Goal: Task Accomplishment & Management: Complete application form

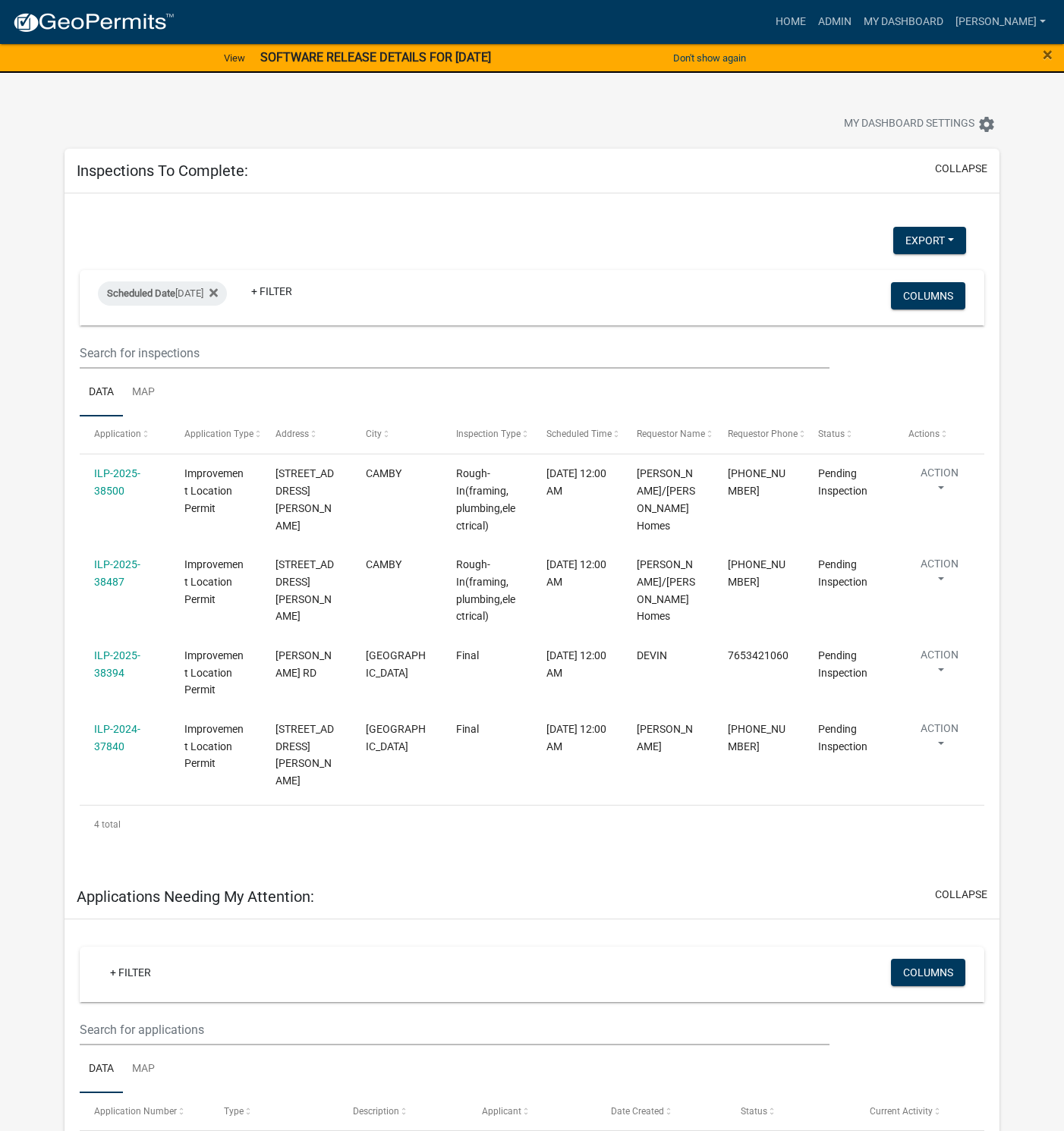
select select "1: 25"
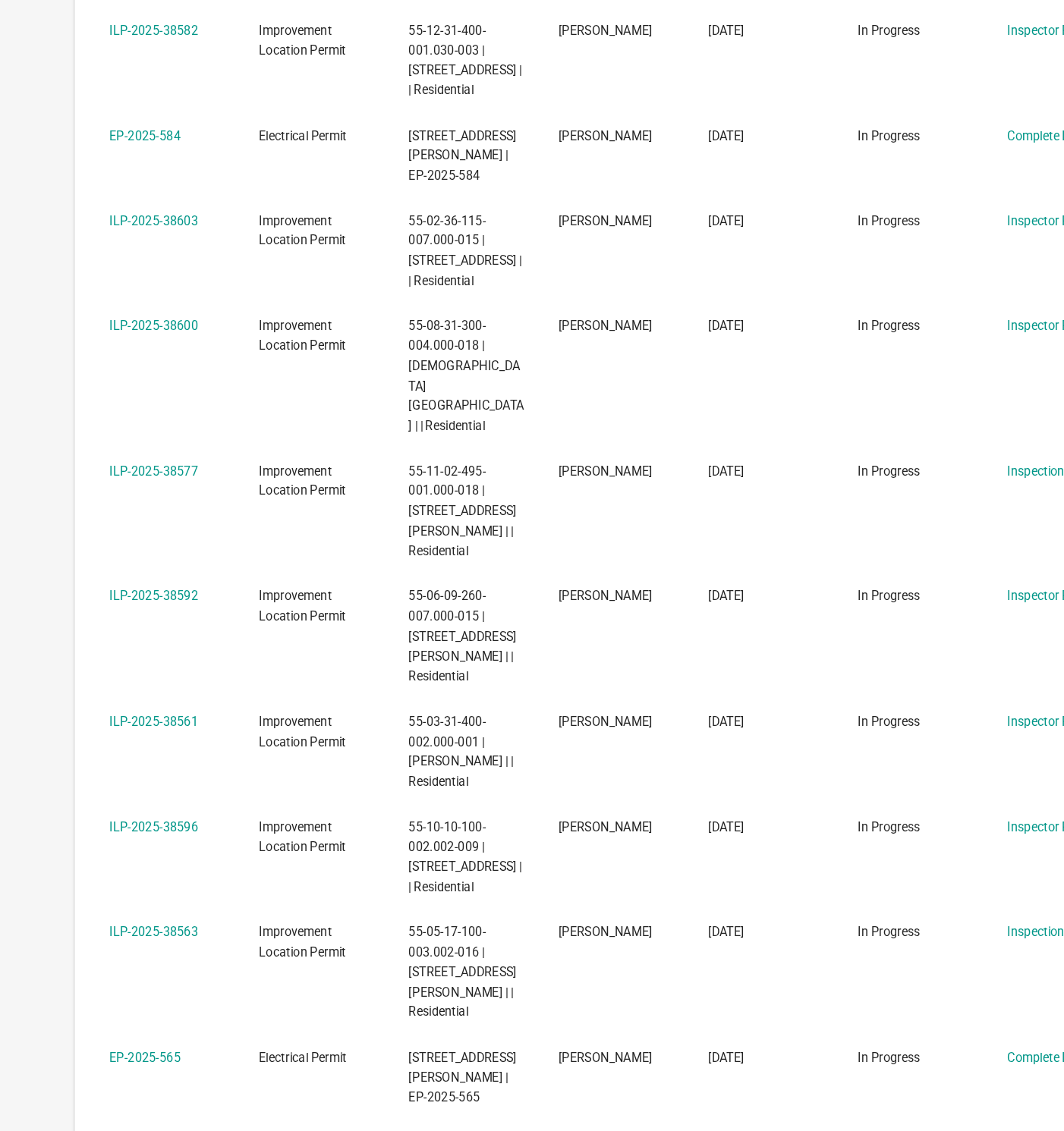
scroll to position [1291, 0]
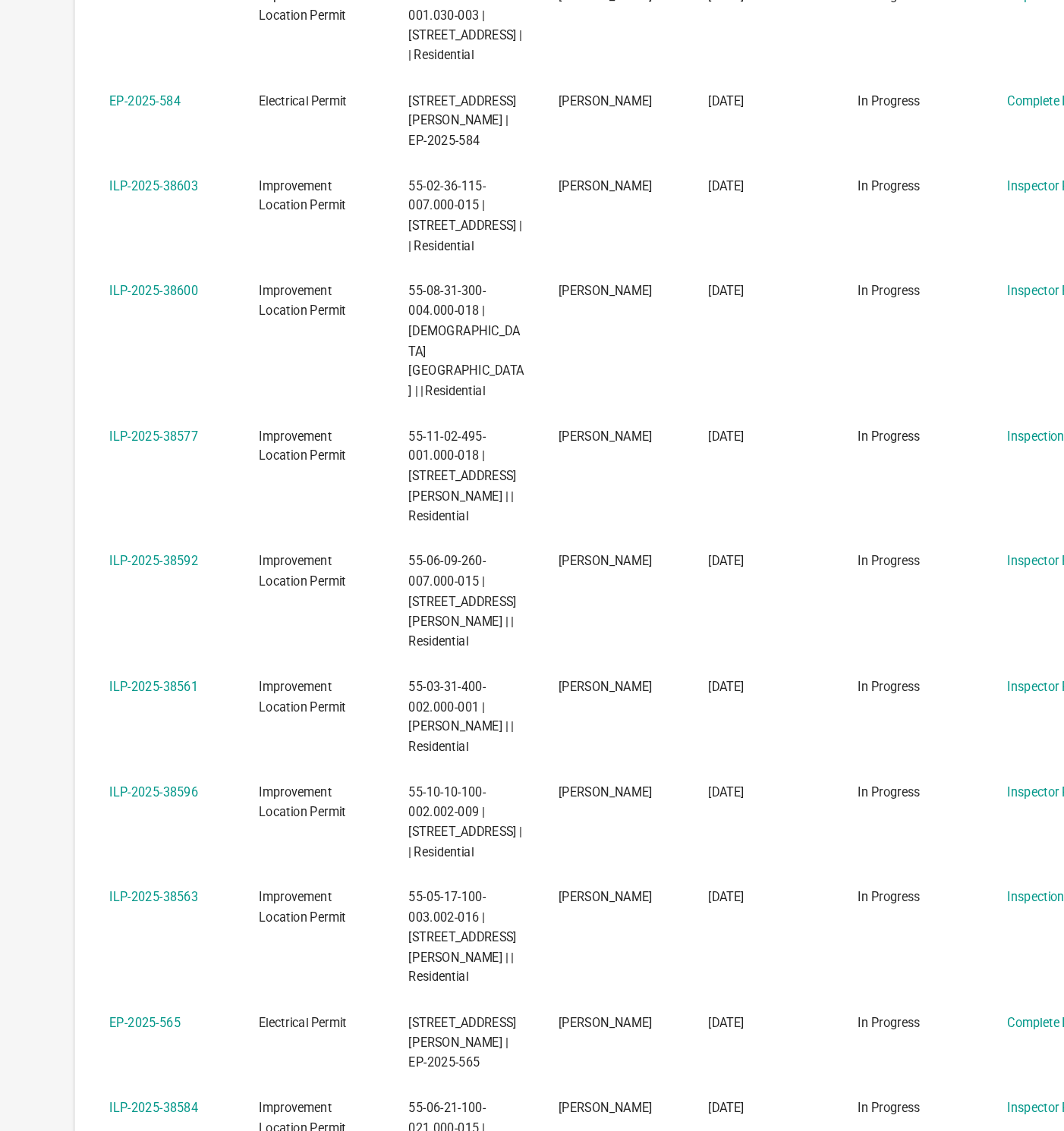
click at [136, 1104] on link "ILP-2025-38584" at bounding box center [133, 1110] width 77 height 12
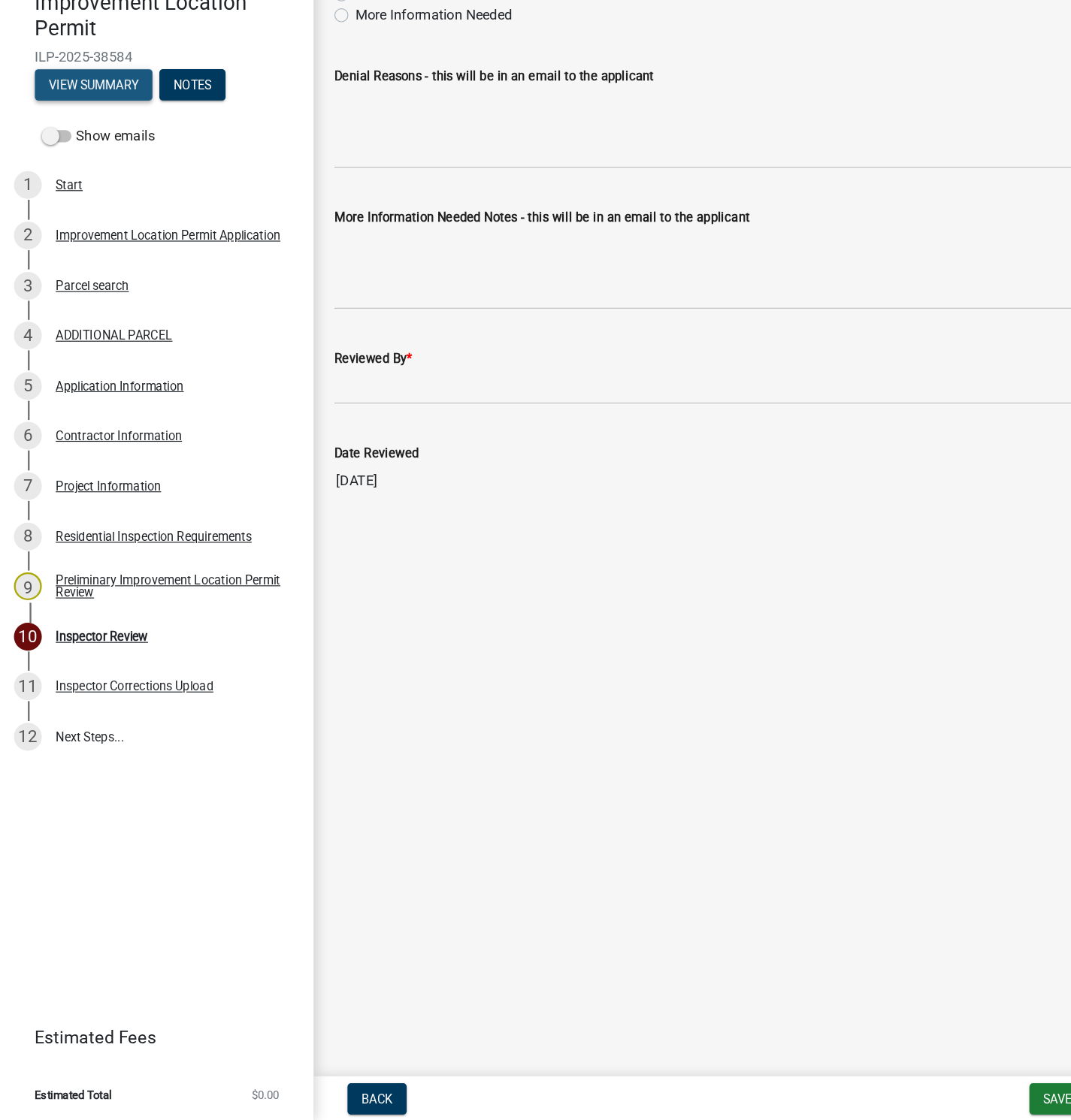
click at [97, 225] on button "View Summary" at bounding box center [81, 225] width 102 height 27
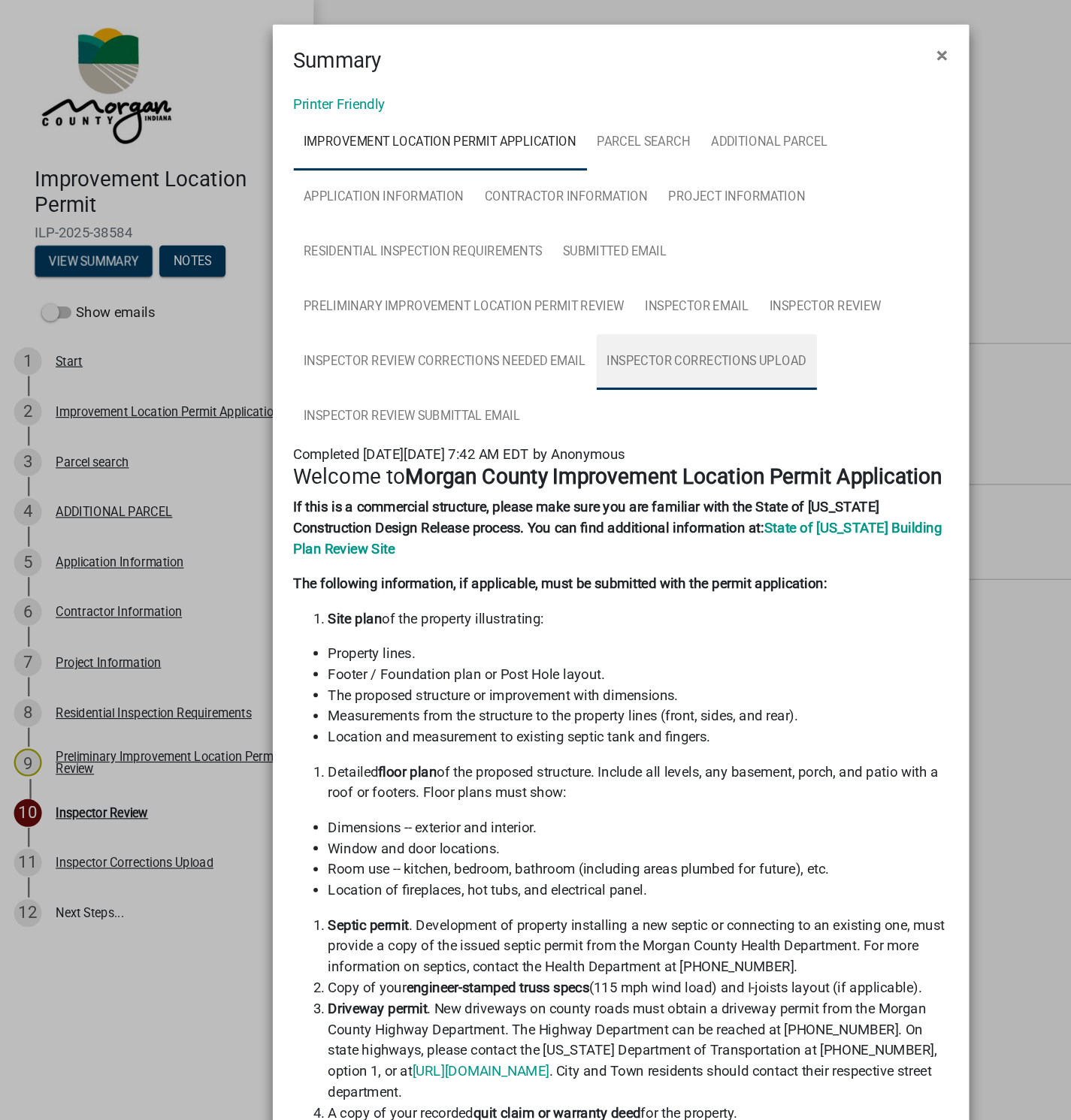
click at [566, 309] on link "Inspector Corrections Upload" at bounding box center [609, 312] width 190 height 48
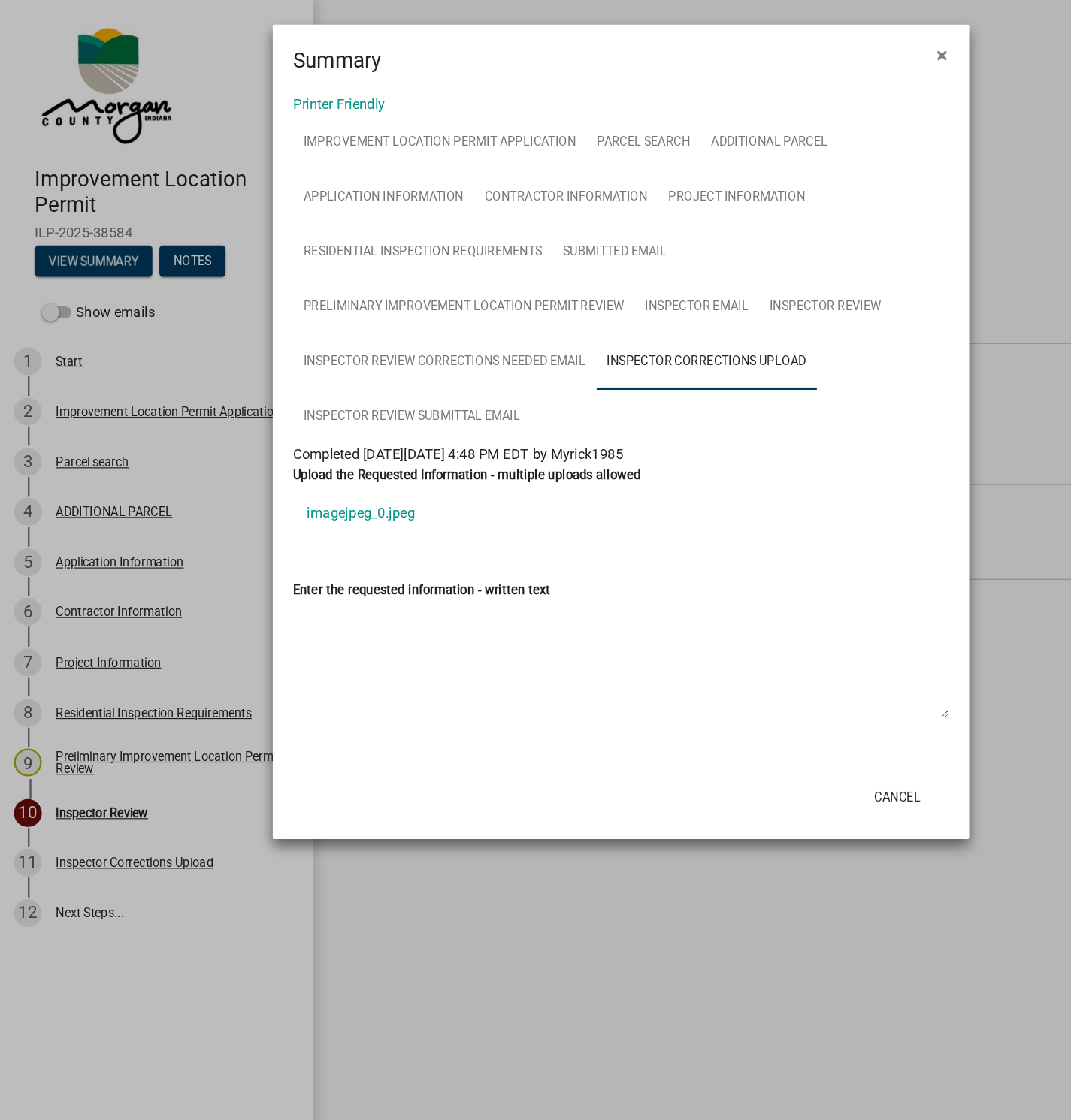
click at [303, 442] on link "imagejpeg_0.jpeg" at bounding box center [536, 444] width 565 height 36
drag, startPoint x: 810, startPoint y: 50, endPoint x: 780, endPoint y: 68, distance: 35.0
click at [810, 50] on span "×" at bounding box center [813, 47] width 10 height 21
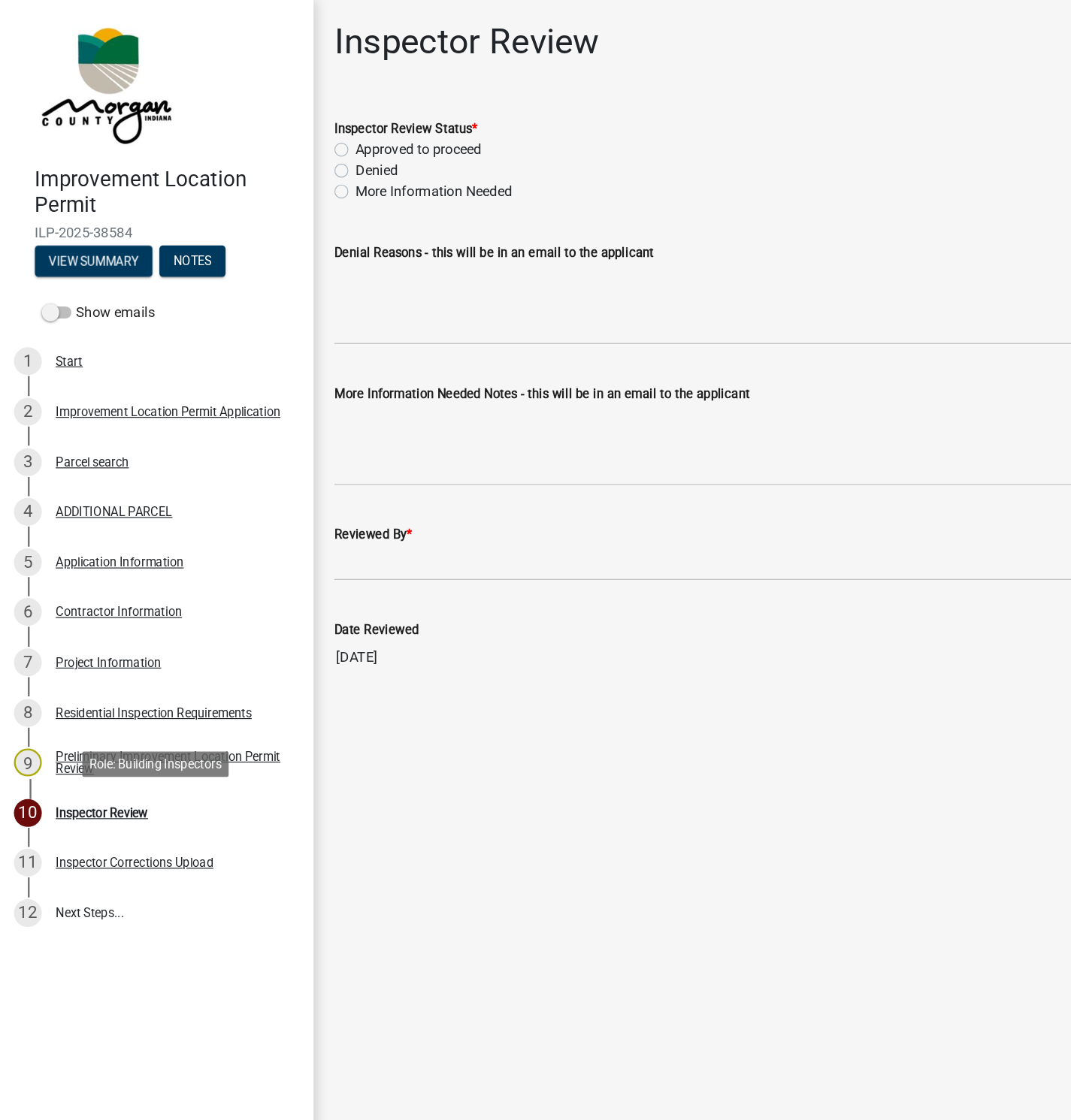
click at [102, 705] on div "Inspector Review" at bounding box center [88, 702] width 80 height 11
click at [307, 131] on label "Approved to proceed" at bounding box center [361, 129] width 109 height 18
click at [307, 130] on input "Approved to proceed" at bounding box center [311, 124] width 10 height 10
radio input "true"
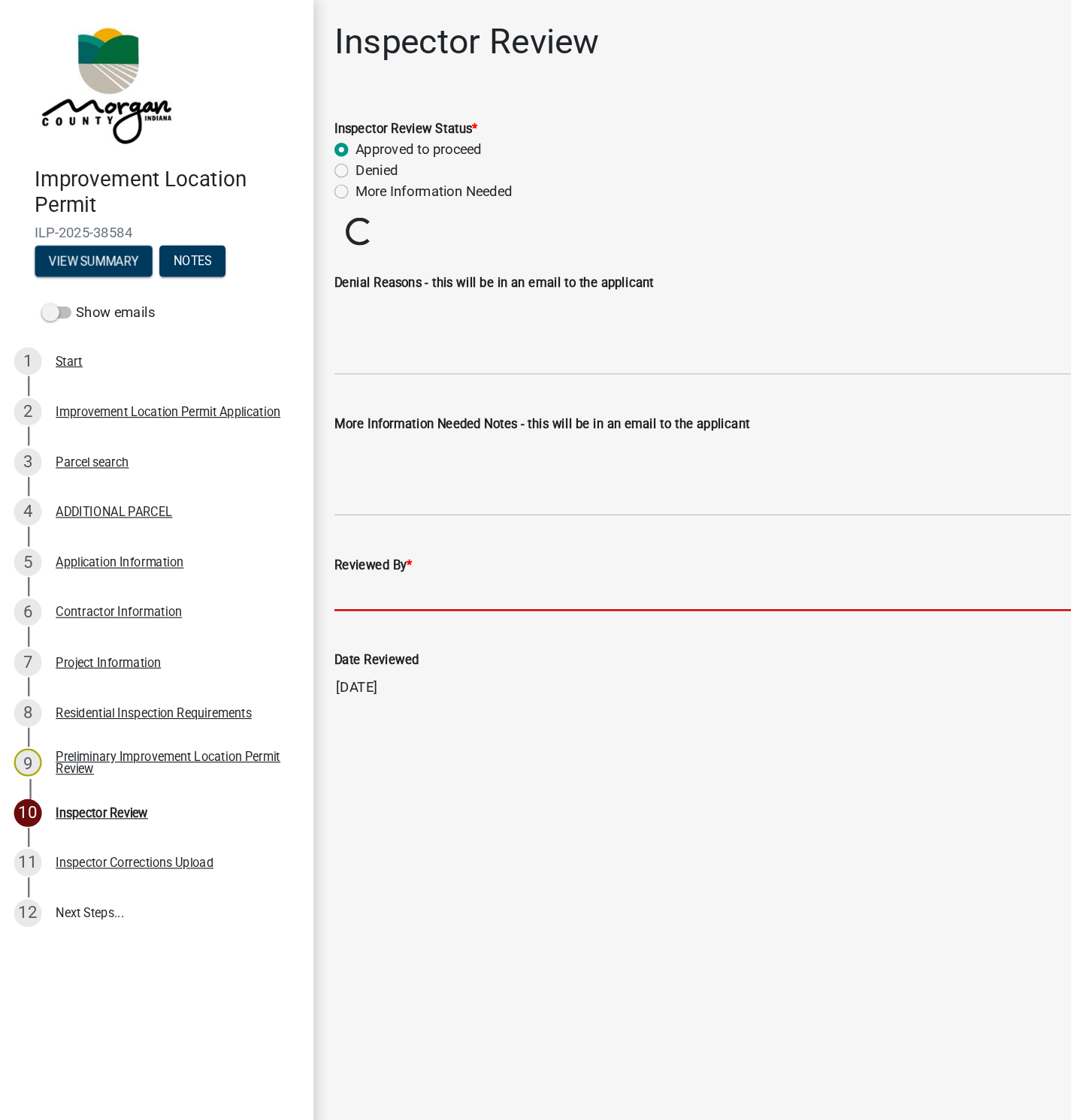
click at [332, 509] on input "Reviewed By *" at bounding box center [671, 512] width 764 height 31
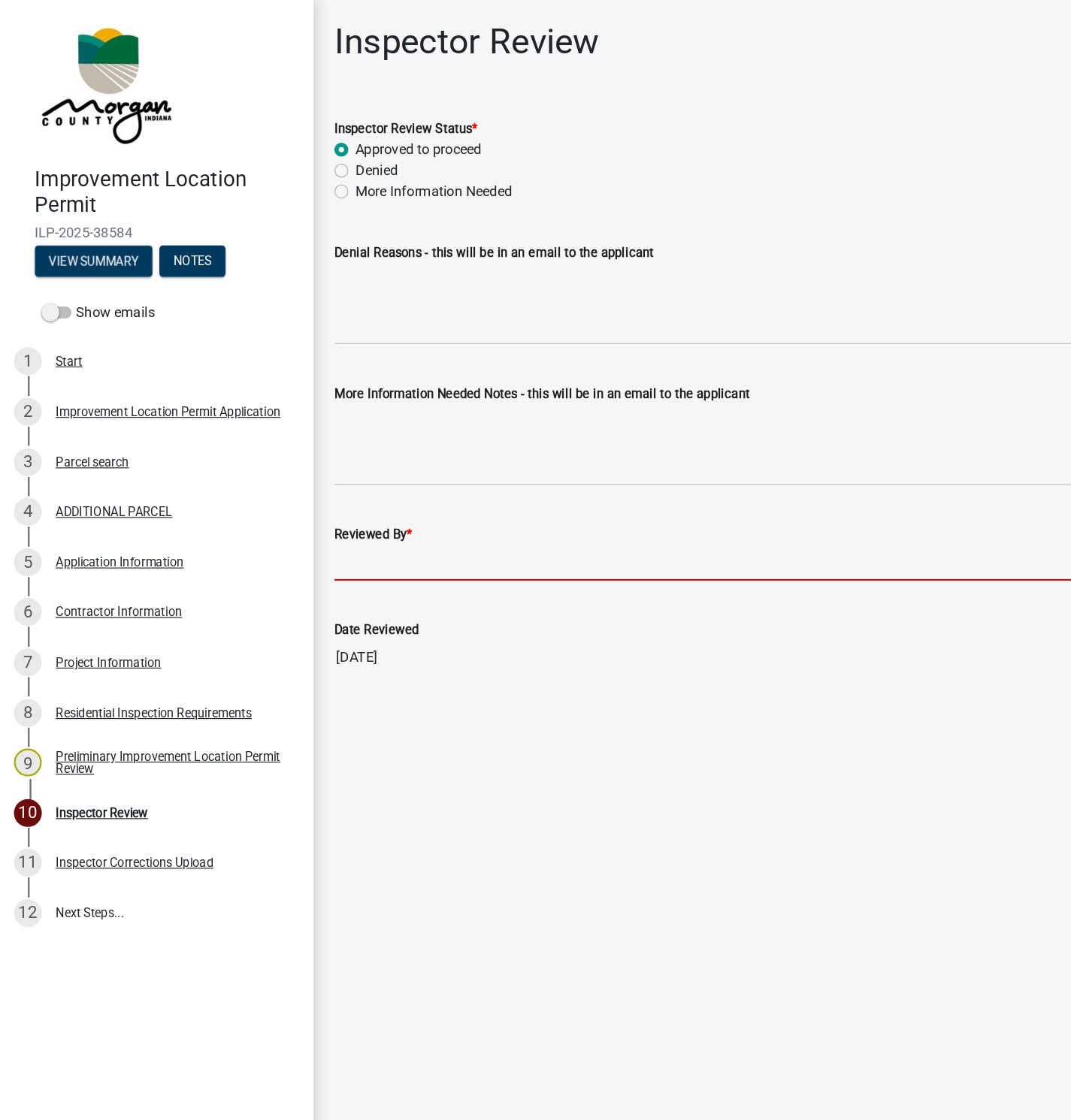
type input "[PERSON_NAME]"
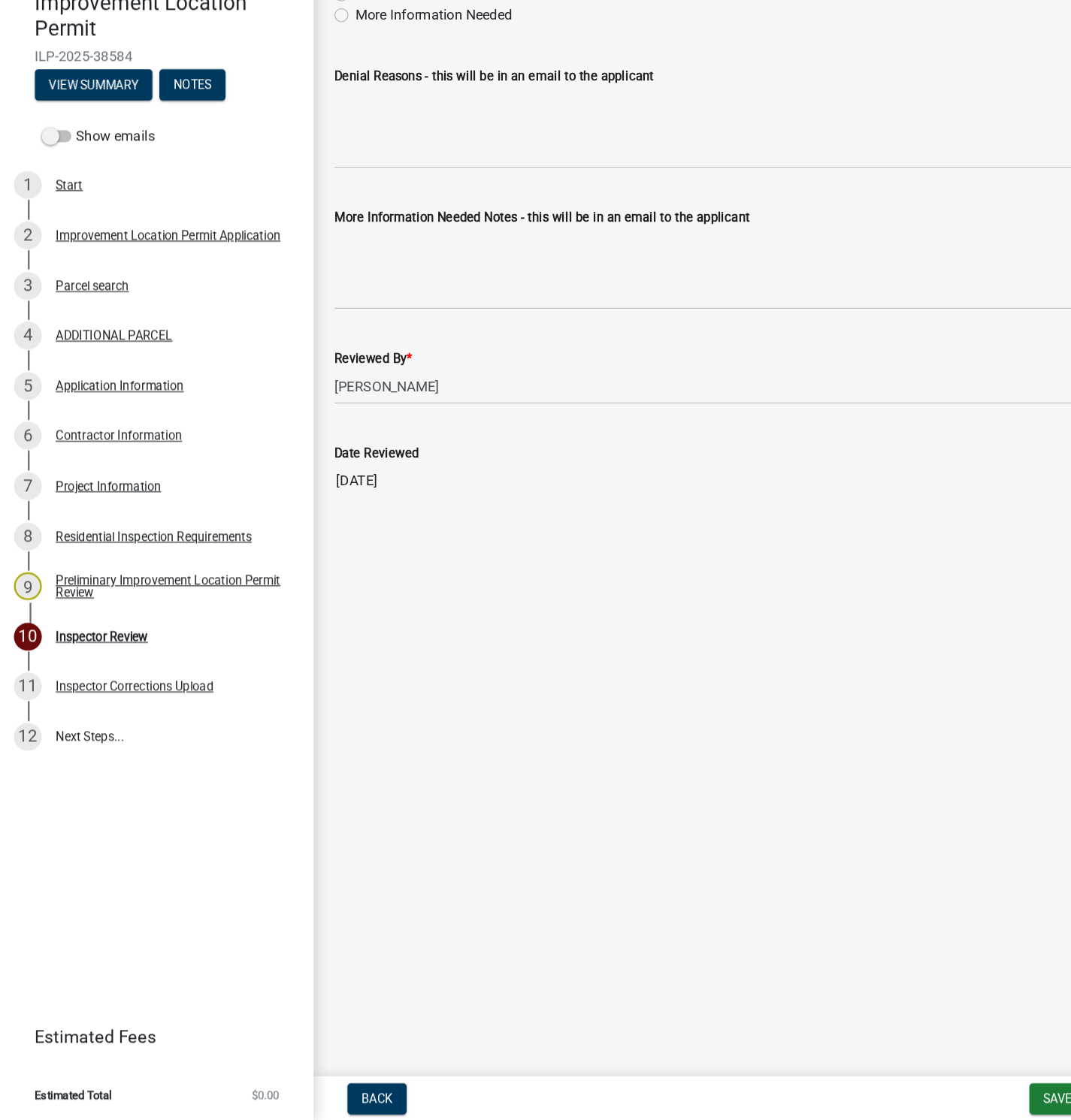
drag, startPoint x: 762, startPoint y: 1091, endPoint x: 714, endPoint y: 1099, distance: 48.7
click at [657, 1090] on div "Back Save & Exit Save Save & Exit Next" at bounding box center [670, 1101] width 776 height 27
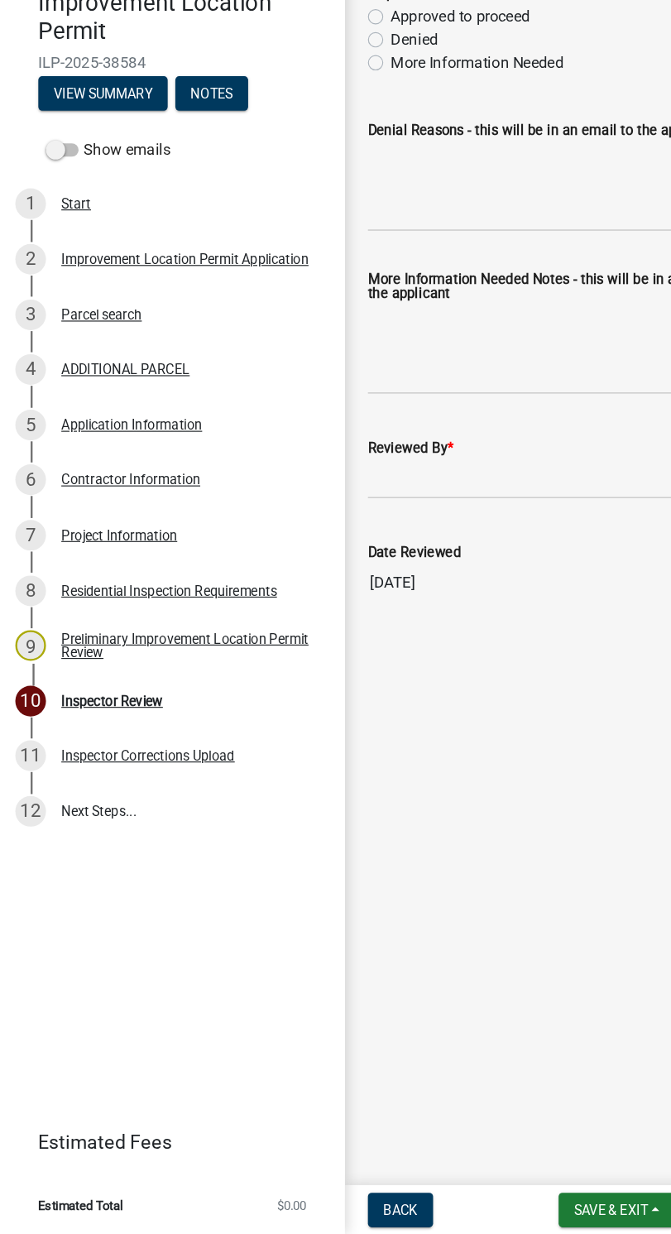
click at [368, 891] on main "Inspector Review share Share Inspector Review Status * Approved to proceed Deni…" at bounding box center [484, 592] width 373 height 1185
click at [501, 821] on main "Inspector Review share Share Inspector Review Status * Approved to proceed Deni…" at bounding box center [484, 592] width 373 height 1185
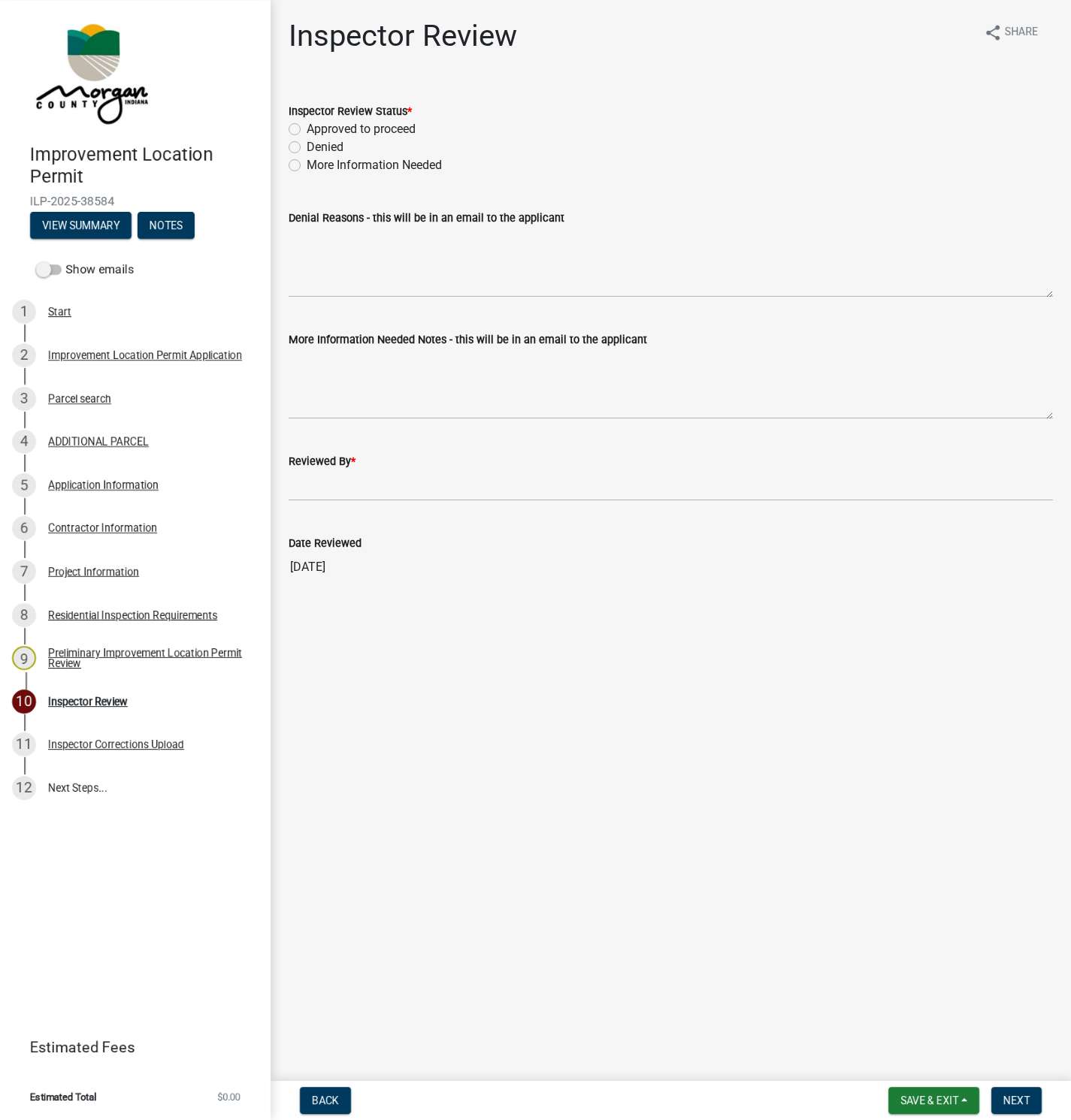
click at [307, 126] on label "Approved to proceed" at bounding box center [361, 129] width 109 height 18
click at [307, 126] on input "Approved to proceed" at bounding box center [311, 124] width 10 height 10
radio input "true"
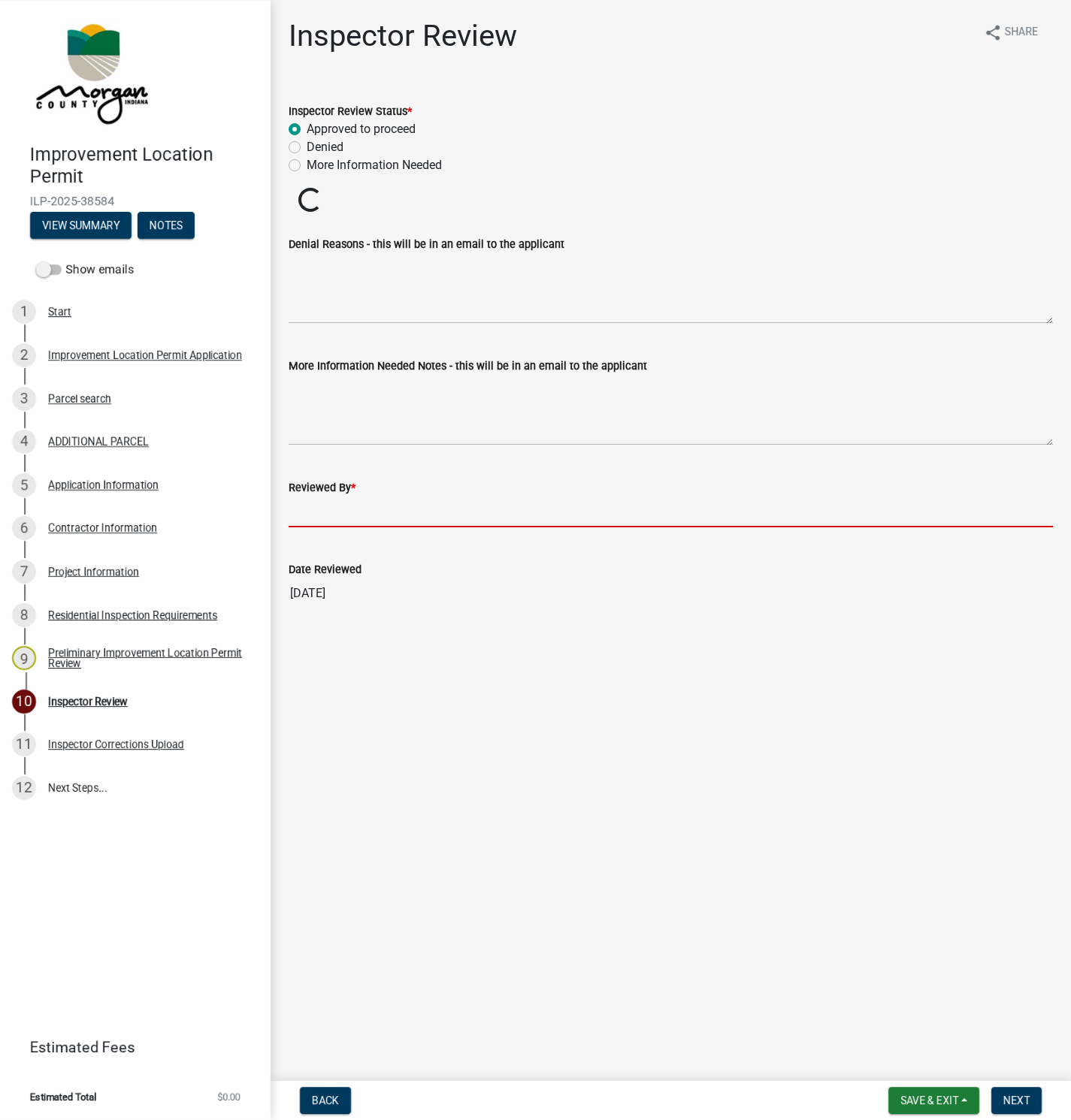
click at [320, 503] on input "Reviewed By *" at bounding box center [671, 512] width 764 height 31
type input "[PERSON_NAME]"
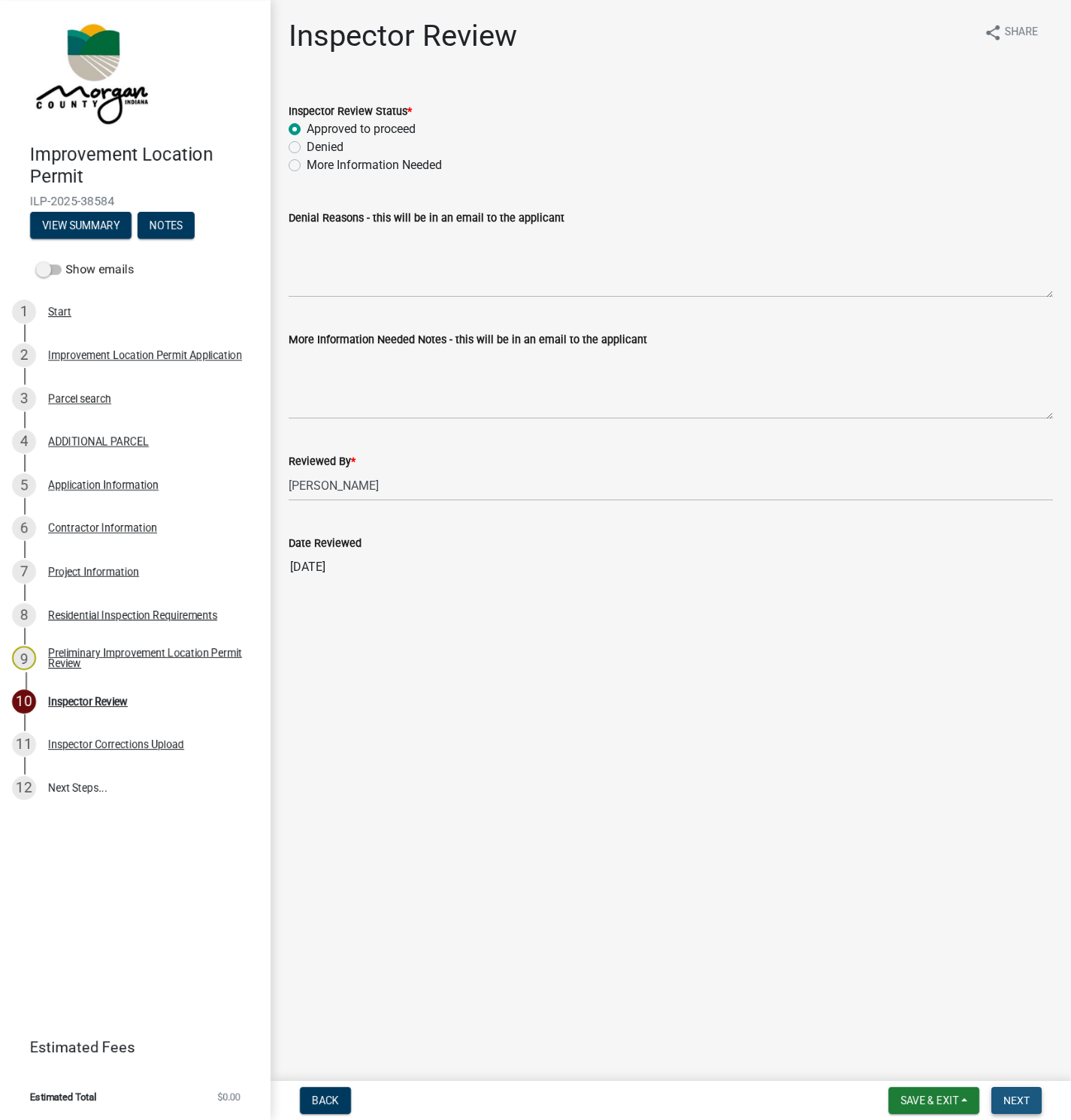
click at [1019, 1092] on button "Next" at bounding box center [1016, 1101] width 50 height 27
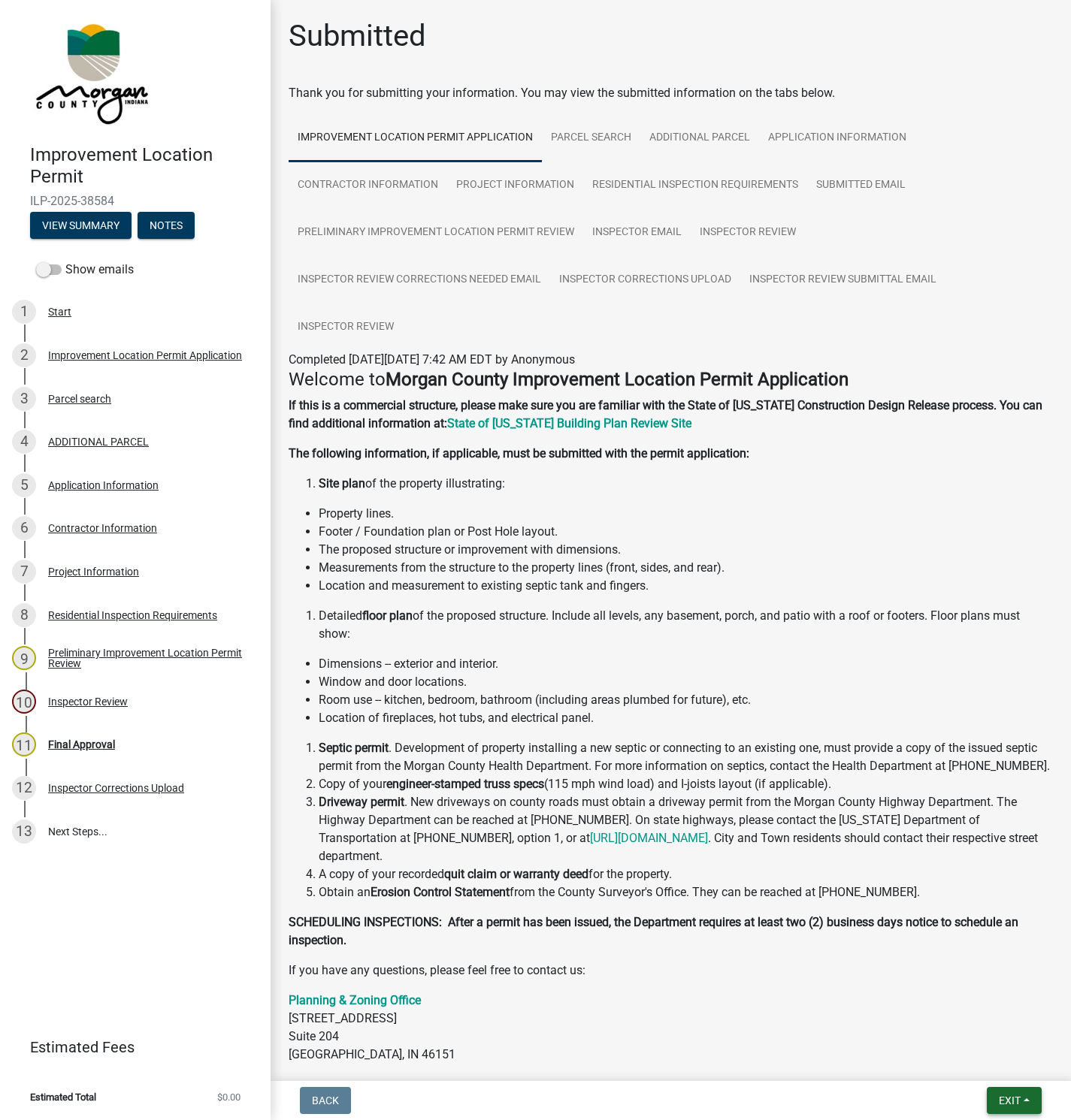
click at [1016, 1098] on span "Exit" at bounding box center [1009, 1100] width 22 height 12
click at [968, 1056] on button "Save & Exit" at bounding box center [981, 1063] width 120 height 36
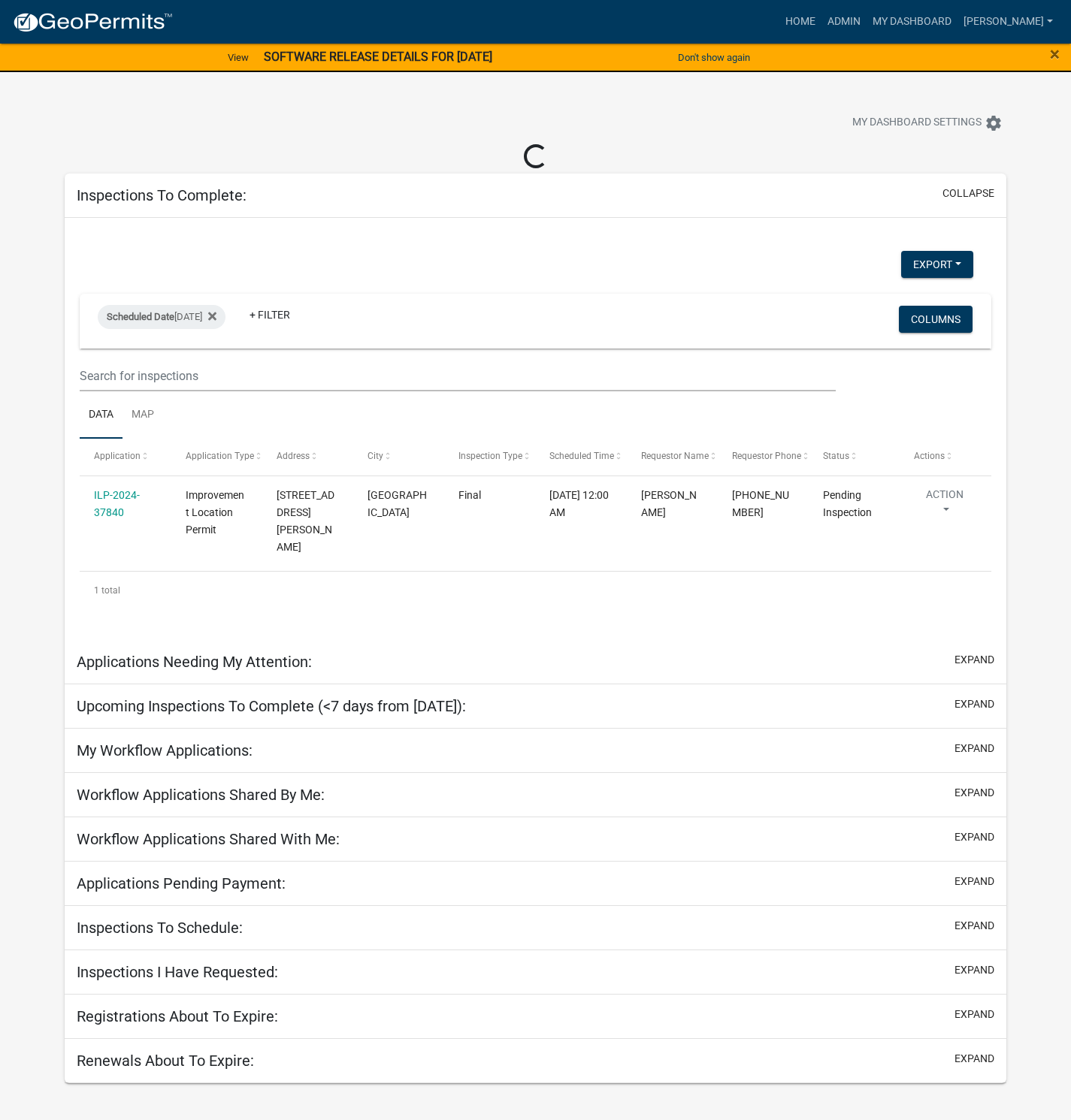
select select "1: 25"
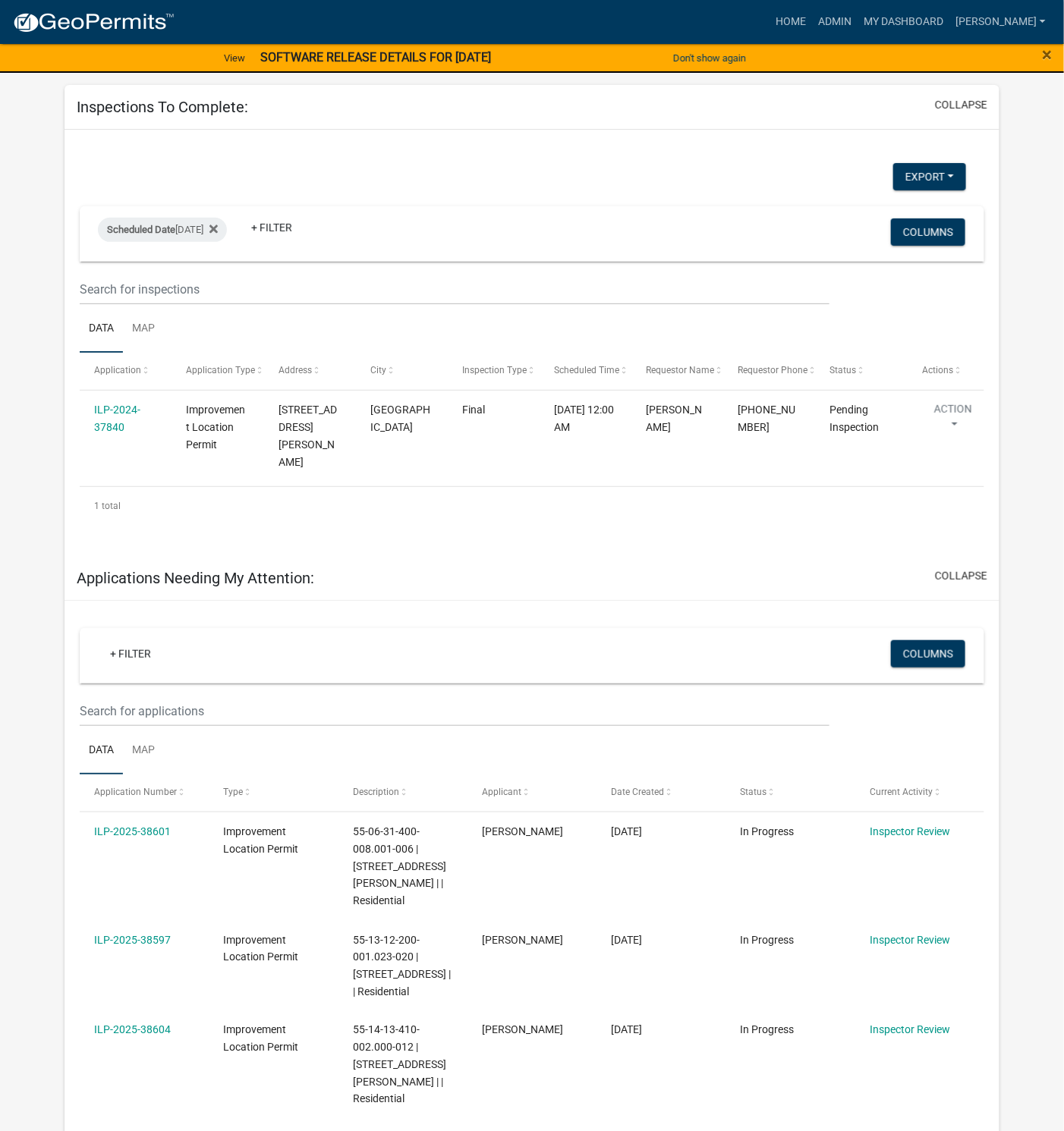
scroll to position [227, 0]
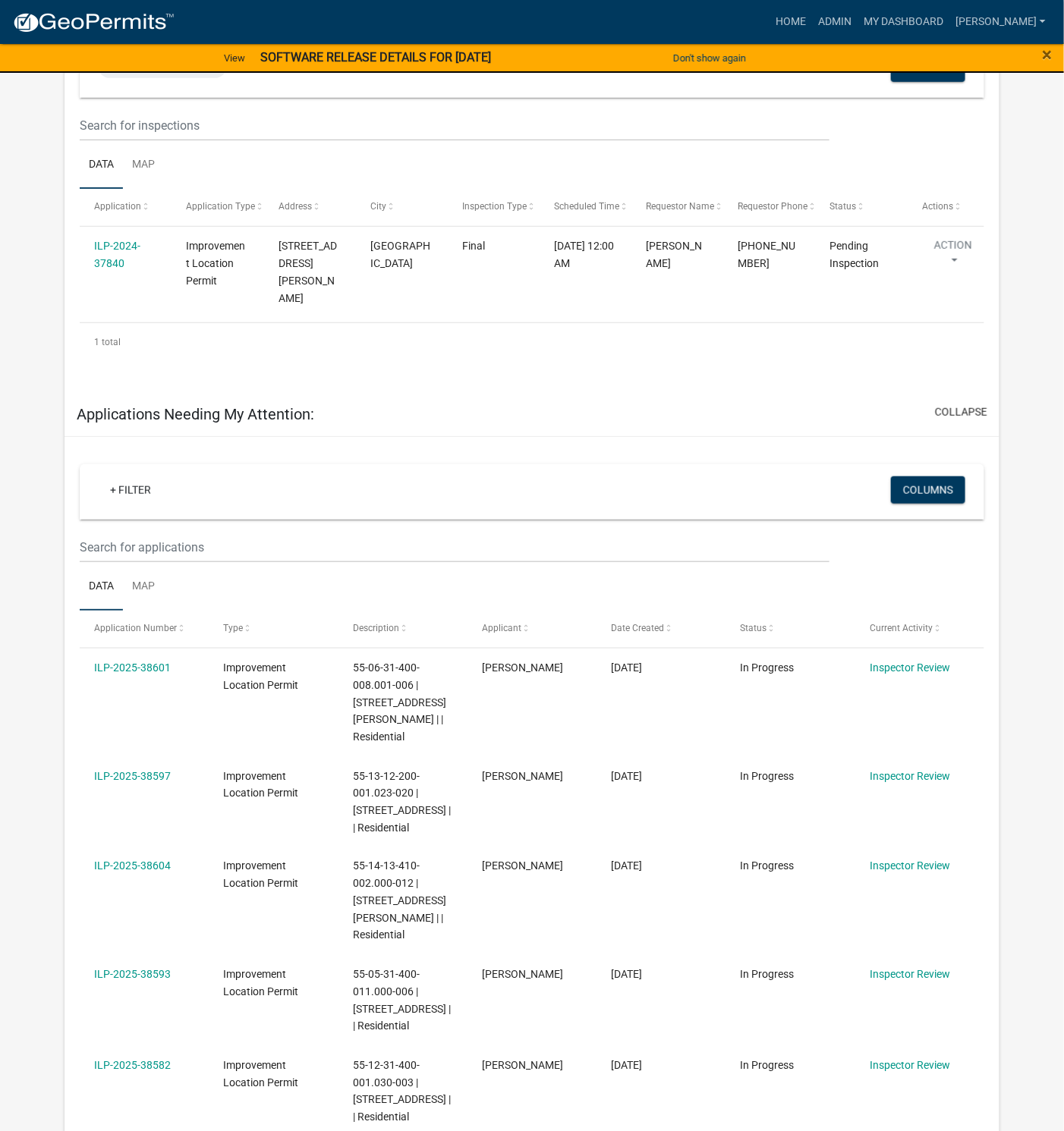
click at [139, 969] on link "ILP-2025-38593" at bounding box center [133, 974] width 77 height 12
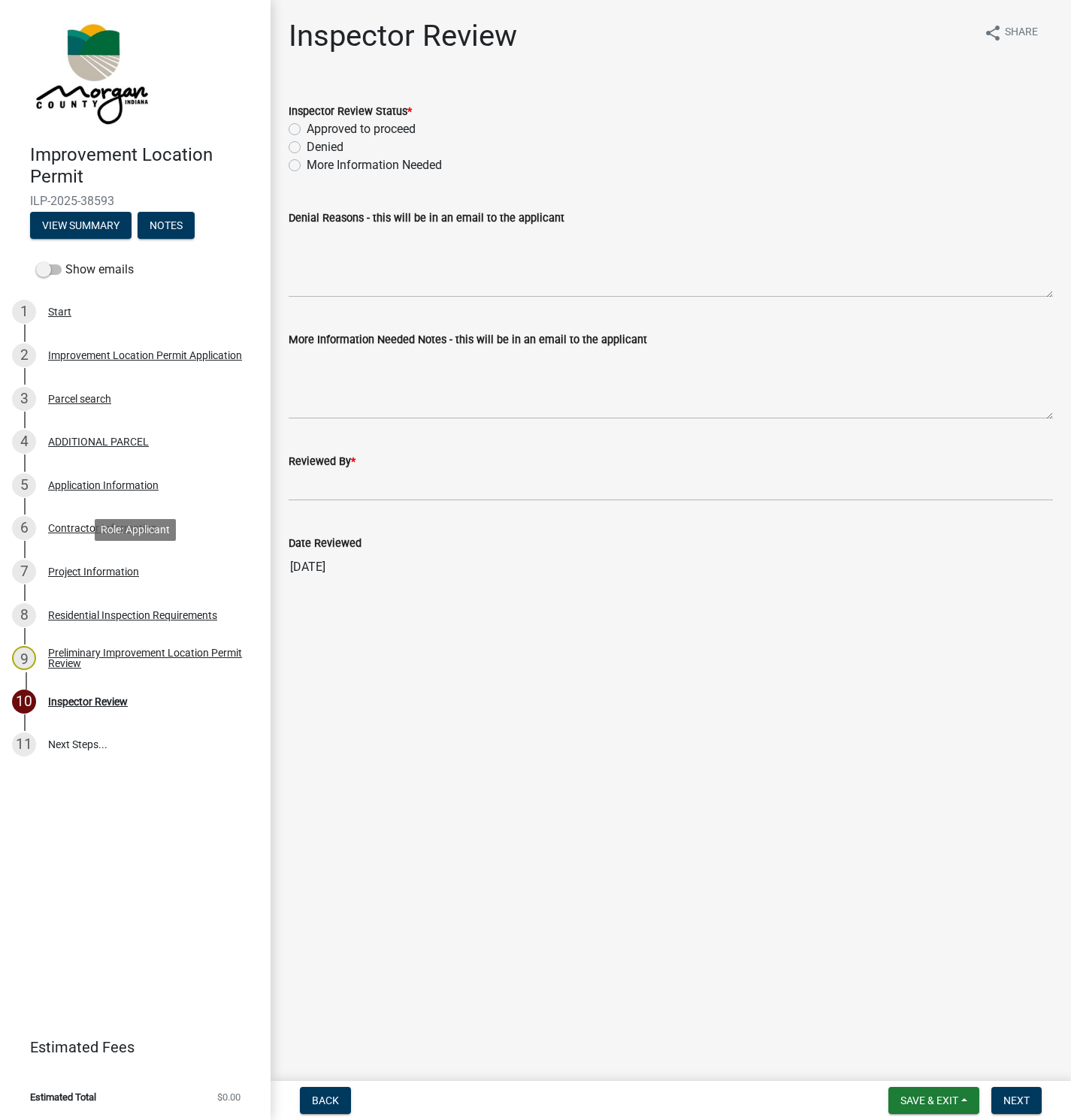
click at [84, 568] on div "Project Information" at bounding box center [93, 572] width 91 height 11
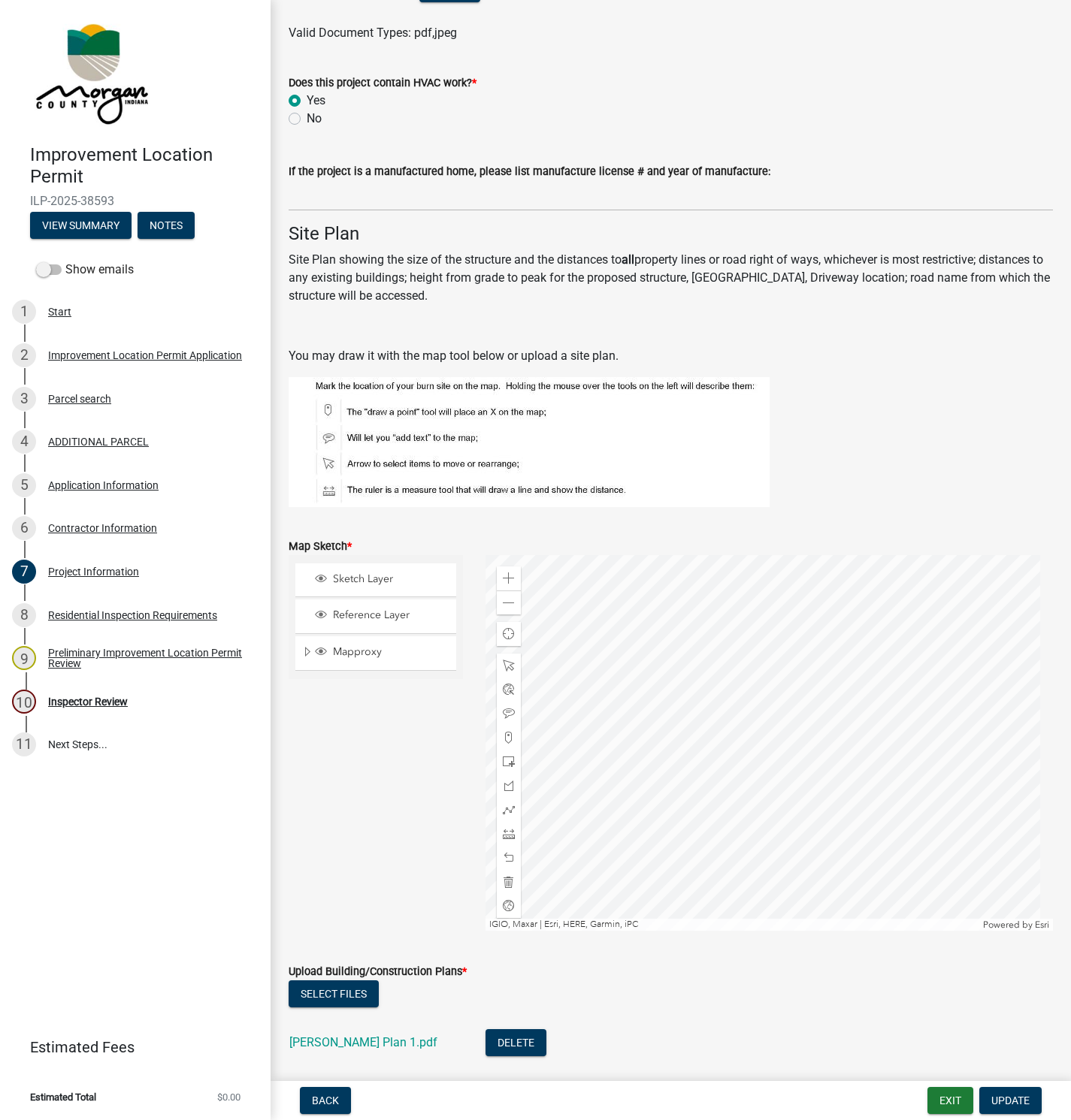
scroll to position [2818, 0]
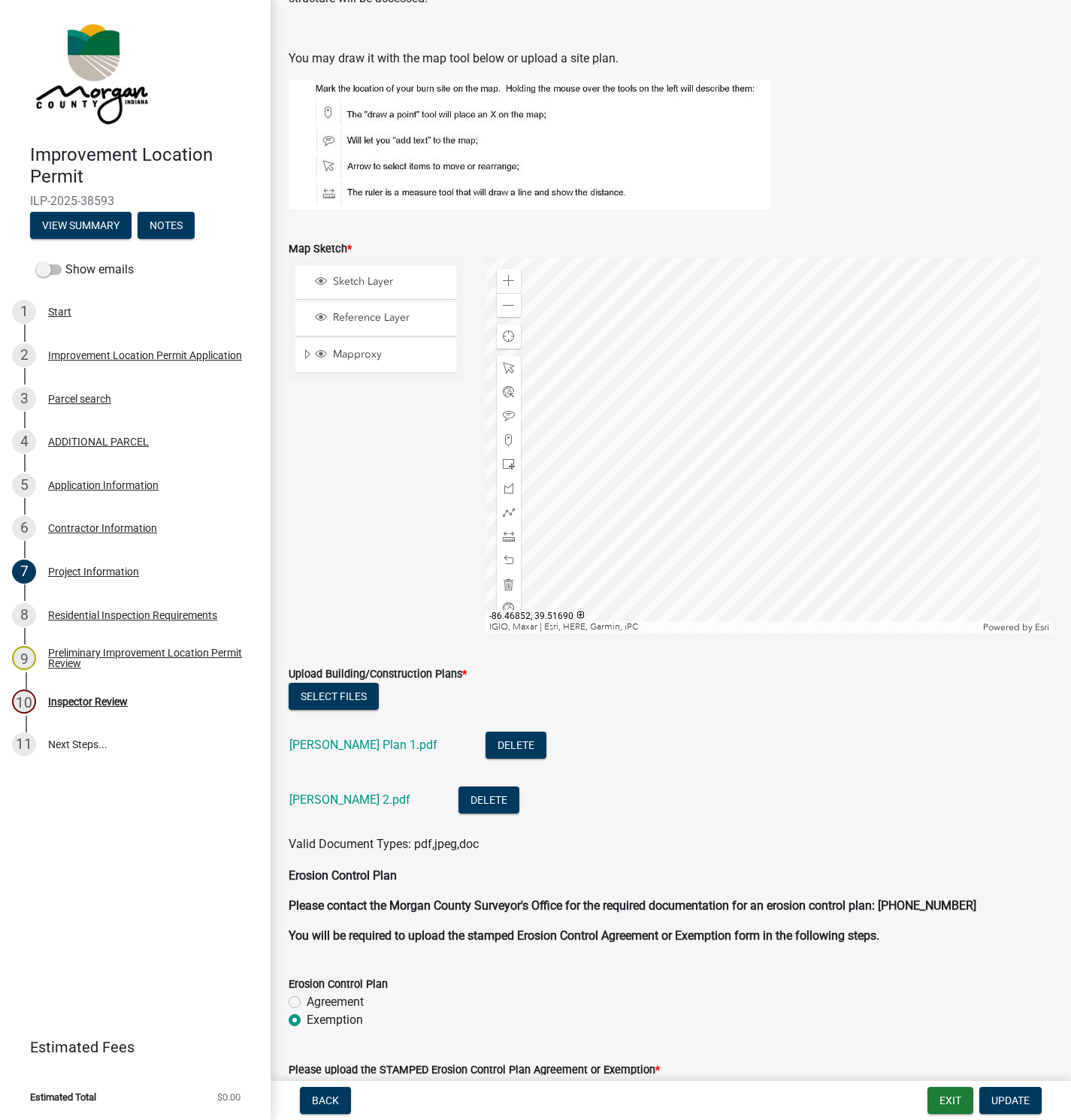
click at [320, 742] on link "[PERSON_NAME] Plan 1.pdf" at bounding box center [363, 745] width 148 height 15
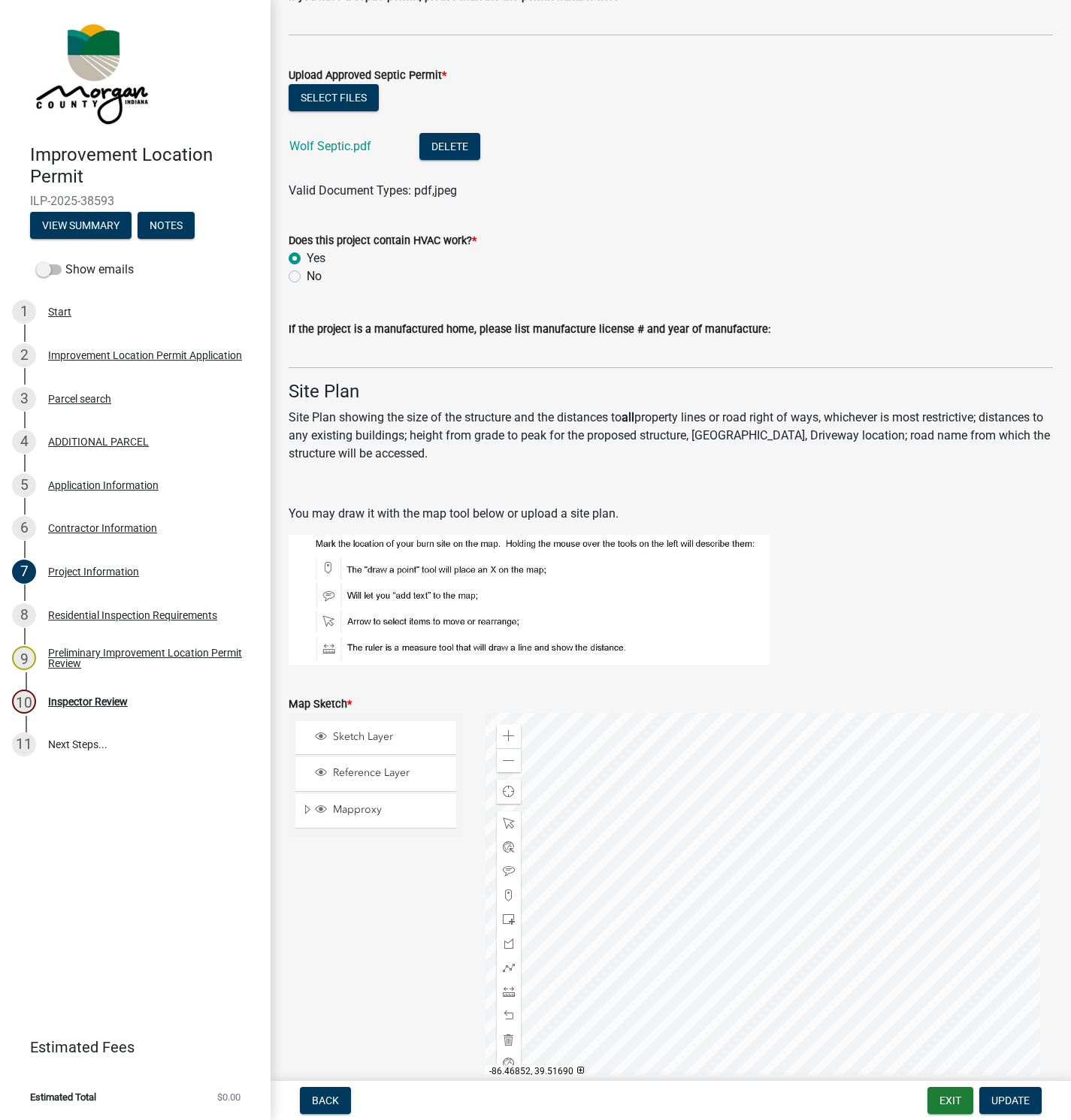
scroll to position [1574, 0]
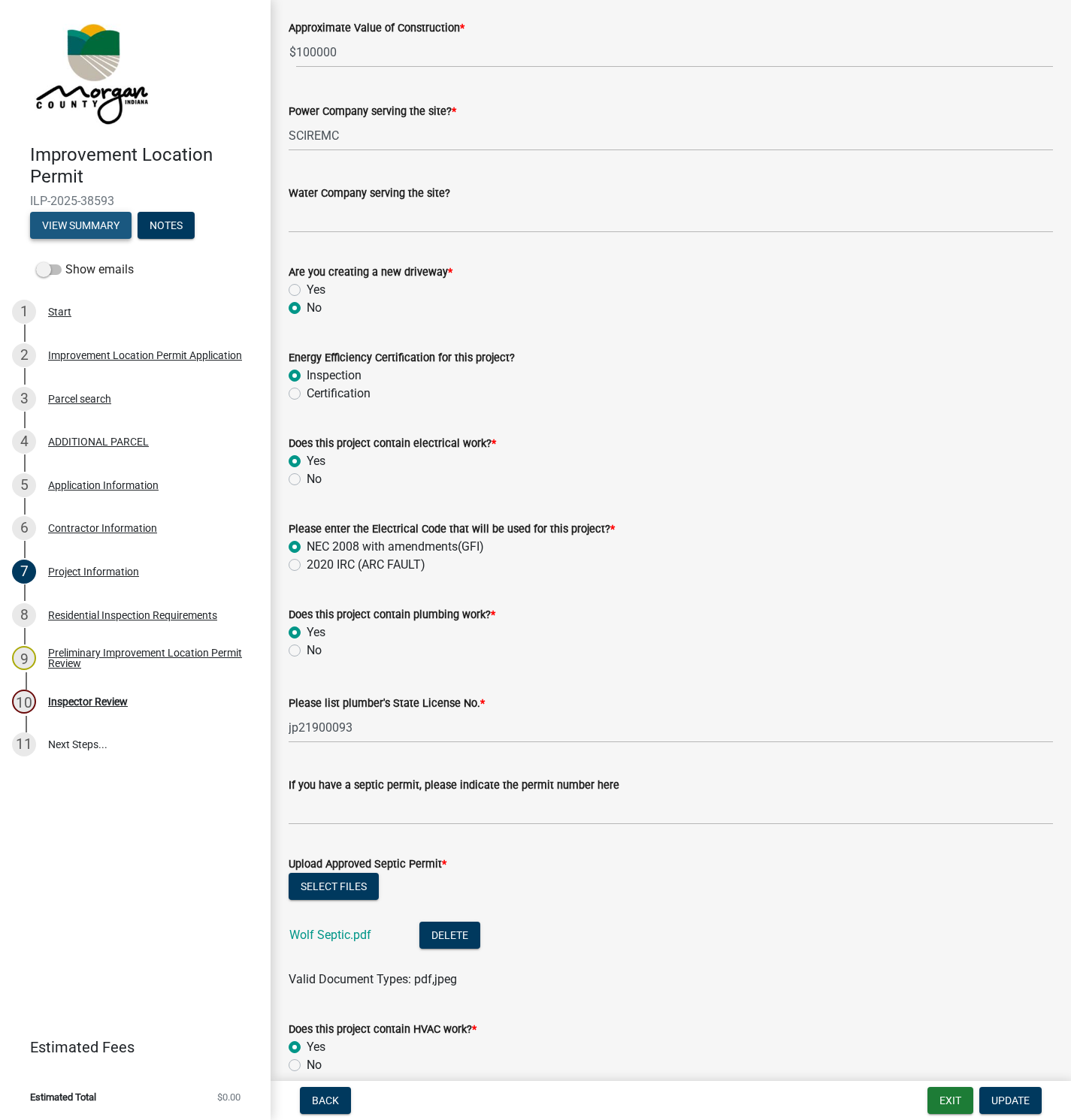
click at [88, 220] on button "View Summary" at bounding box center [81, 225] width 102 height 27
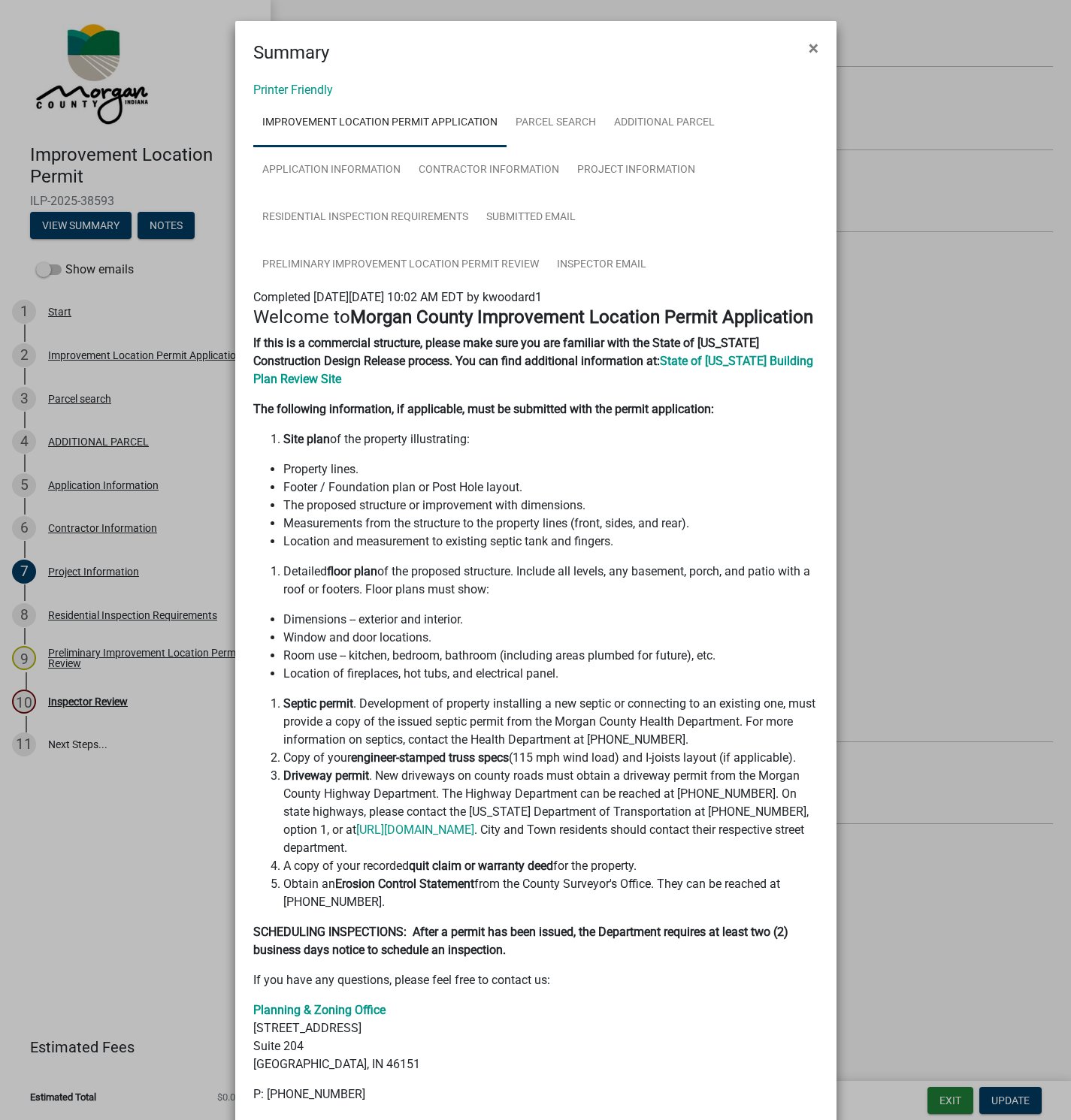
click at [809, 43] on span "×" at bounding box center [813, 47] width 10 height 21
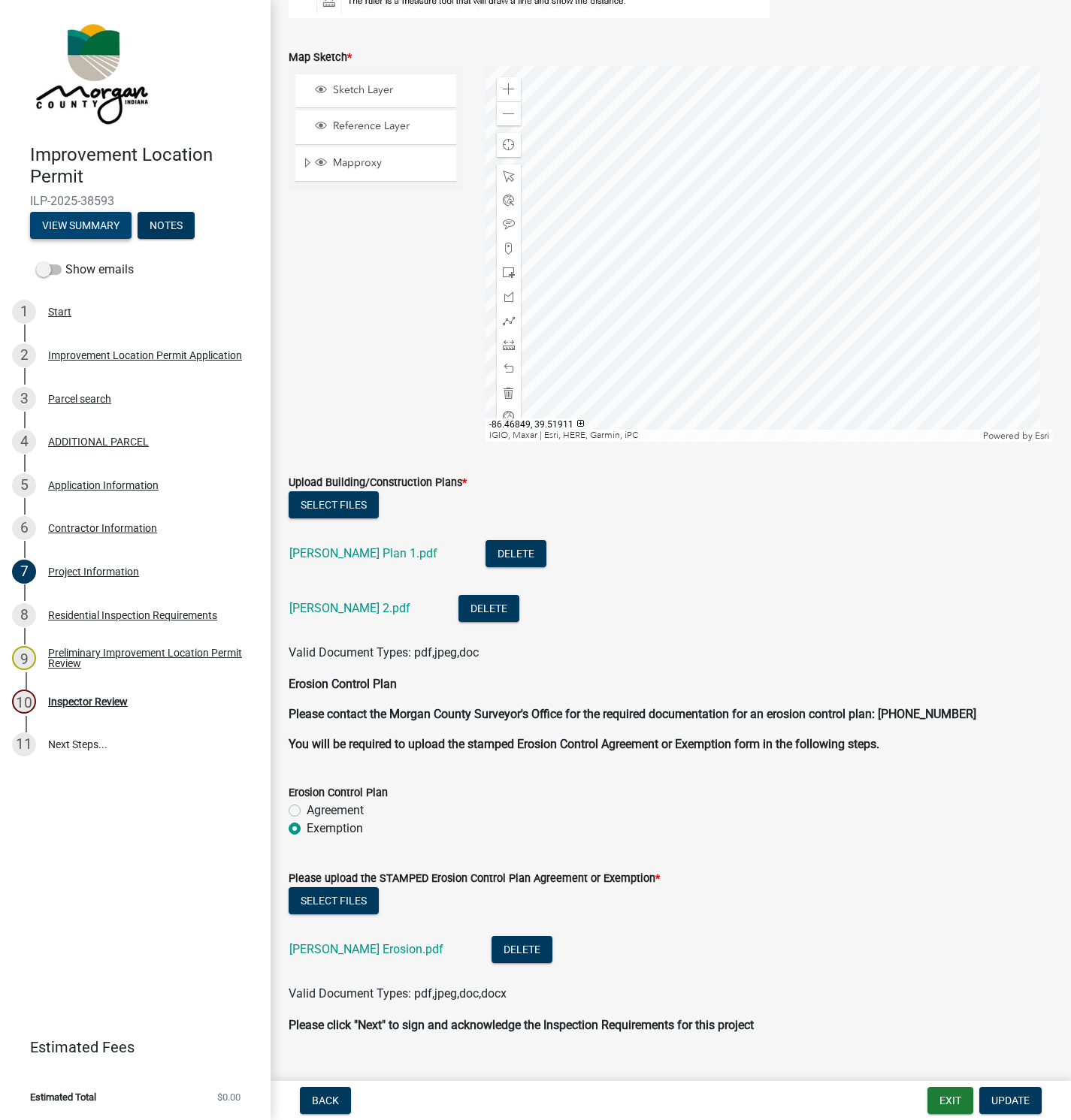
scroll to position [3039, 0]
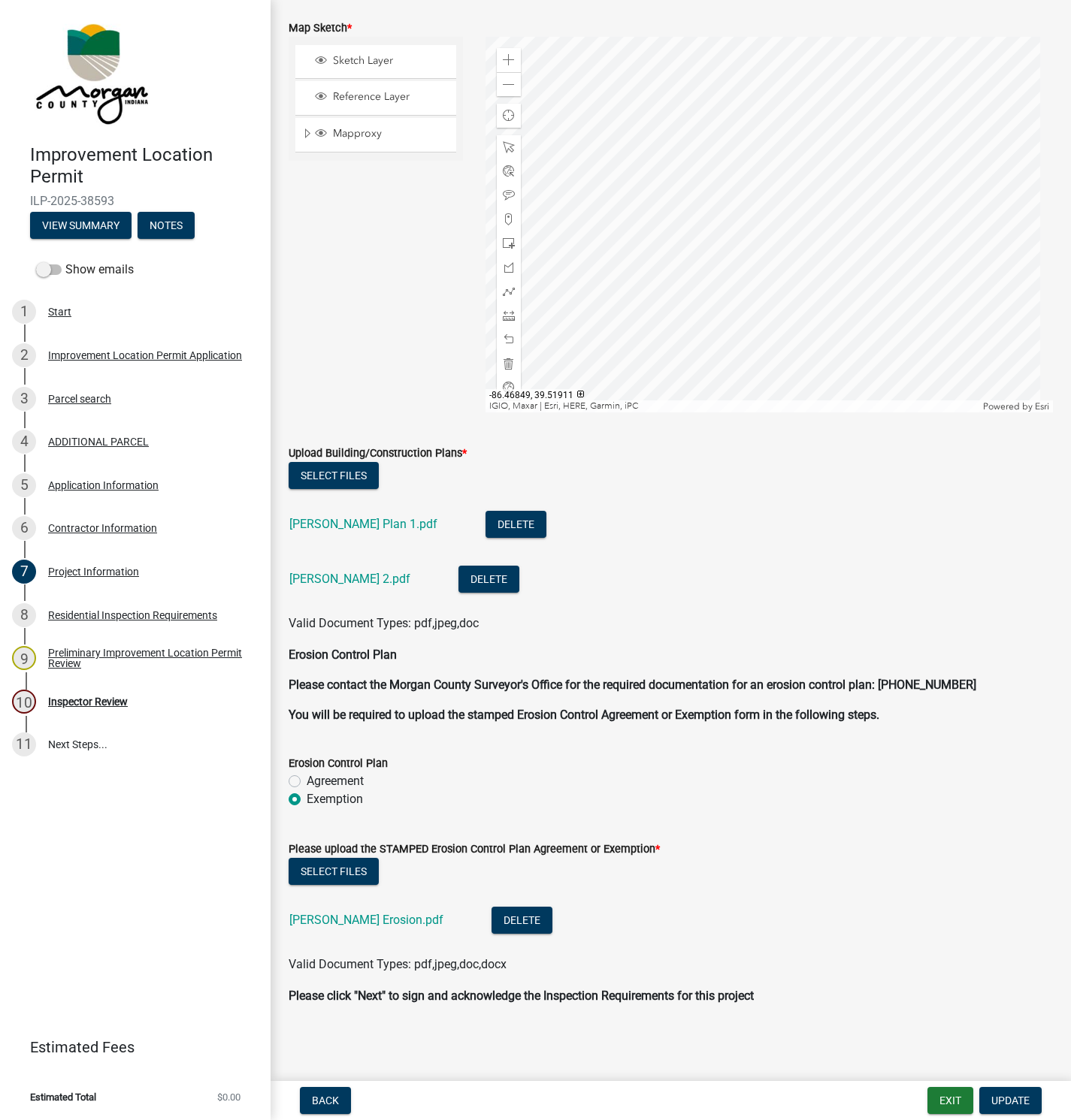
click at [309, 575] on link "[PERSON_NAME] 2.pdf" at bounding box center [349, 579] width 121 height 15
click at [325, 579] on link "[PERSON_NAME] 2.pdf" at bounding box center [349, 579] width 121 height 15
click at [347, 524] on link "[PERSON_NAME] Plan 1.pdf" at bounding box center [363, 525] width 148 height 15
click at [65, 702] on div "Inspector Review" at bounding box center [88, 702] width 80 height 11
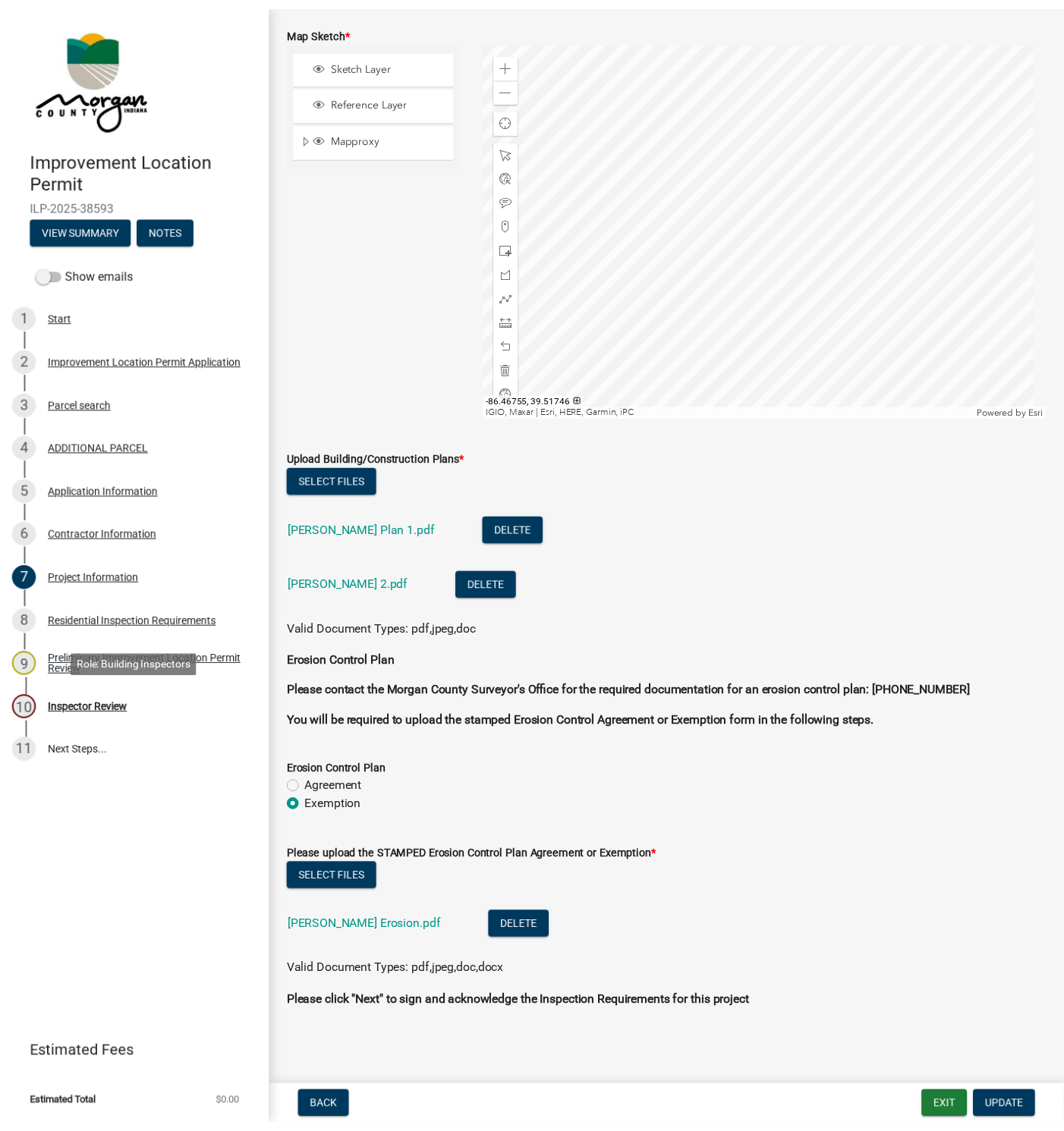
scroll to position [0, 0]
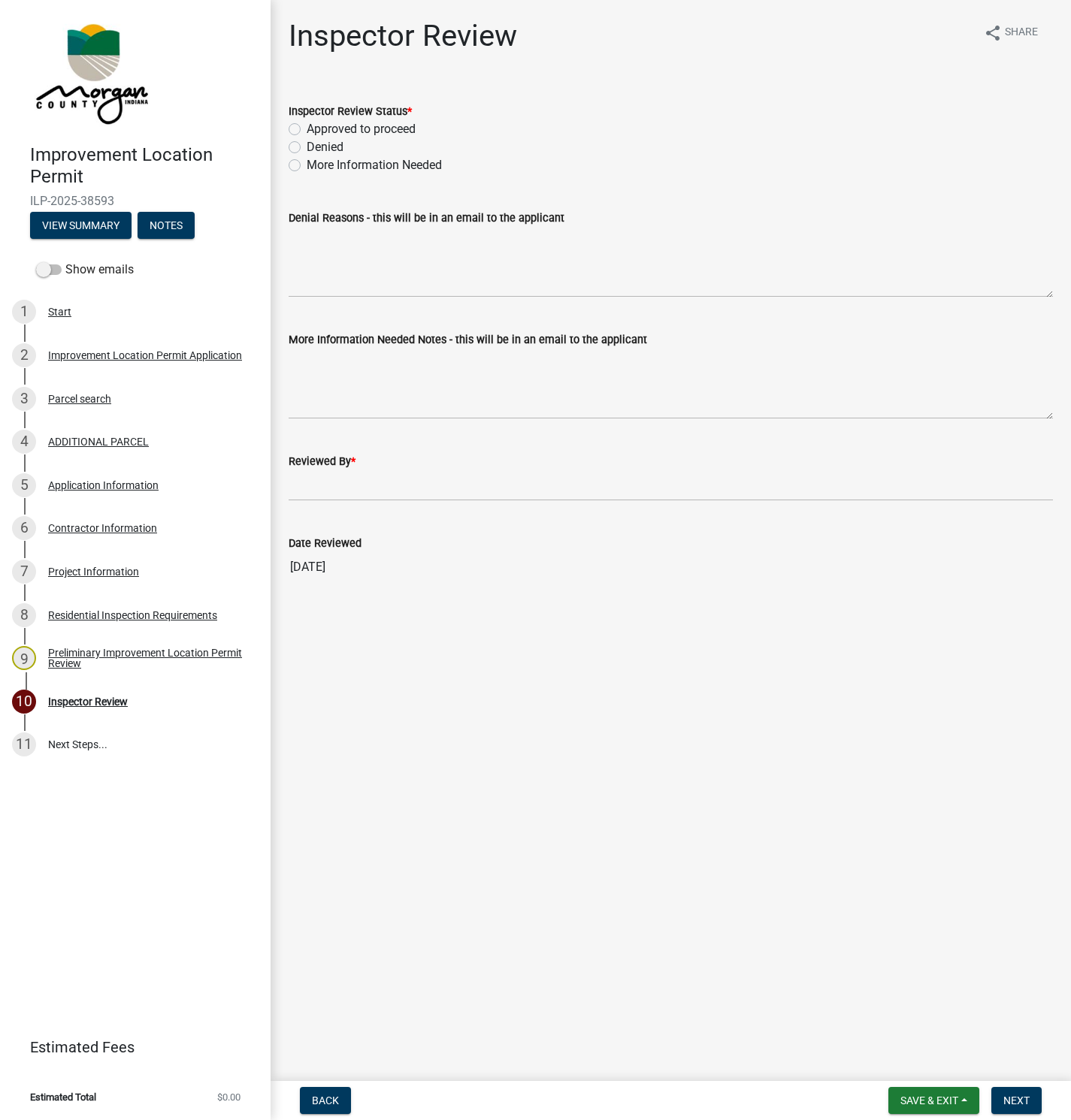
click at [307, 161] on label "More Information Needed" at bounding box center [374, 165] width 135 height 18
click at [307, 161] on input "More Information Needed" at bounding box center [311, 161] width 10 height 10
radio input "true"
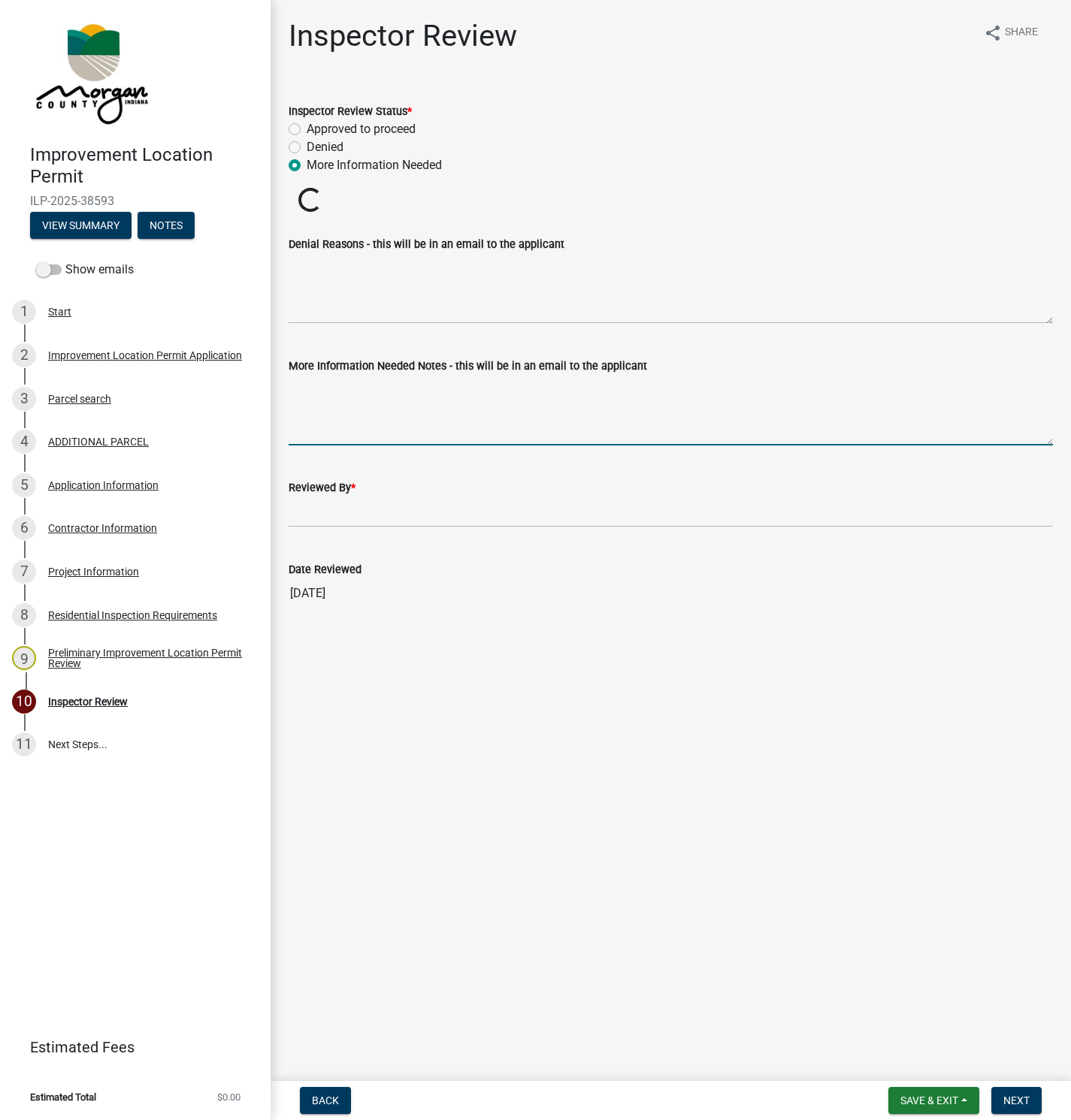
click at [307, 386] on textarea "More Information Needed Notes - this will be in an email to the applicant" at bounding box center [671, 410] width 764 height 71
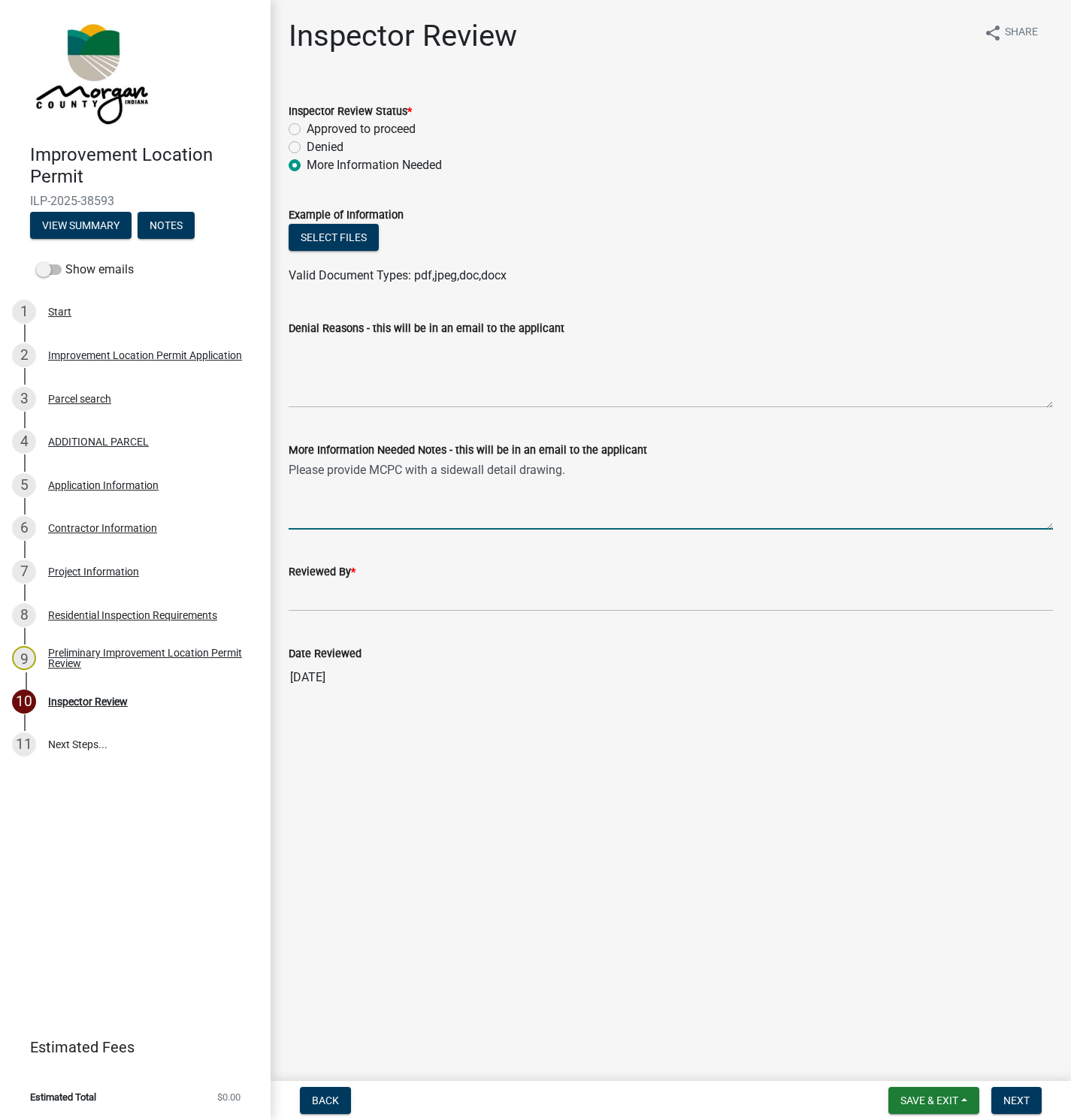
click at [589, 469] on textarea "Please provide MCPC with a sidewall detail drawing." at bounding box center [671, 495] width 764 height 71
type textarea "Please provide MCPC with a sidewall detail drawing. See the attached drawing as…"
click at [345, 225] on button "Select files" at bounding box center [333, 238] width 90 height 27
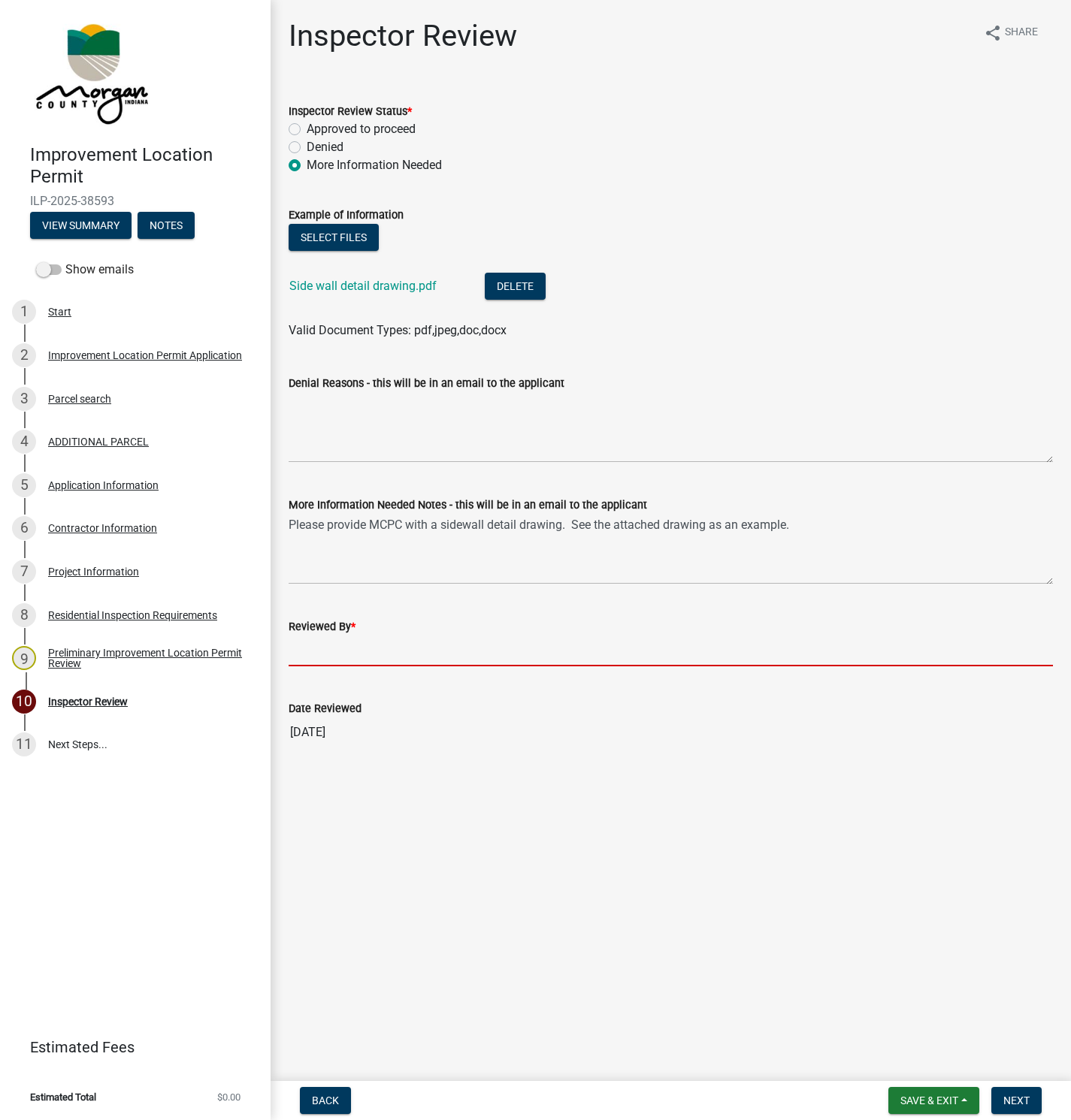
click at [309, 654] on input "Reviewed By *" at bounding box center [671, 651] width 764 height 31
type input "[PERSON_NAME]"
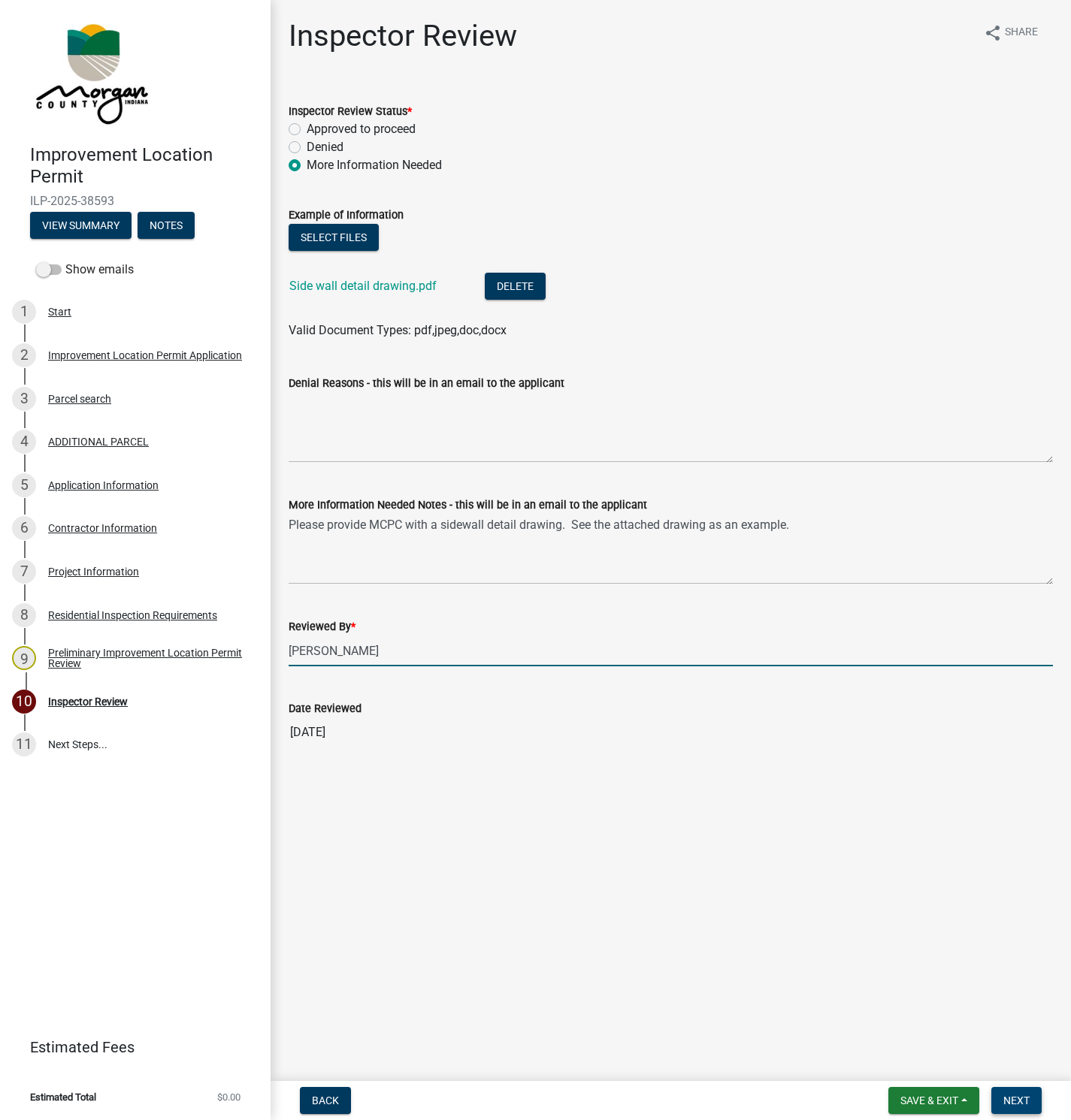
click at [1024, 1100] on span "Next" at bounding box center [1016, 1100] width 26 height 12
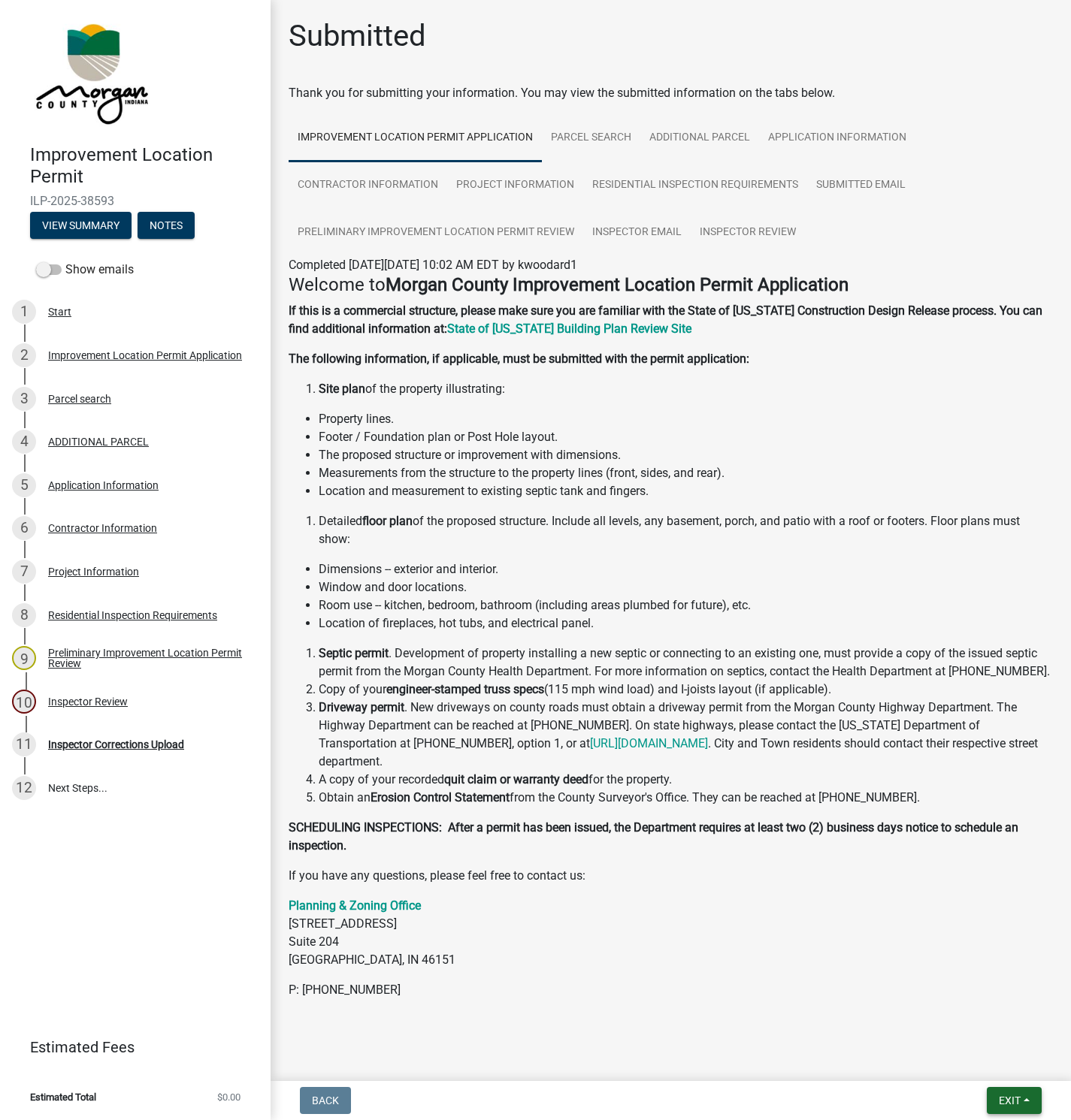
click at [1011, 1098] on span "Exit" at bounding box center [1009, 1100] width 22 height 12
click at [970, 1062] on button "Save & Exit" at bounding box center [981, 1063] width 120 height 36
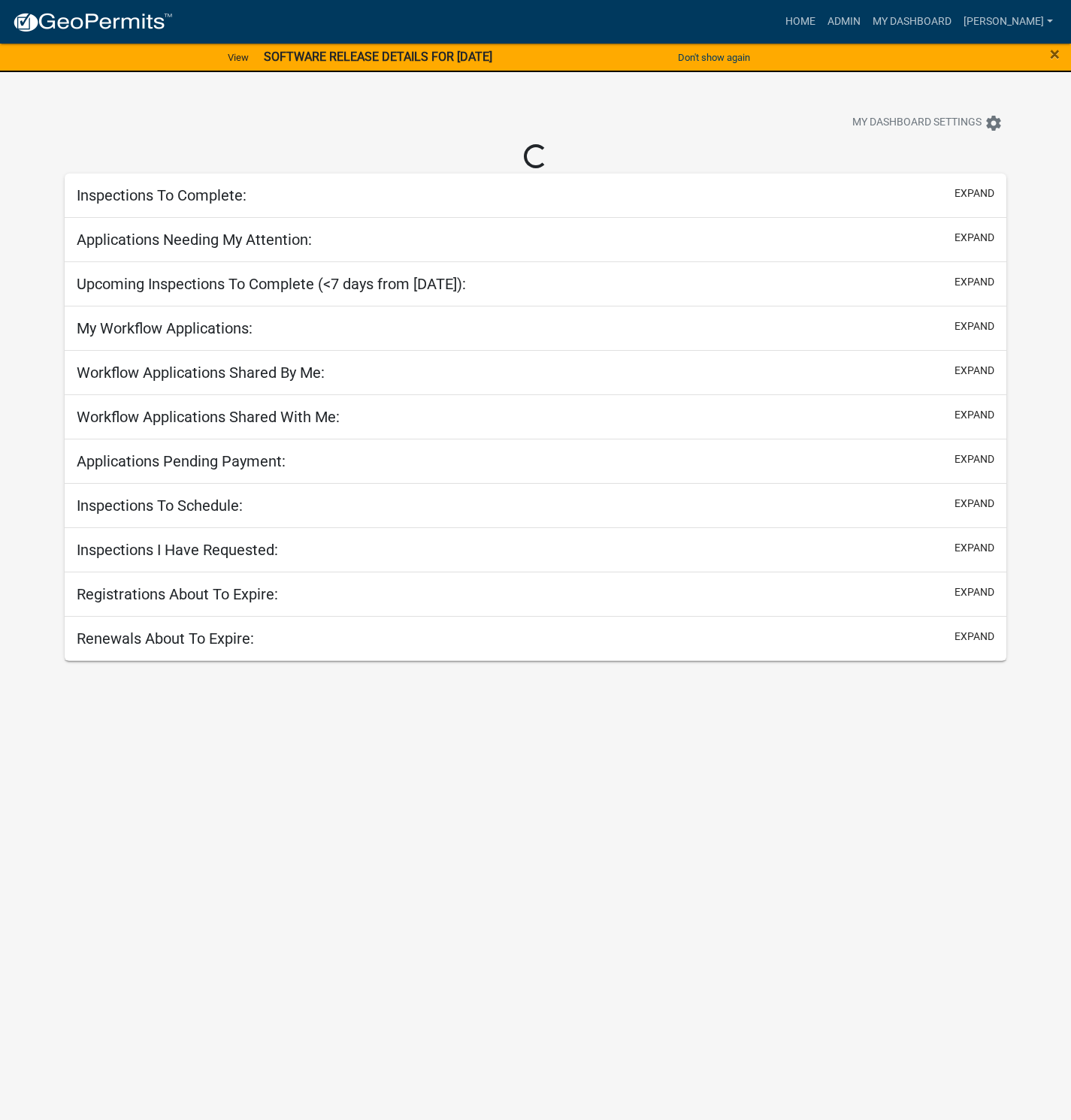
select select "1: 25"
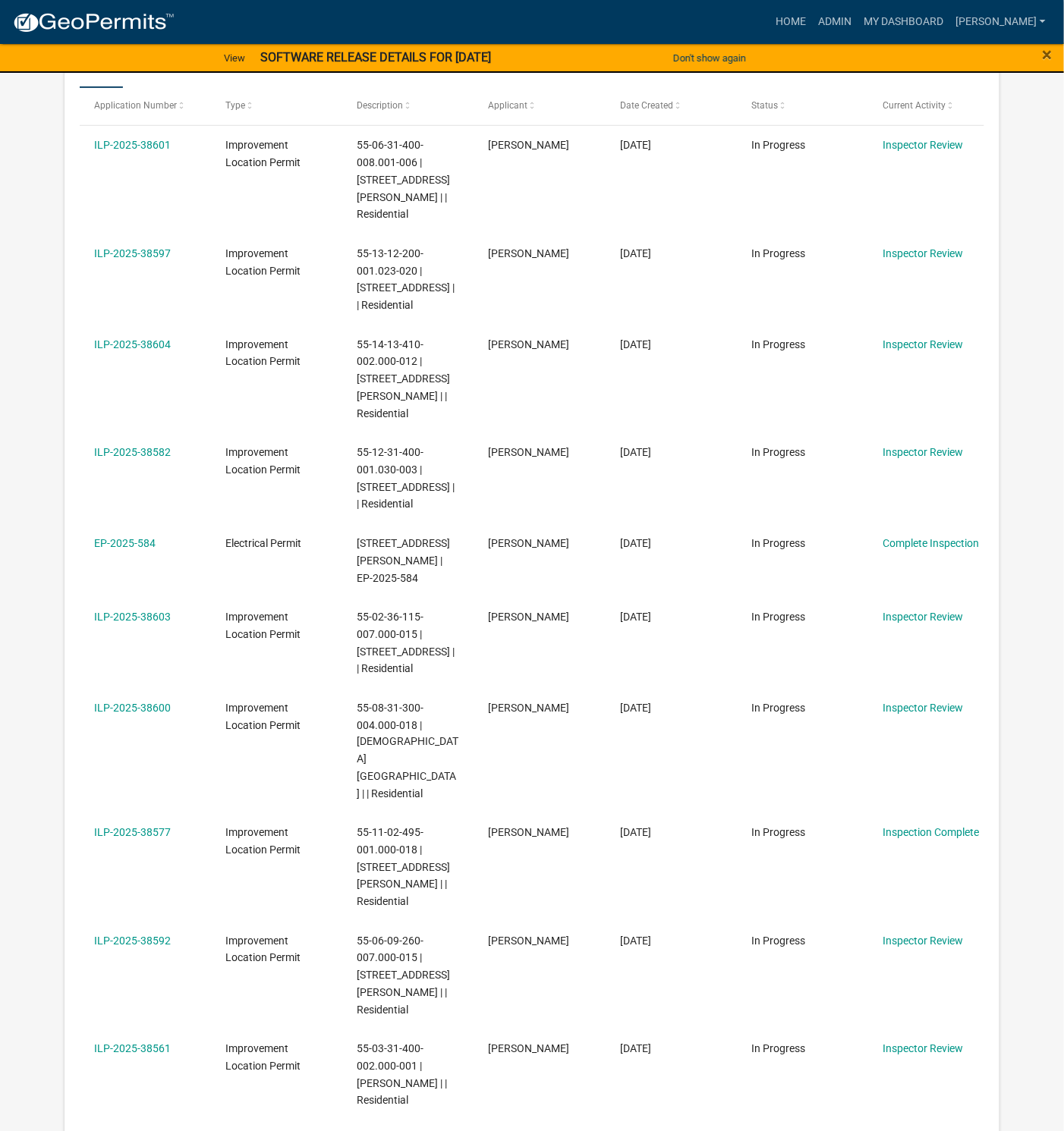
scroll to position [342, 0]
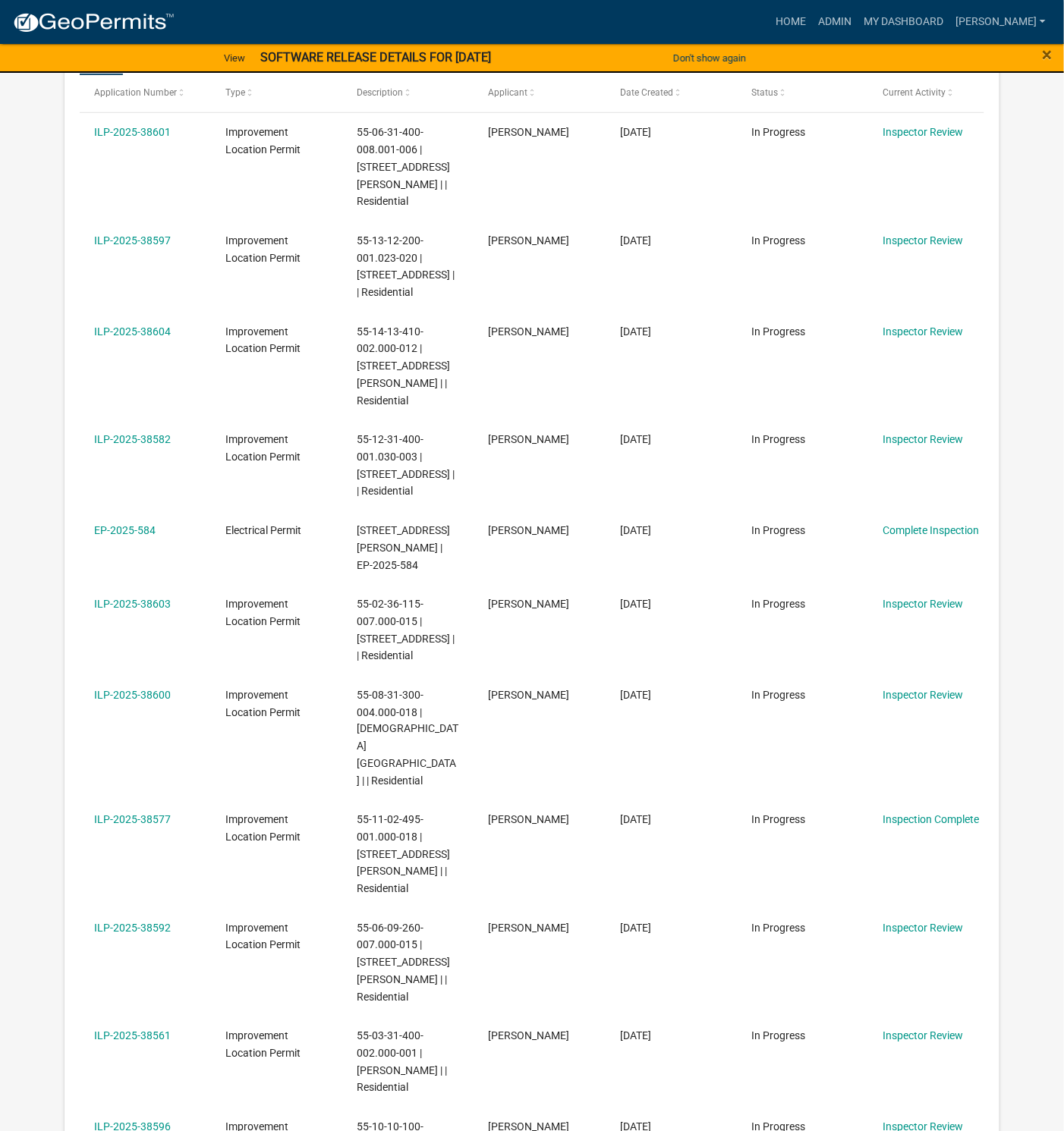
click at [135, 1030] on link "ILP-2025-38561" at bounding box center [133, 1036] width 77 height 12
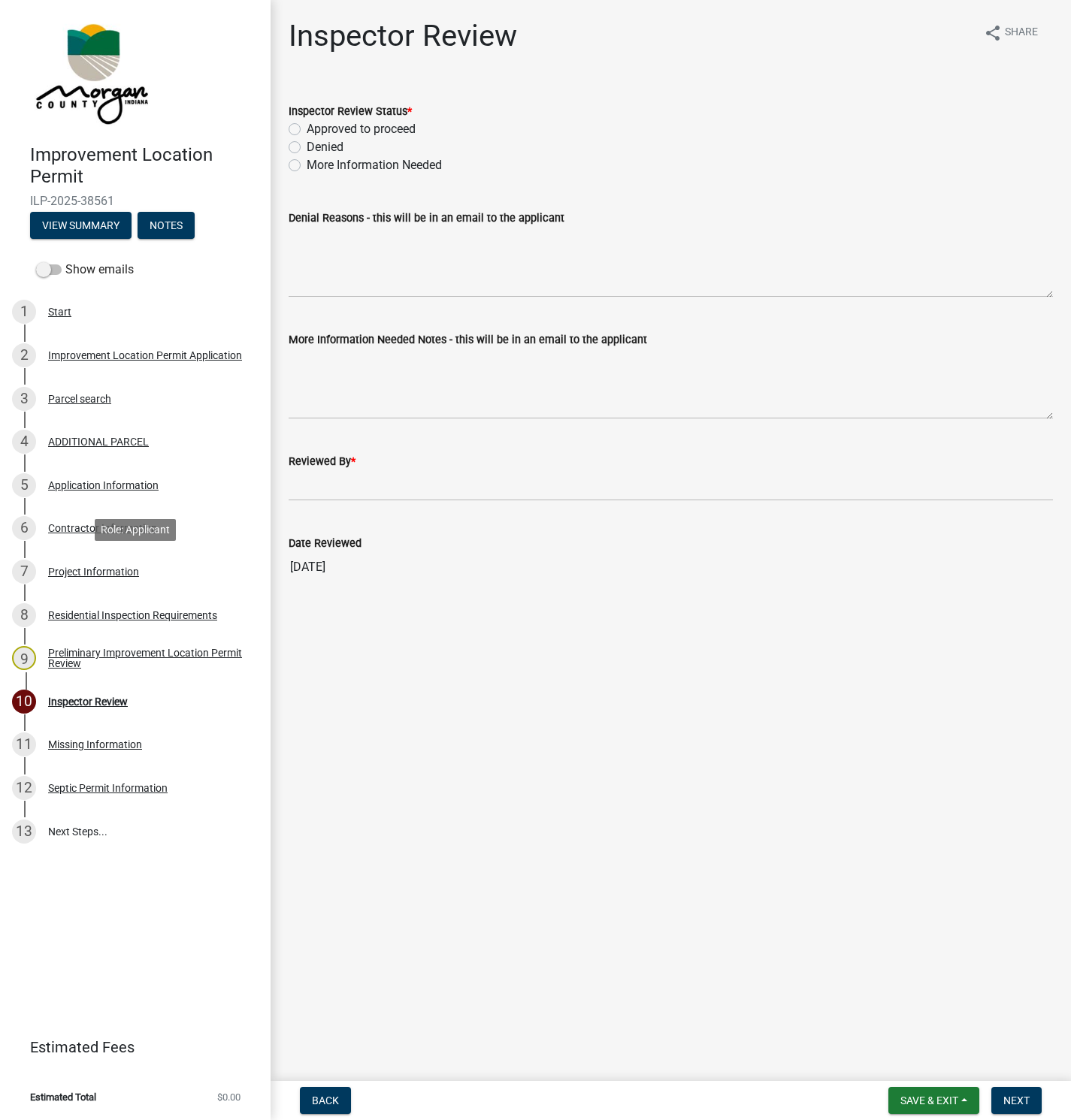
click at [70, 570] on div "Project Information" at bounding box center [93, 572] width 91 height 11
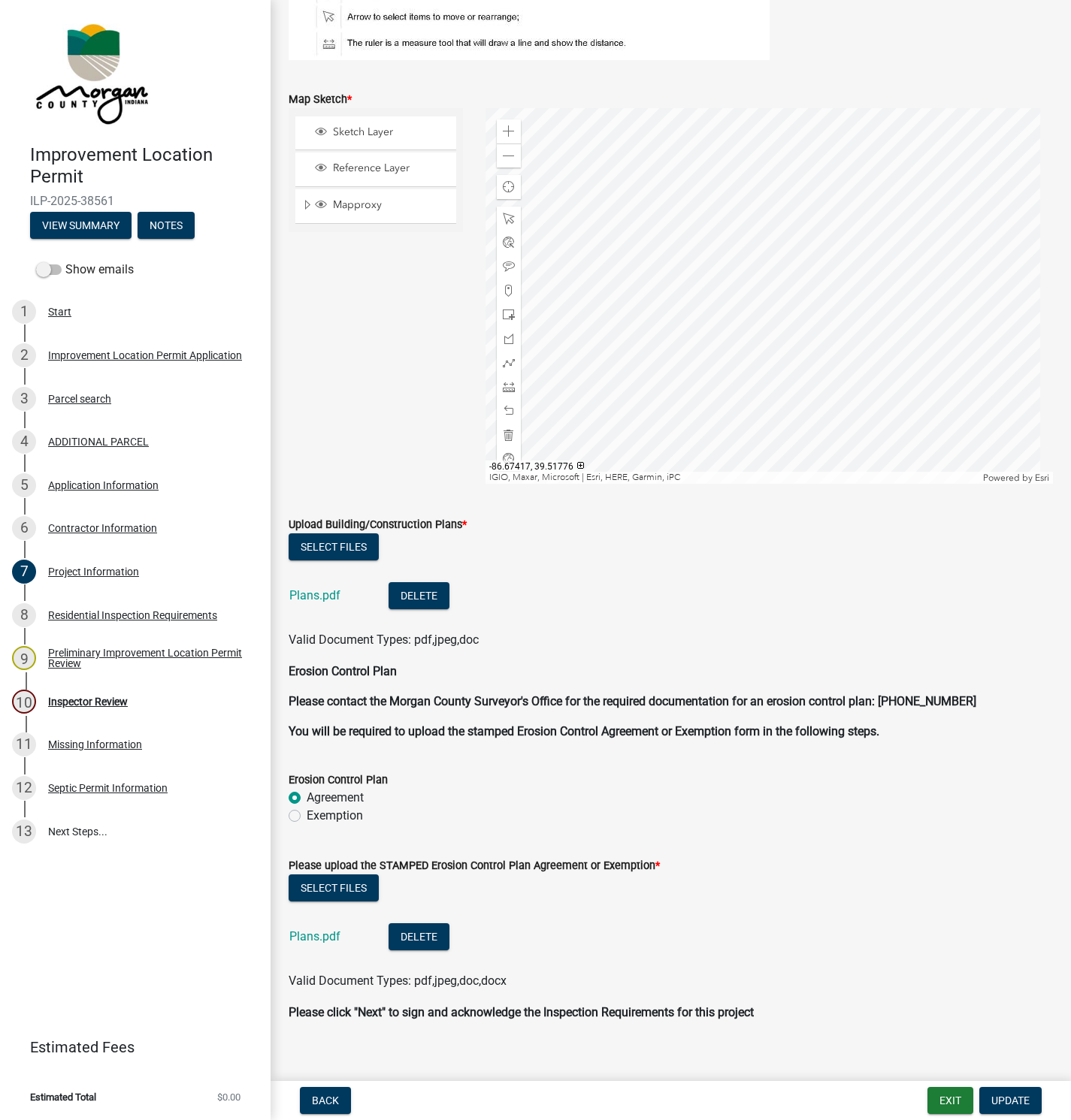
scroll to position [3225, 0]
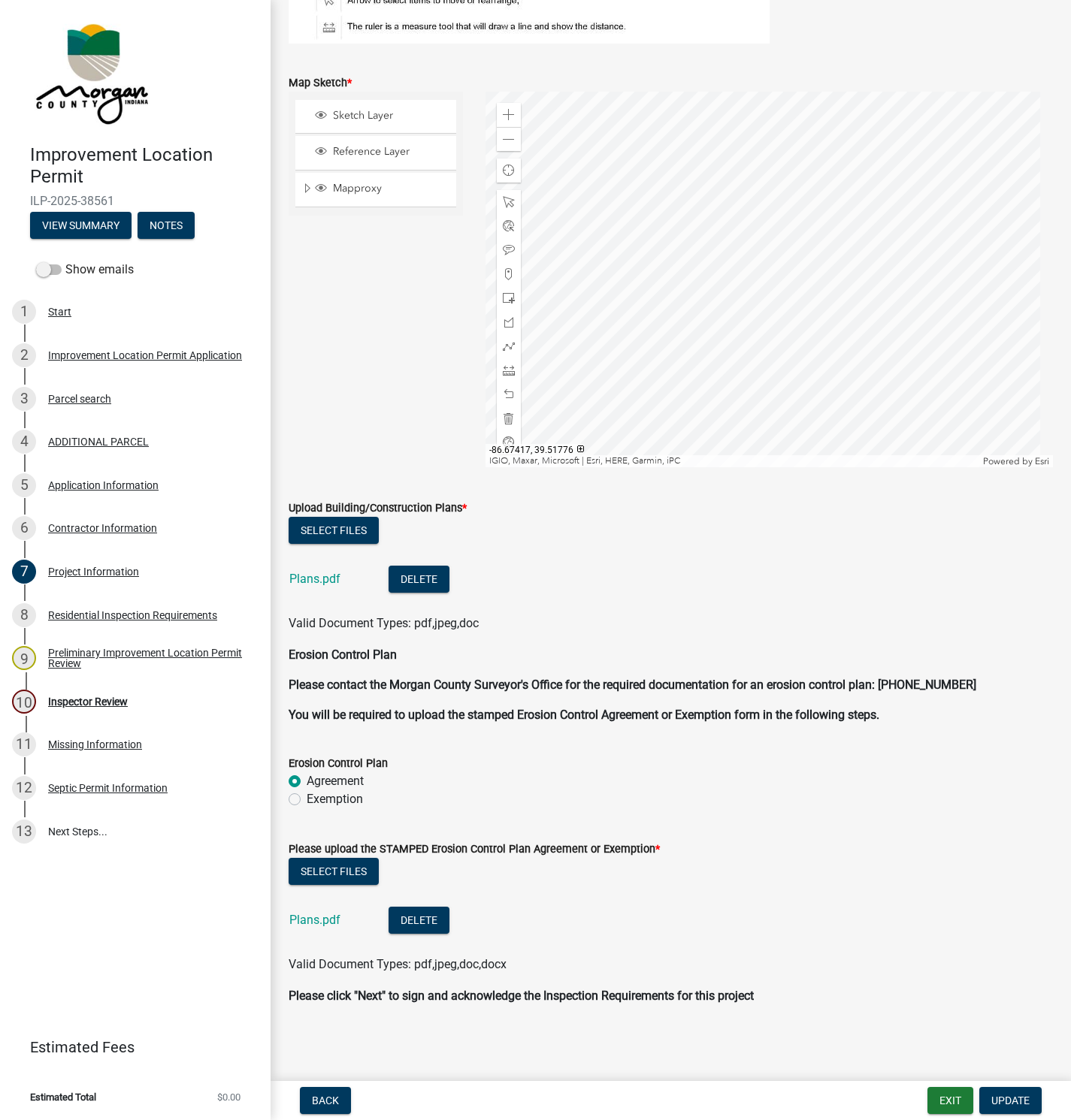
click at [311, 577] on link "Plans.pdf" at bounding box center [315, 579] width 51 height 15
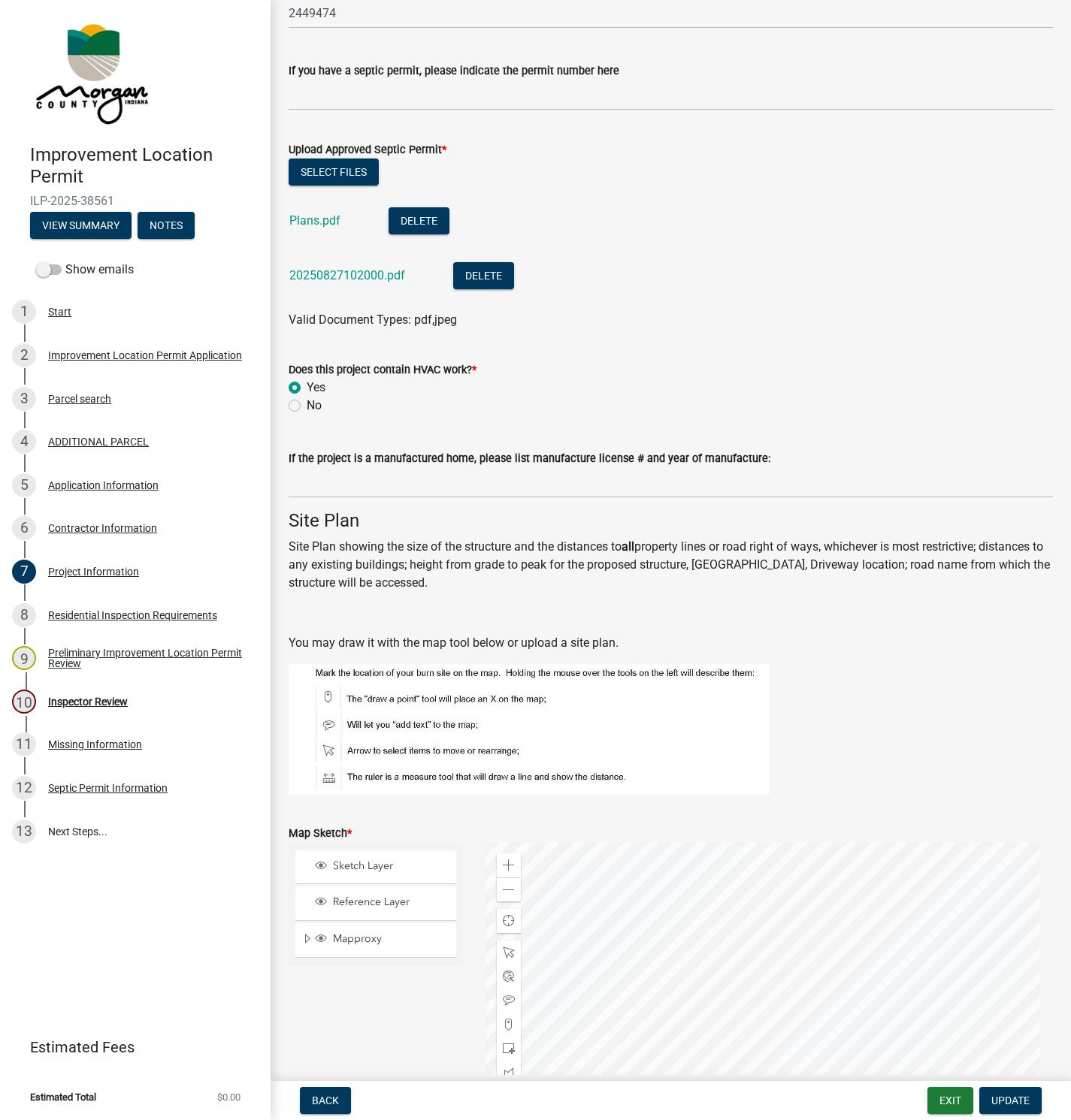
scroll to position [2435, 0]
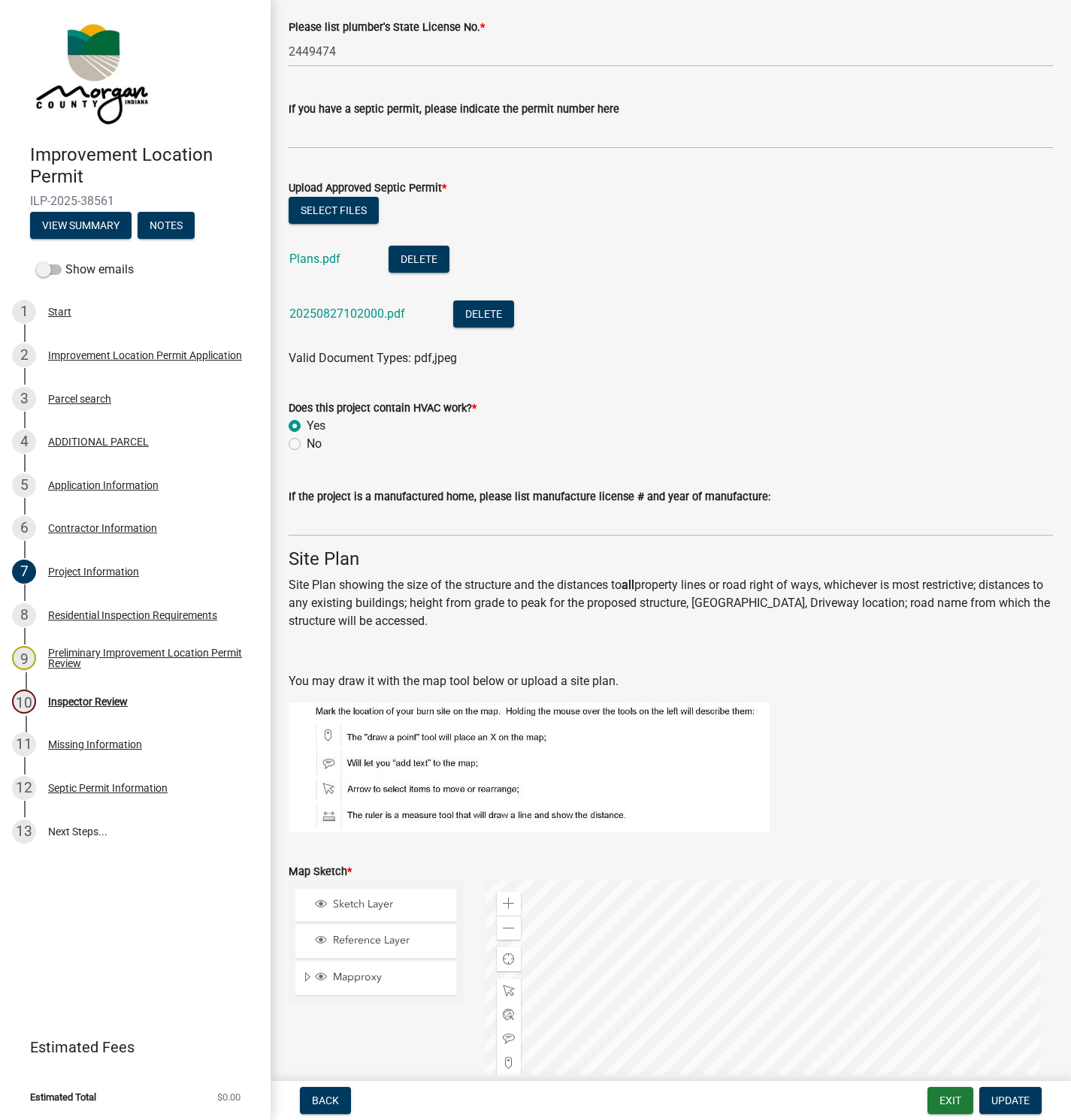
click at [323, 313] on link "20250827102000.pdf" at bounding box center [347, 314] width 115 height 15
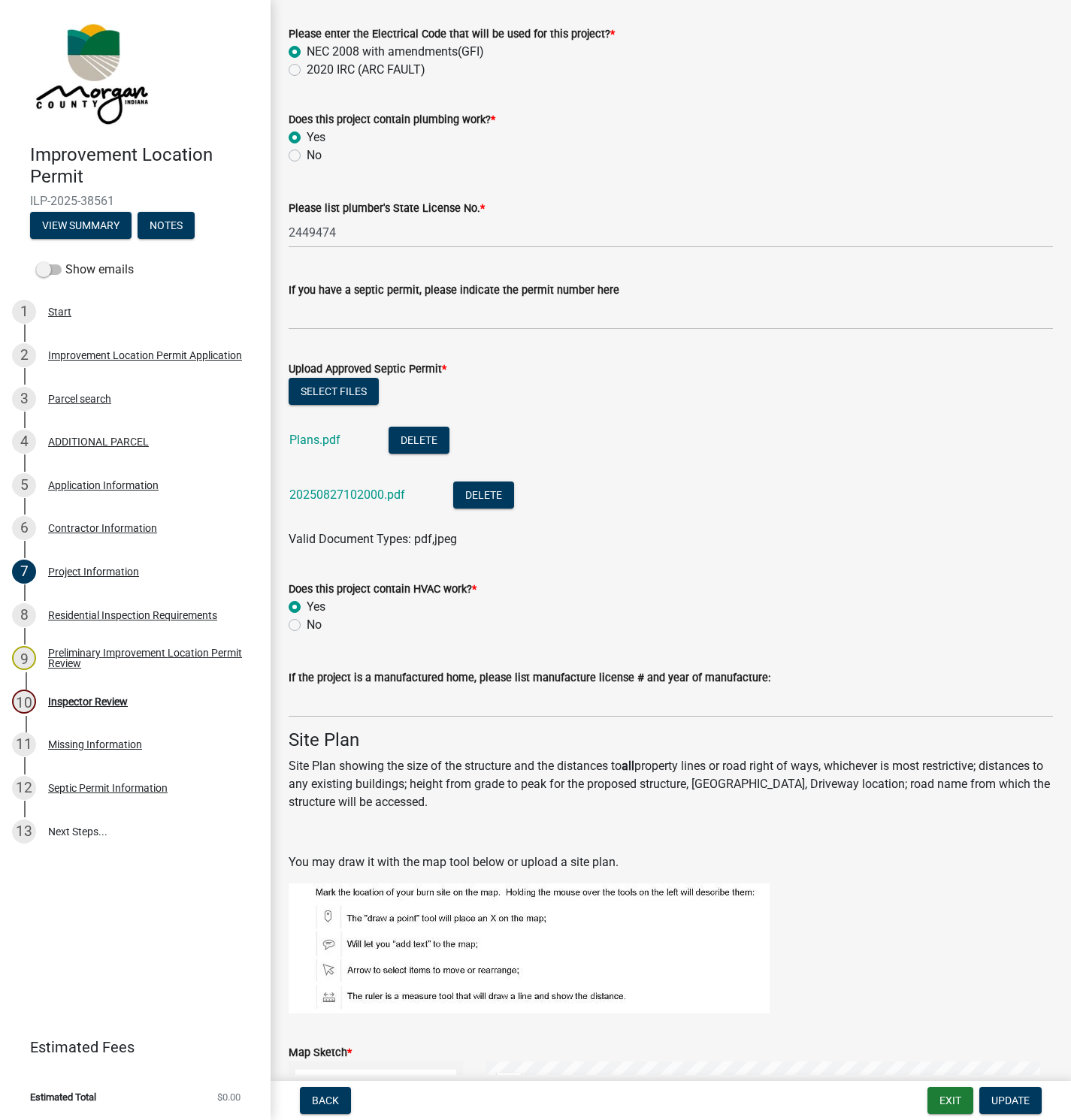
scroll to position [2931, 0]
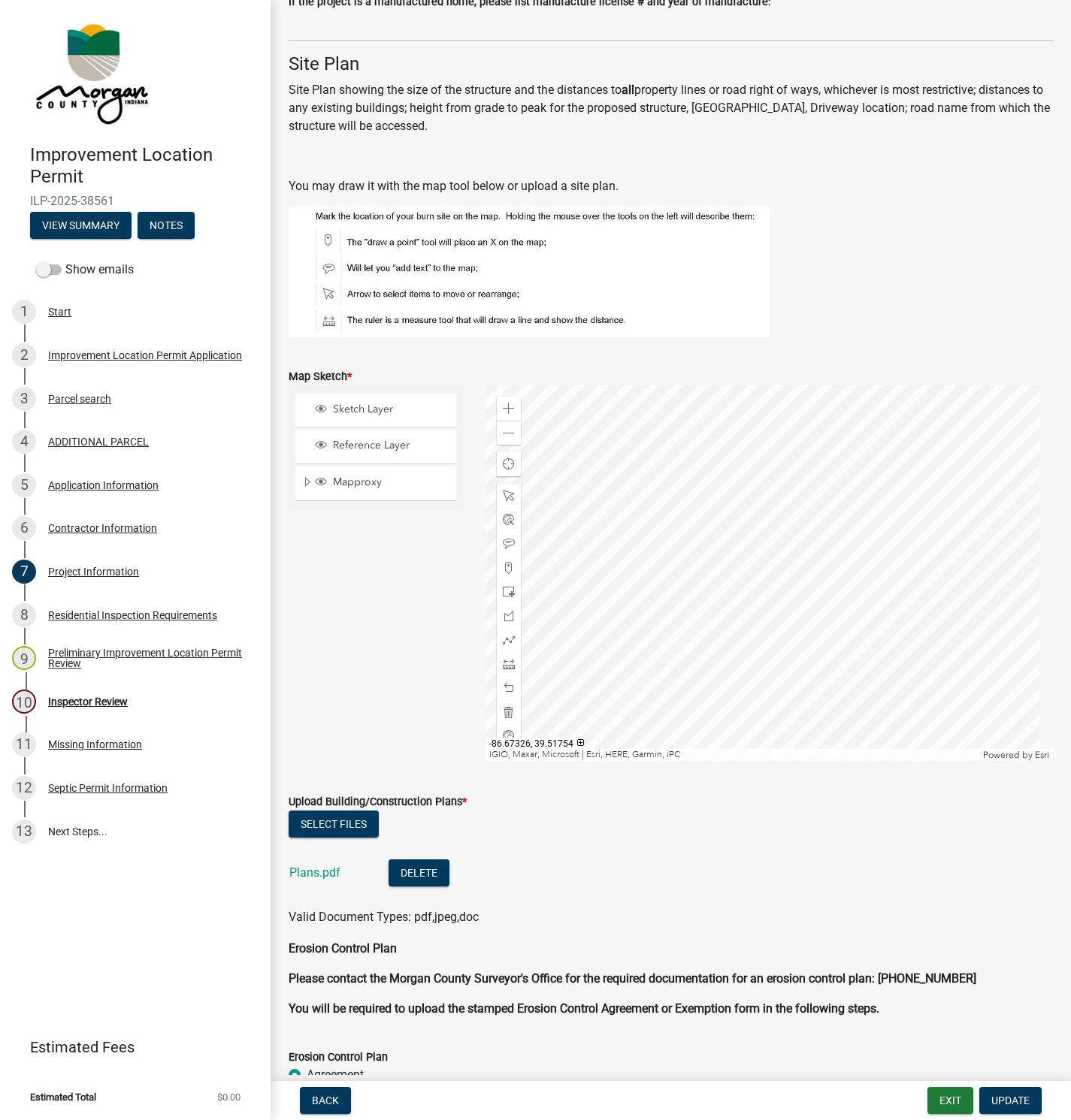
click at [311, 876] on link "Plans.pdf" at bounding box center [315, 873] width 51 height 15
click at [107, 702] on div "Inspector Review" at bounding box center [88, 702] width 80 height 11
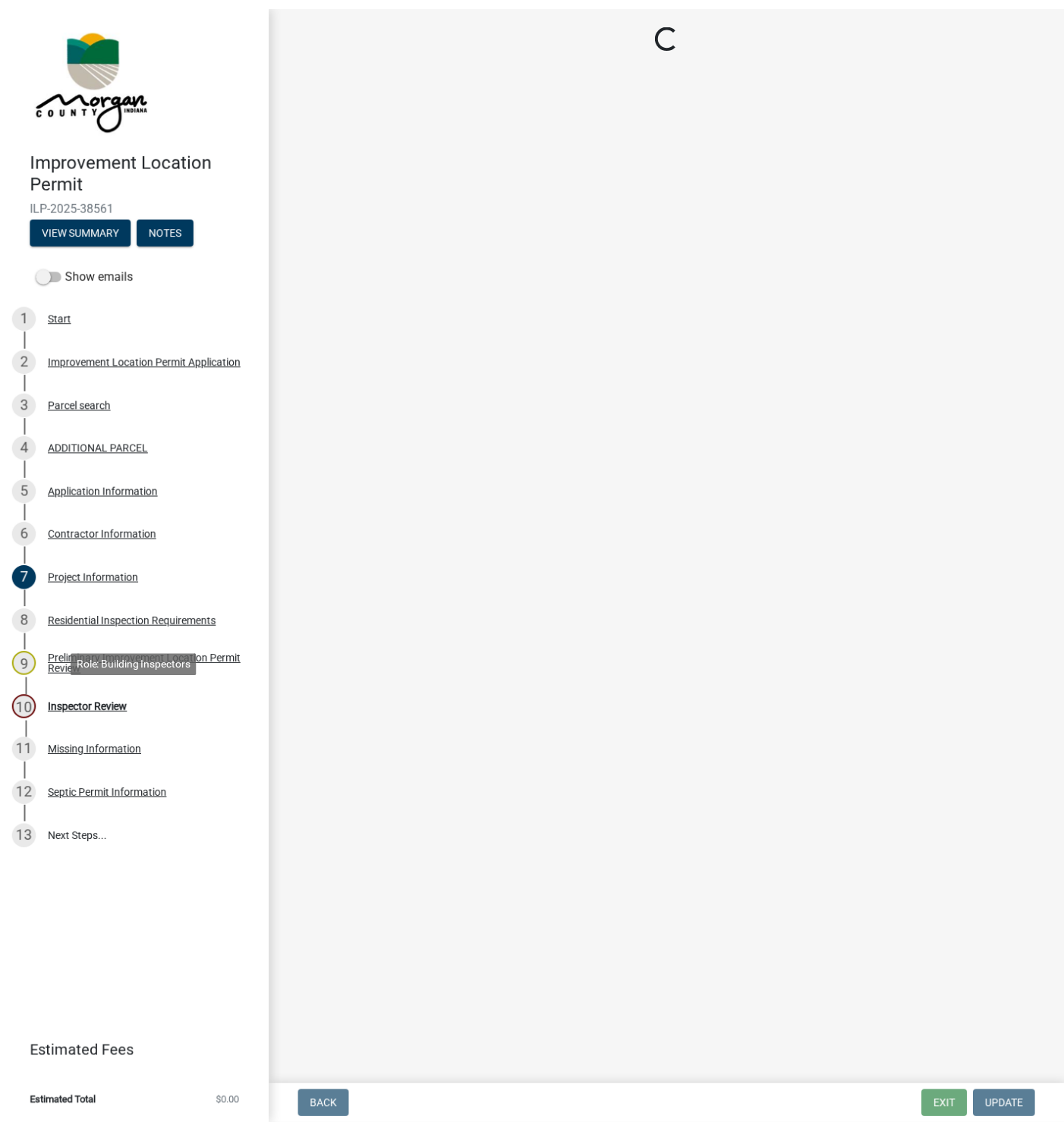
scroll to position [0, 0]
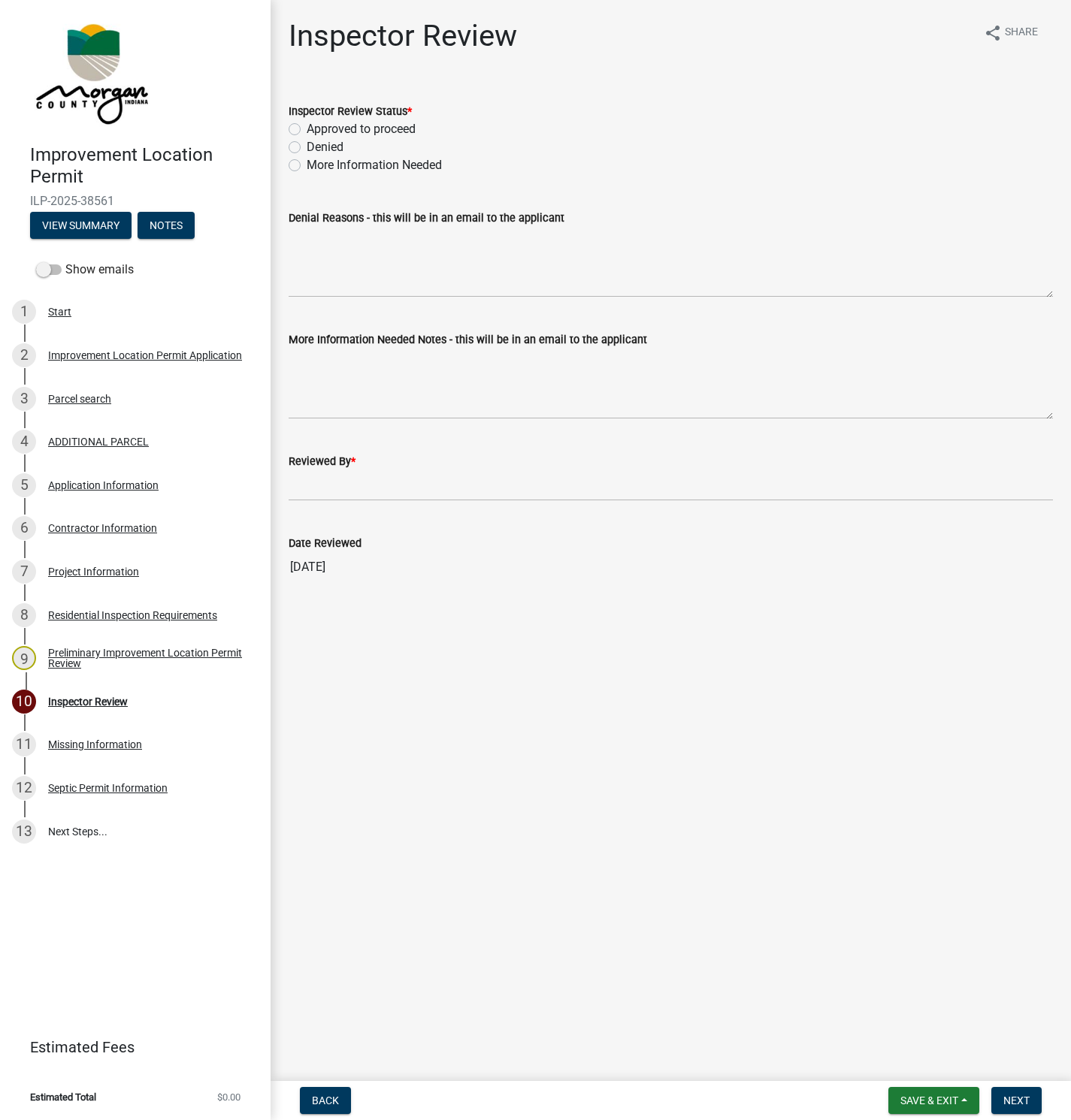
click at [307, 165] on label "More Information Needed" at bounding box center [374, 165] width 135 height 18
click at [307, 165] on input "More Information Needed" at bounding box center [311, 161] width 10 height 10
radio input "true"
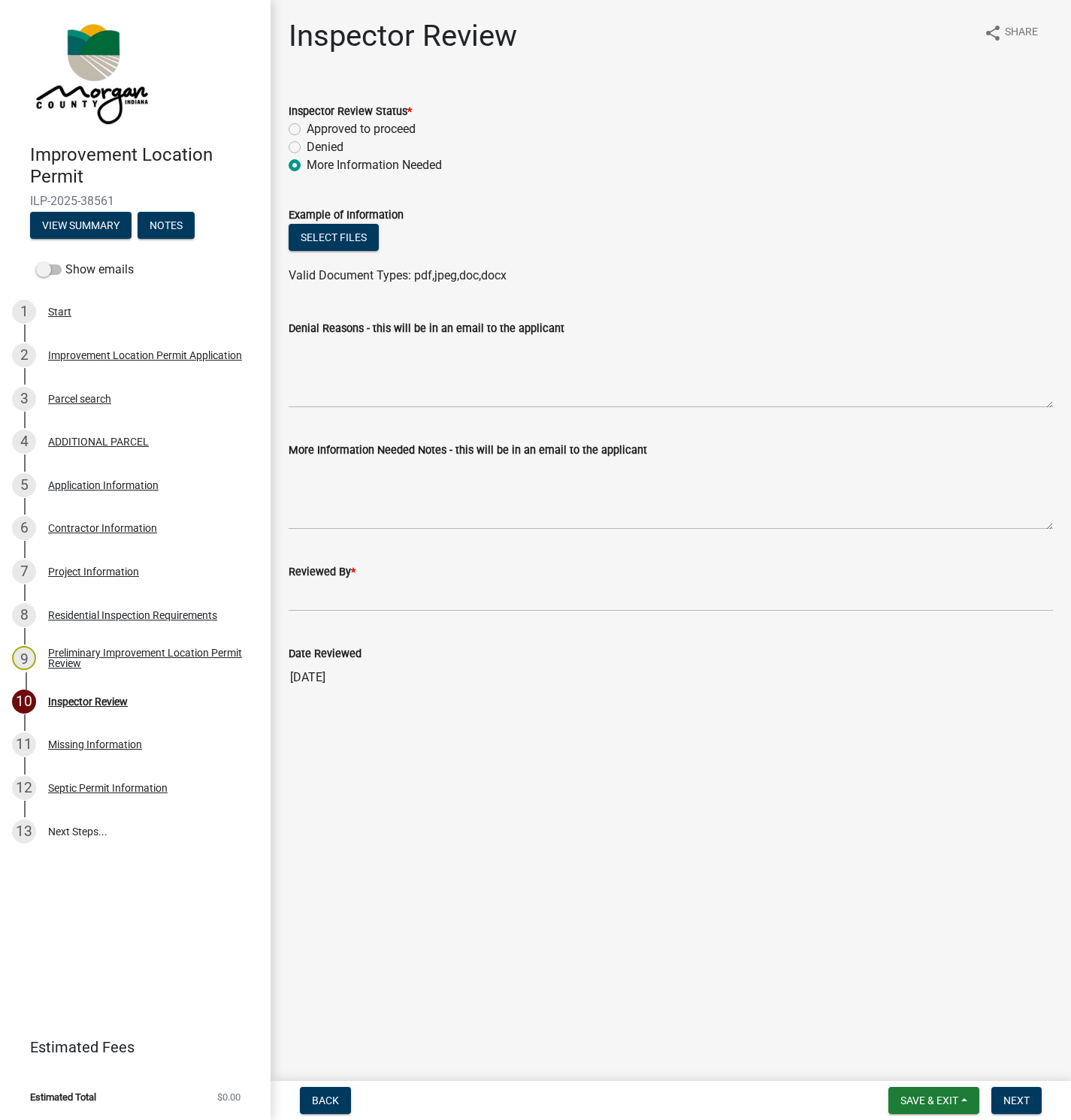
click at [307, 129] on label "Approved to proceed" at bounding box center [361, 129] width 109 height 18
click at [307, 129] on input "Approved to proceed" at bounding box center [311, 124] width 10 height 10
radio input "true"
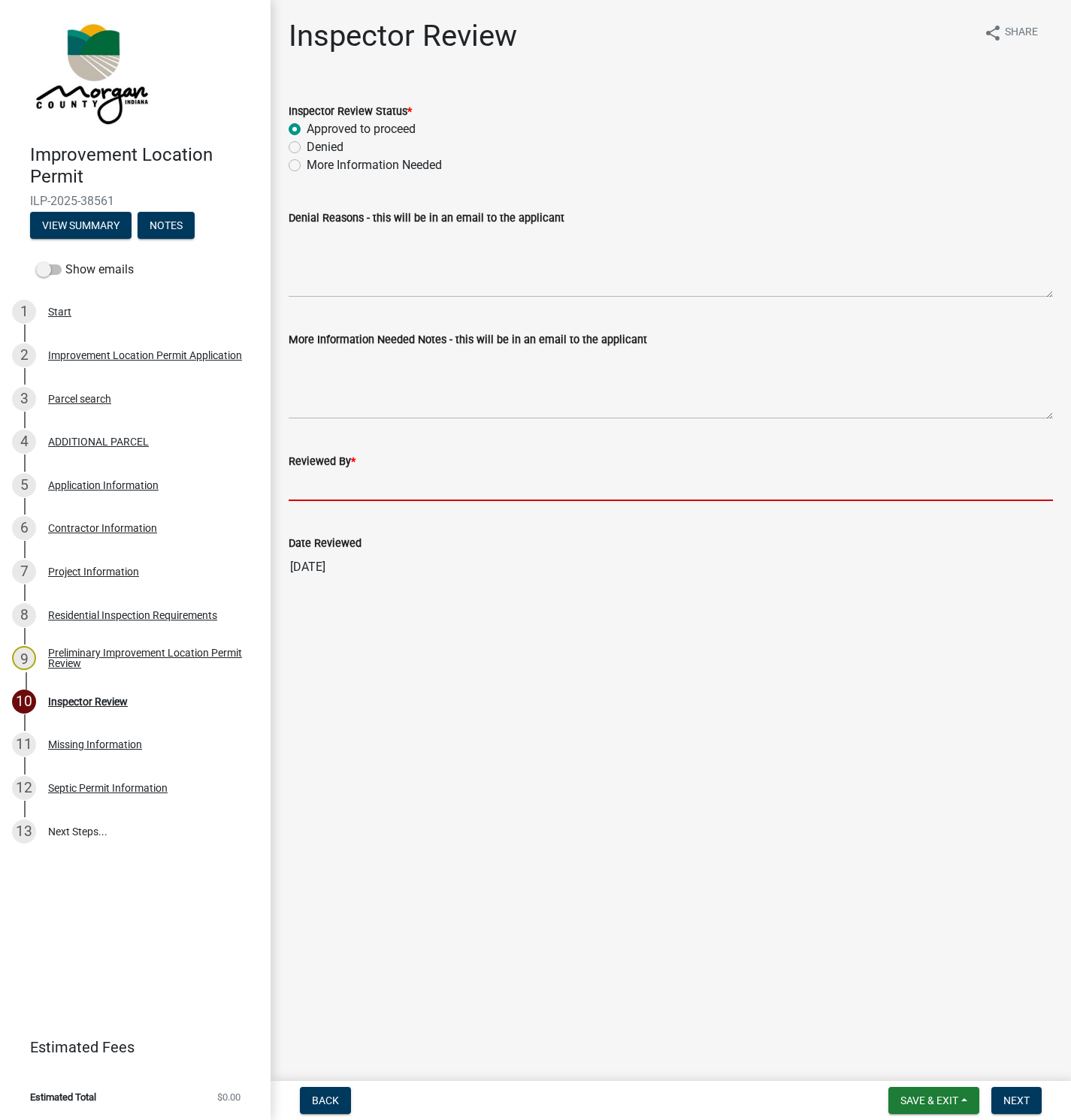
click at [325, 480] on input "Reviewed By *" at bounding box center [671, 486] width 764 height 31
type input "[PERSON_NAME]"
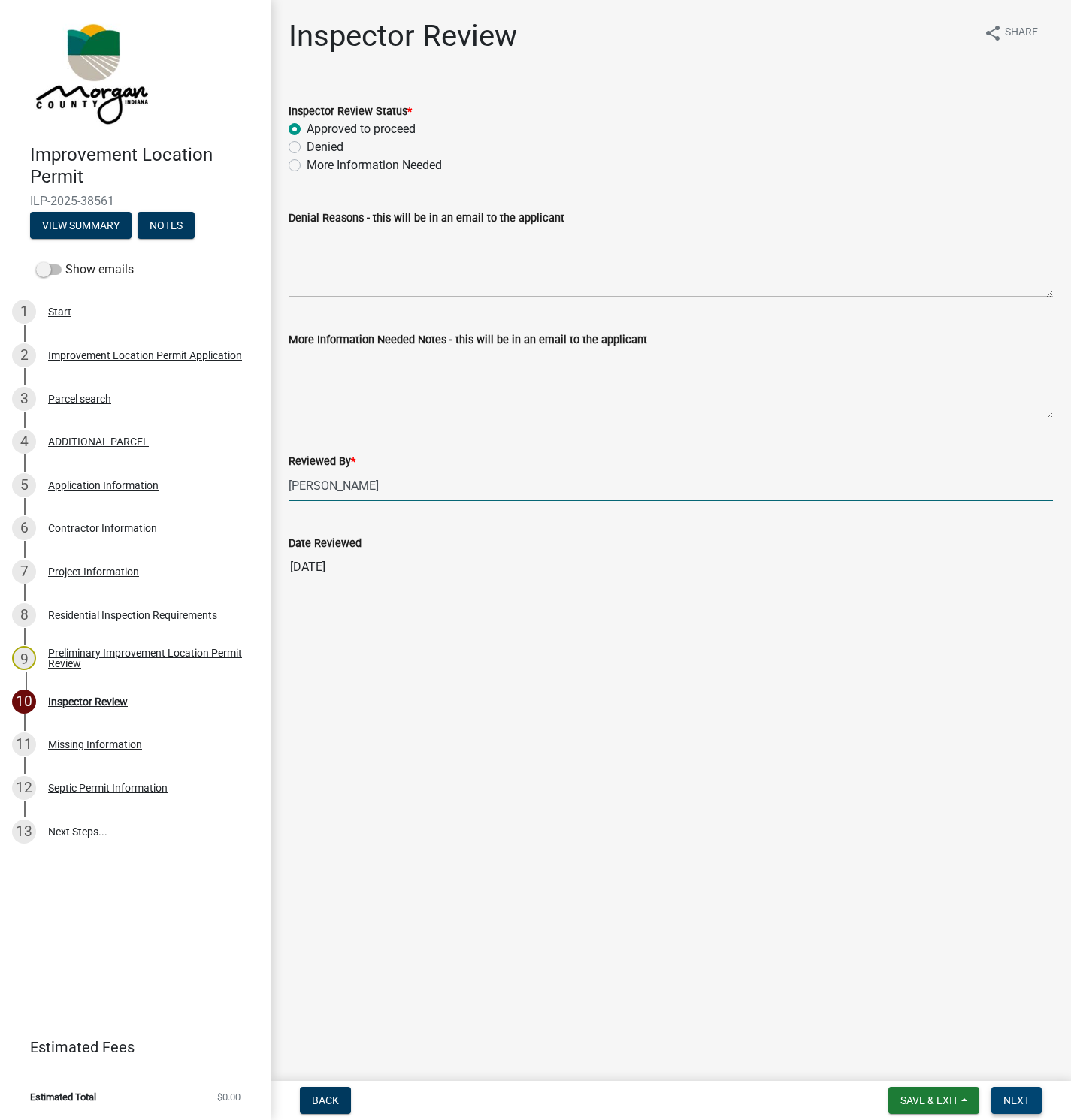
click at [1016, 1096] on span "Next" at bounding box center [1016, 1100] width 26 height 12
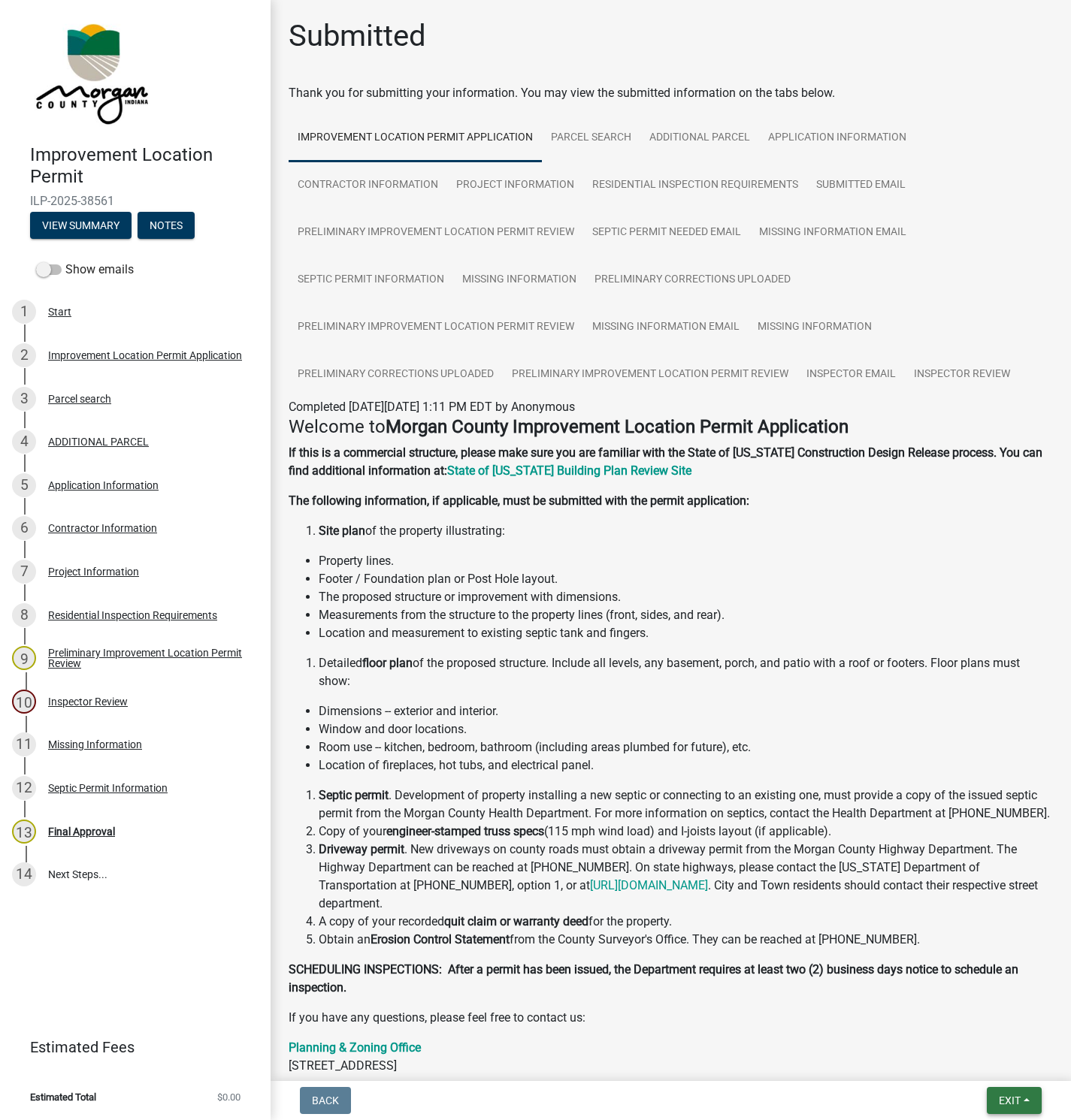
click at [1001, 1101] on span "Exit" at bounding box center [1009, 1100] width 22 height 12
click at [952, 1057] on button "Save & Exit" at bounding box center [981, 1063] width 120 height 36
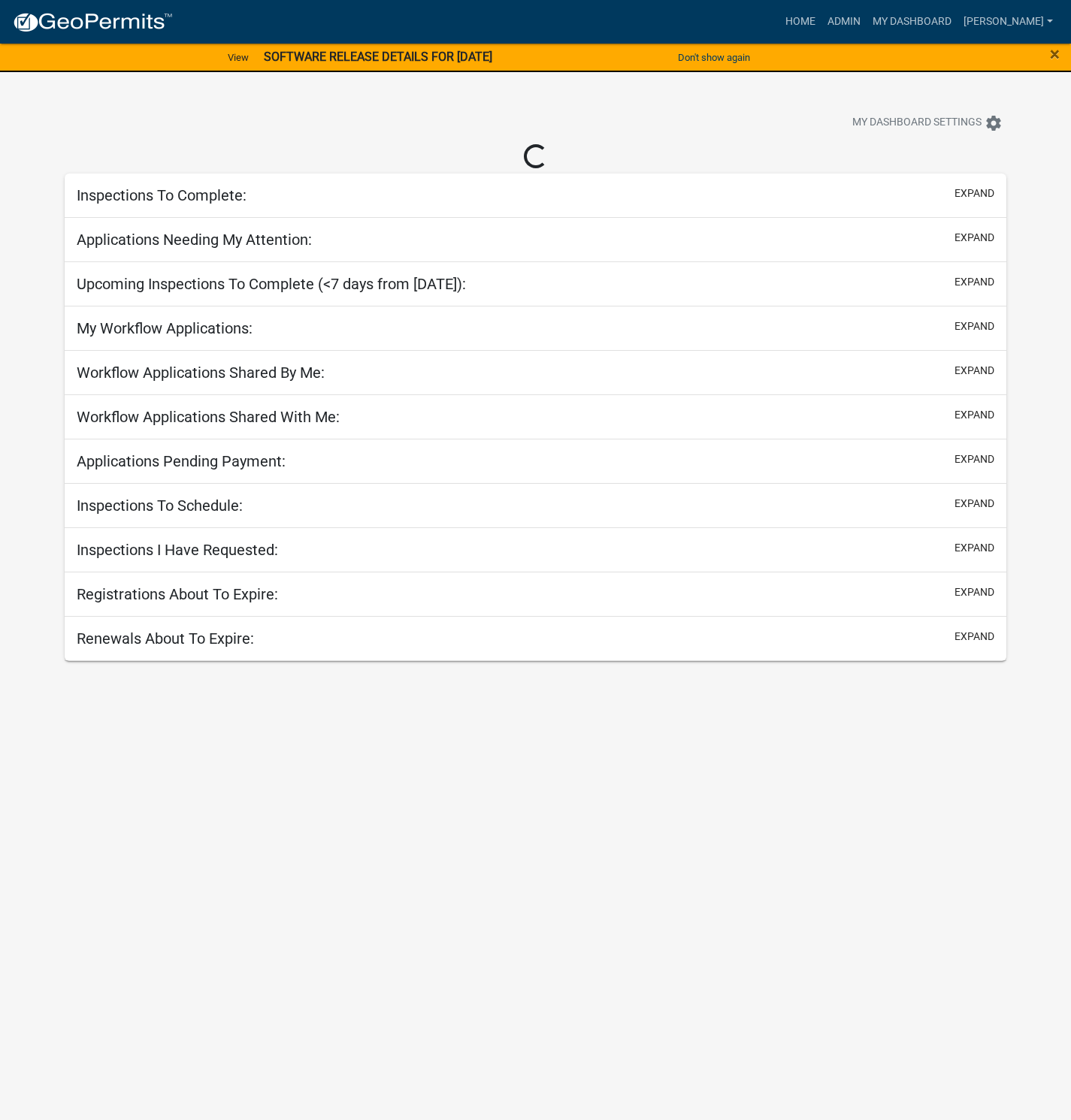
select select "1: 25"
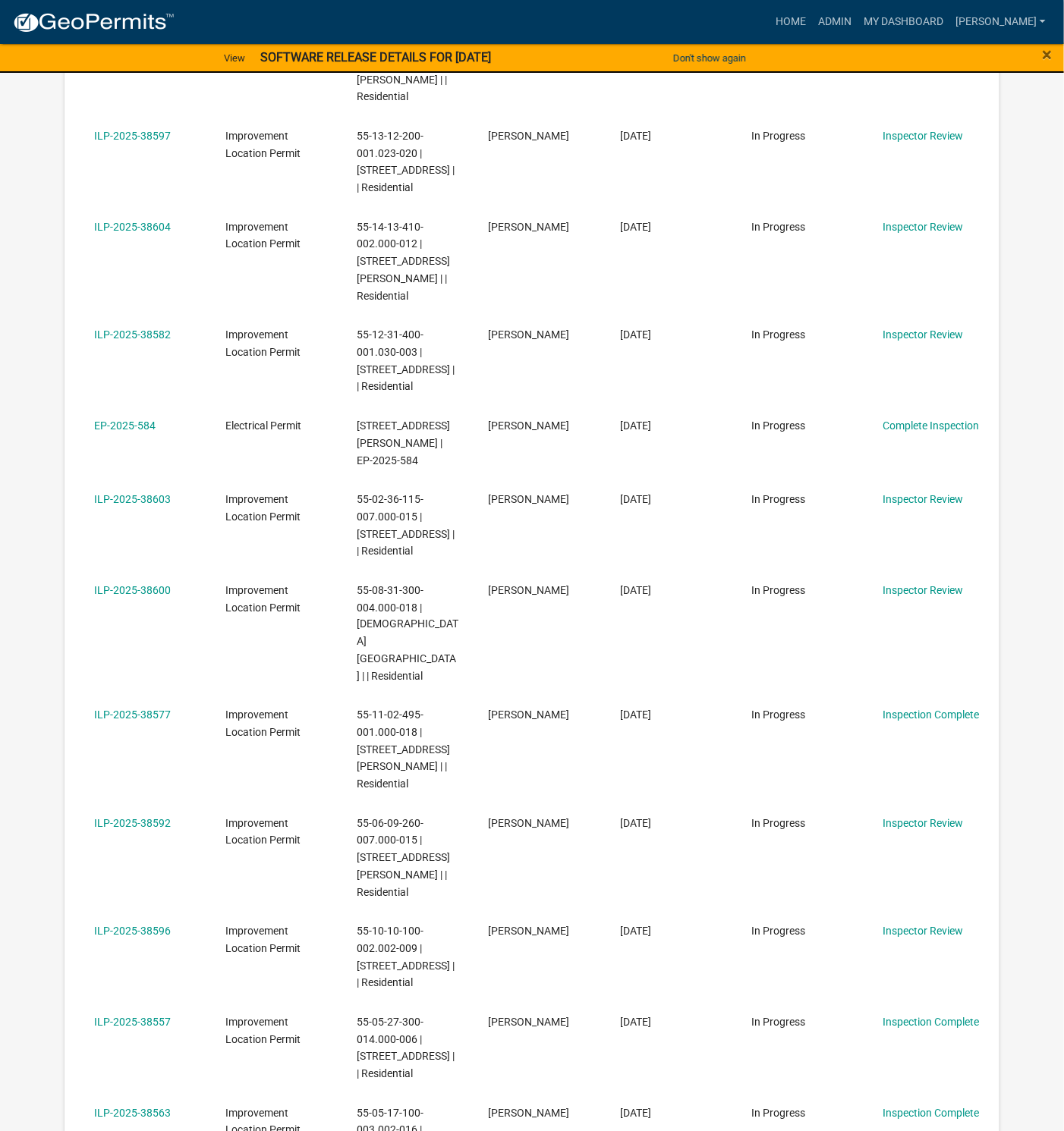
scroll to position [569, 0]
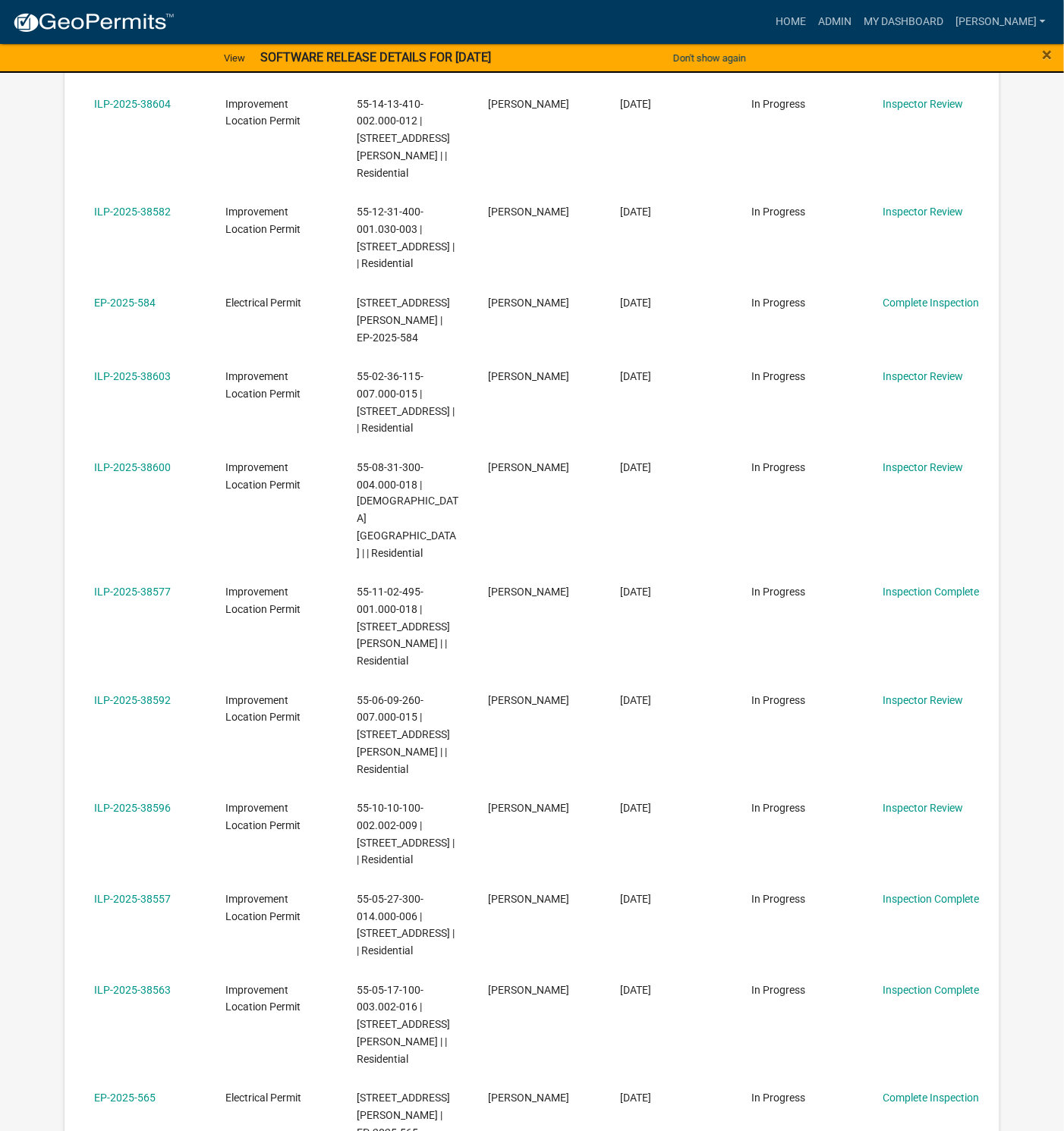
click at [152, 803] on link "ILP-2025-38596" at bounding box center [133, 808] width 77 height 12
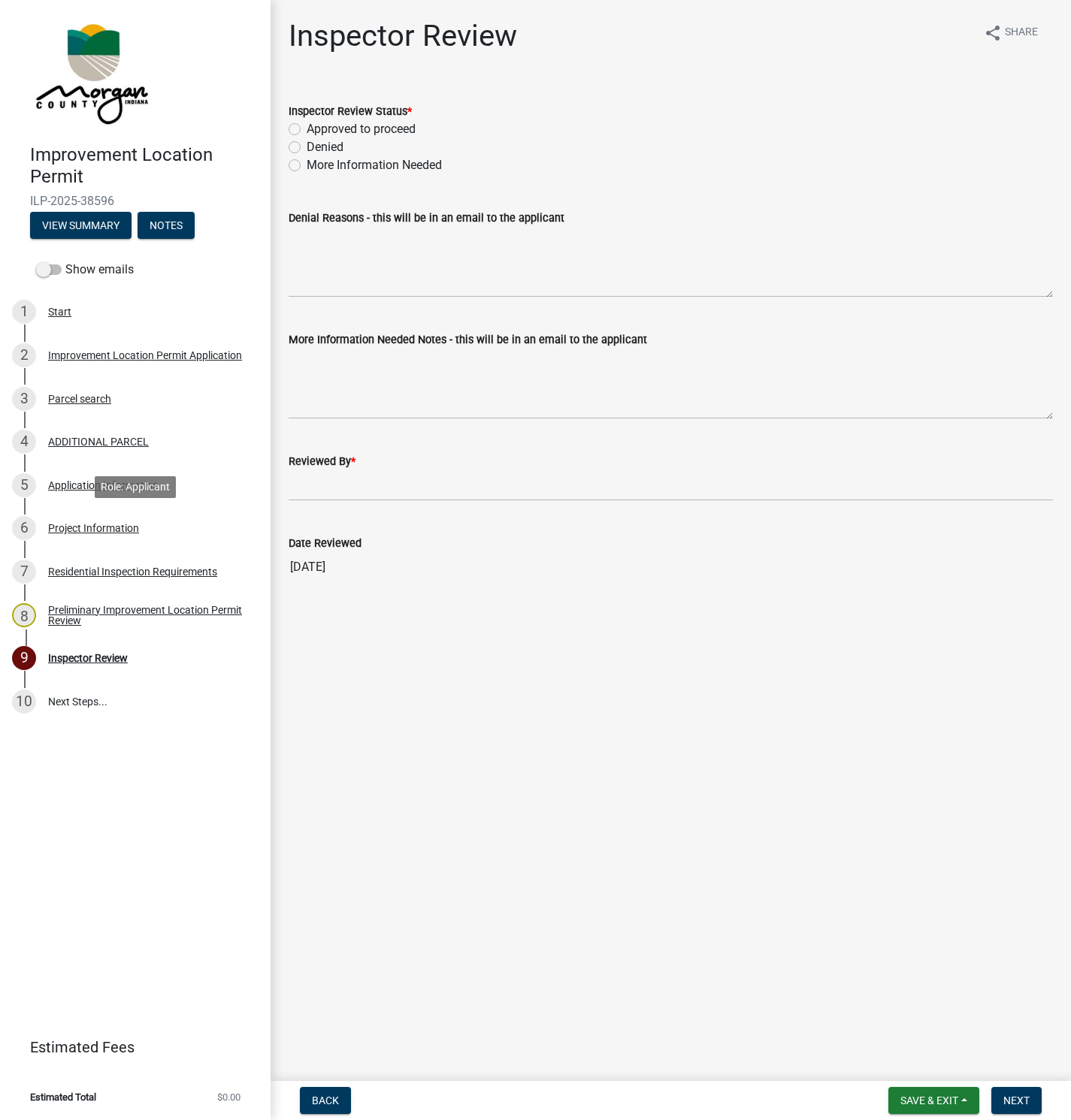
click at [89, 530] on div "Project Information" at bounding box center [93, 528] width 91 height 11
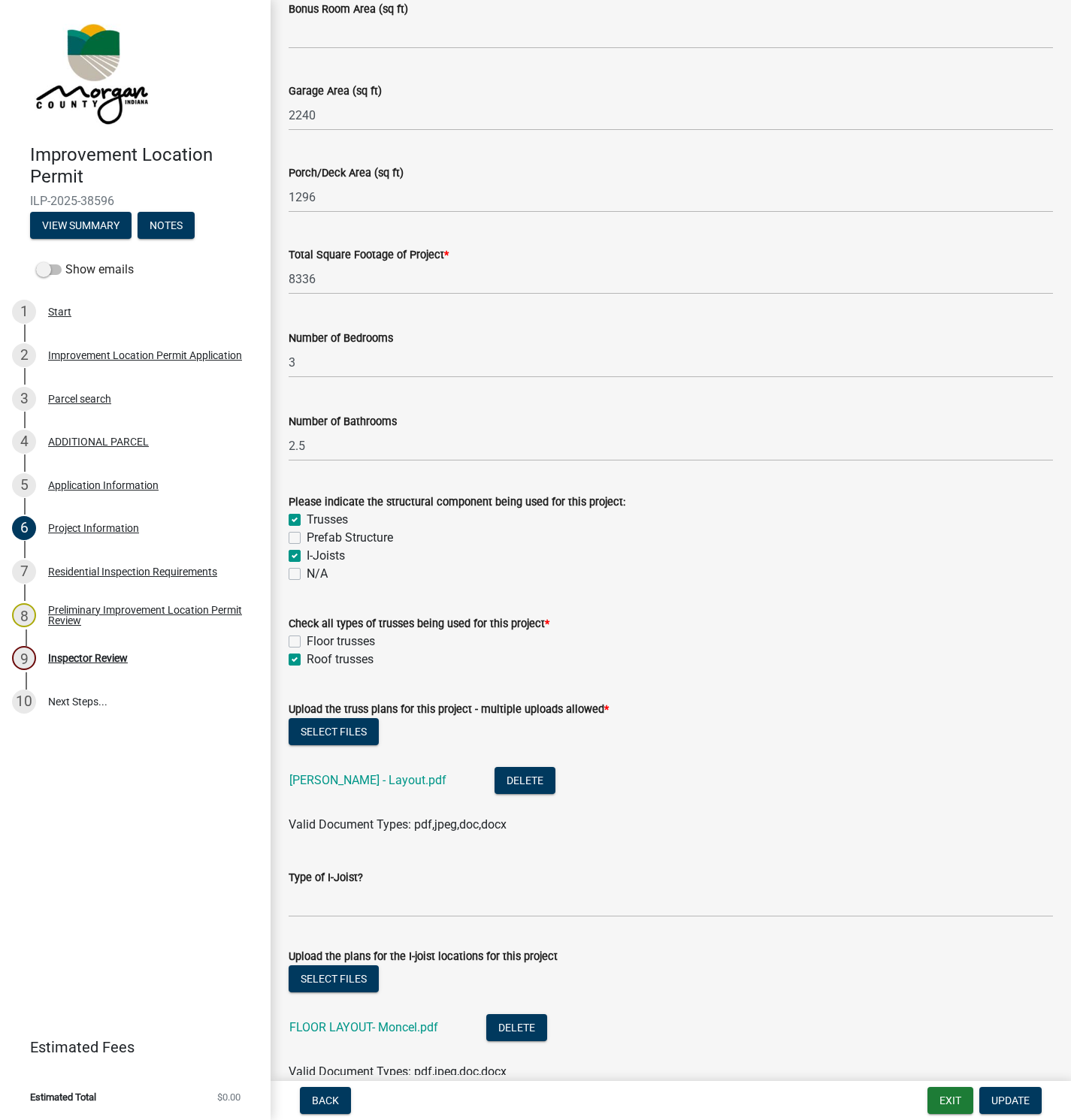
scroll to position [1127, 0]
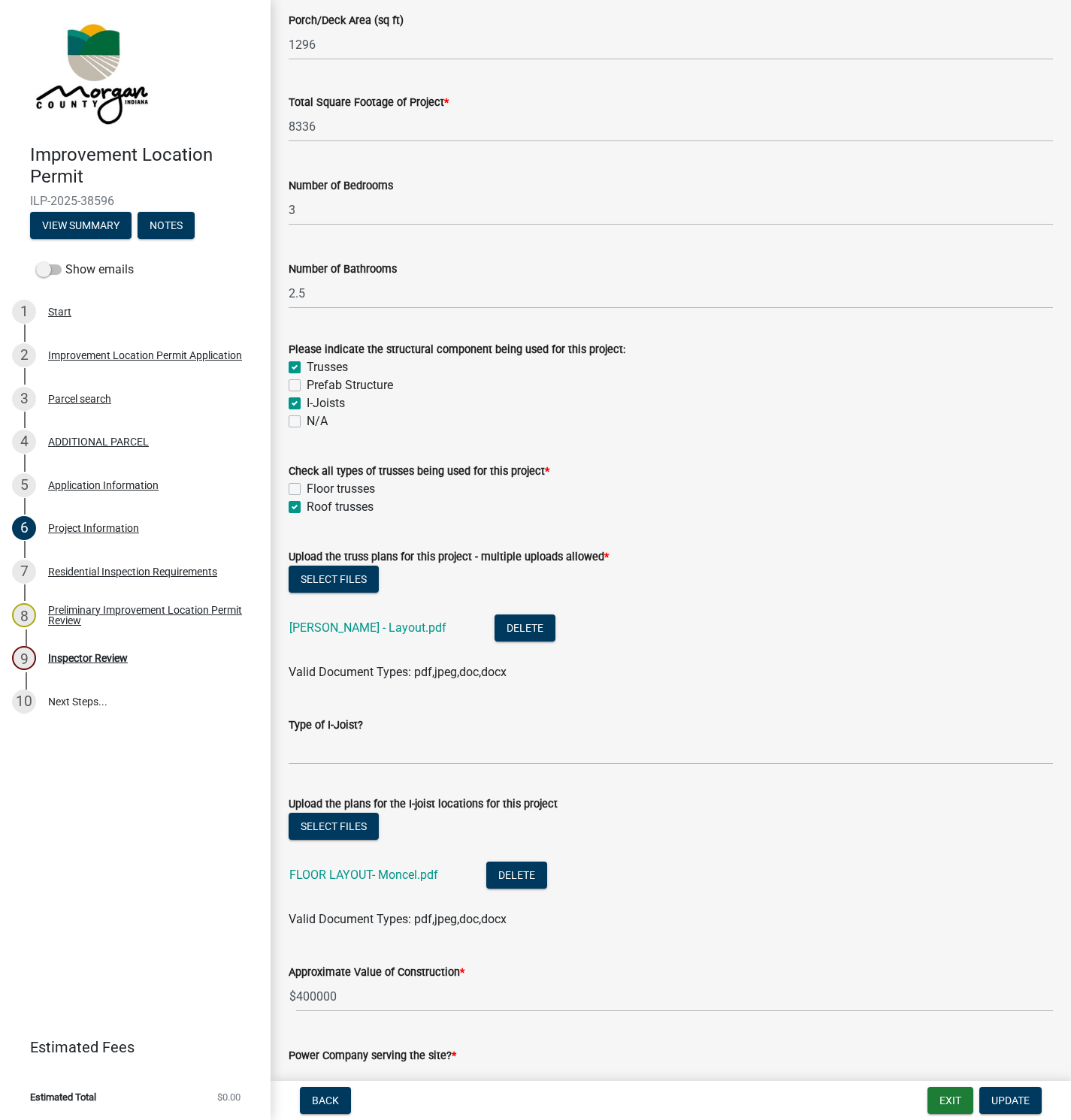
click at [354, 625] on link "[PERSON_NAME] - Layout.pdf" at bounding box center [368, 628] width 157 height 15
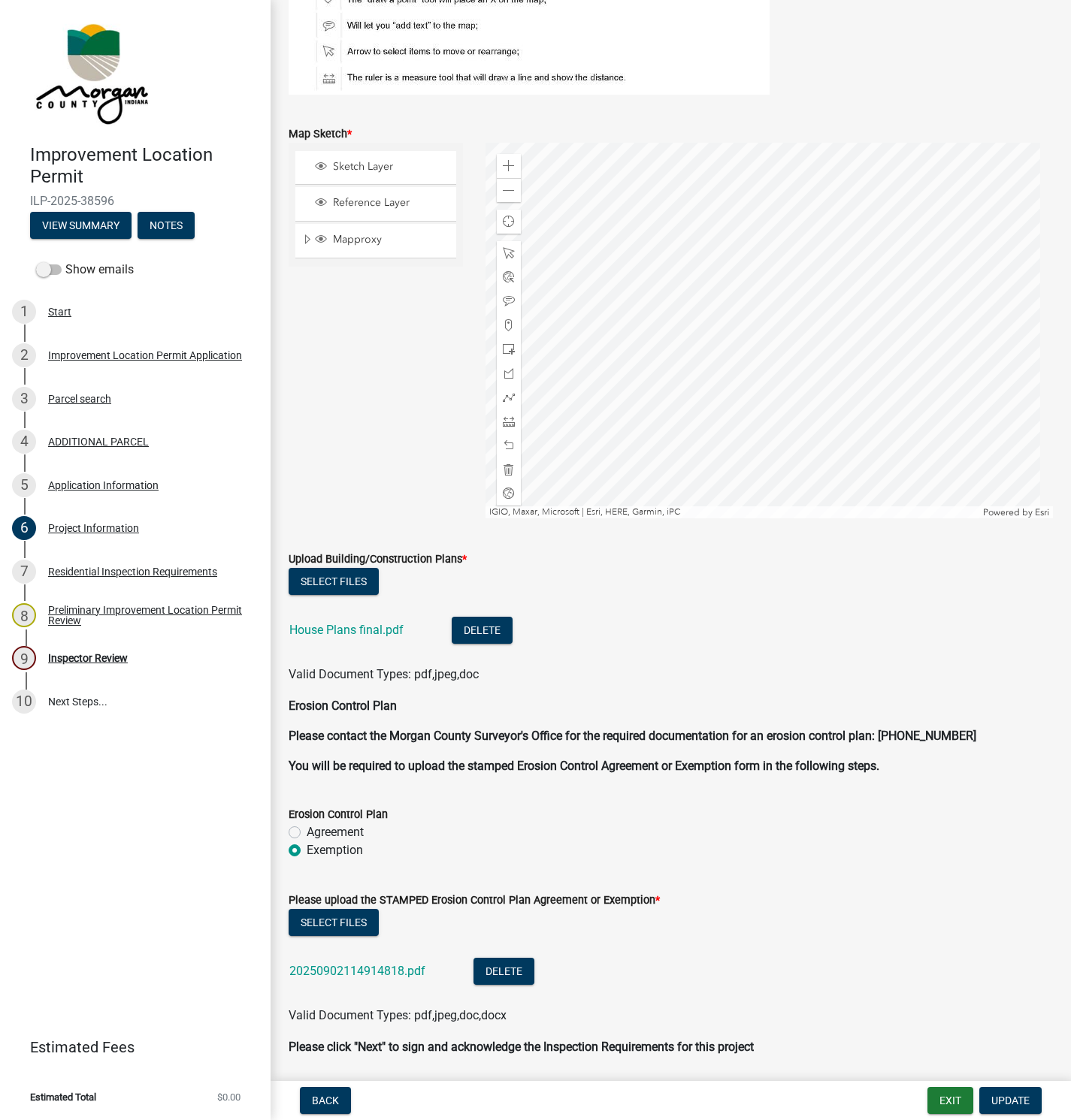
scroll to position [3494, 0]
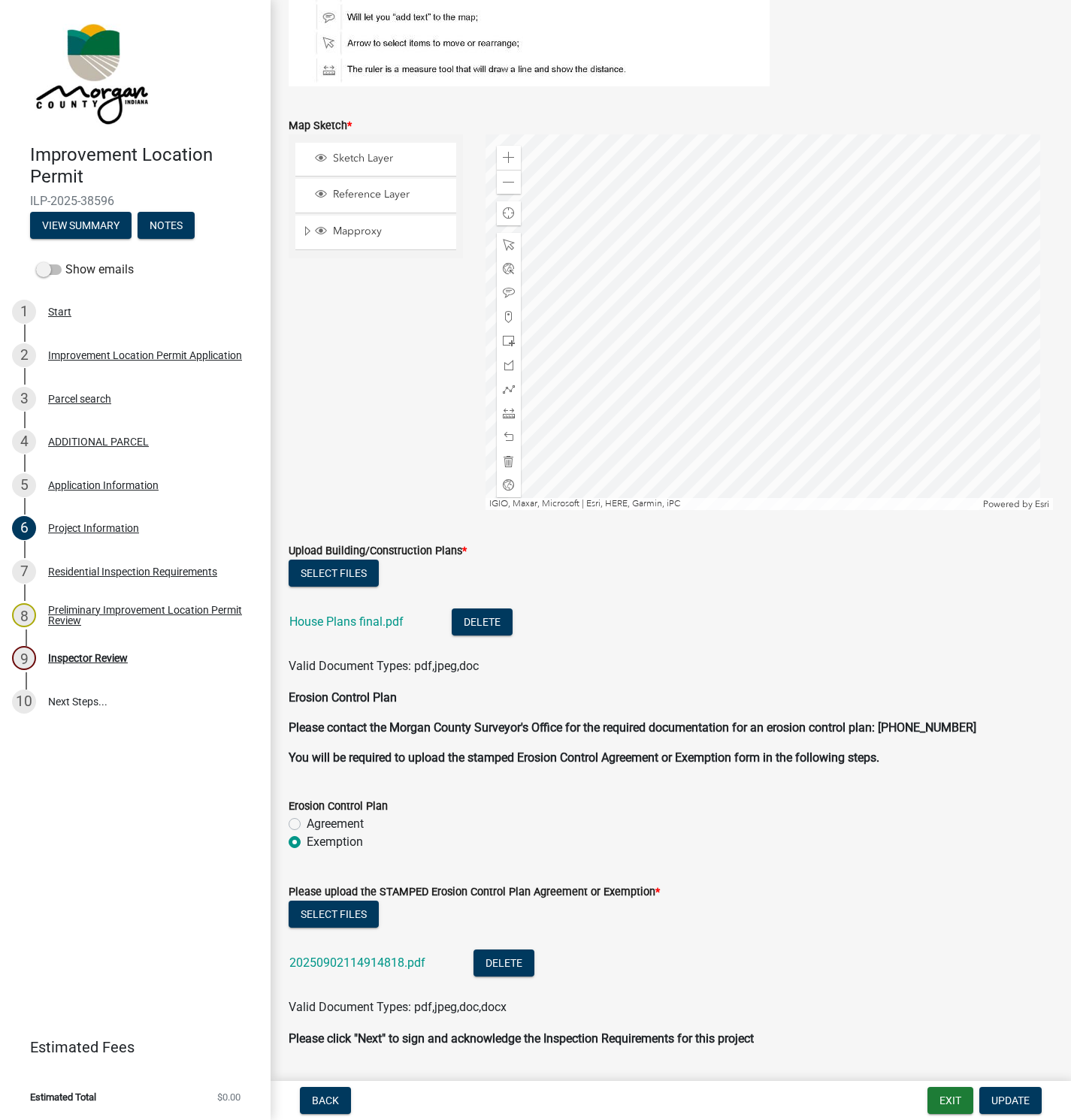
click at [334, 623] on link "House Plans final.pdf" at bounding box center [347, 622] width 114 height 15
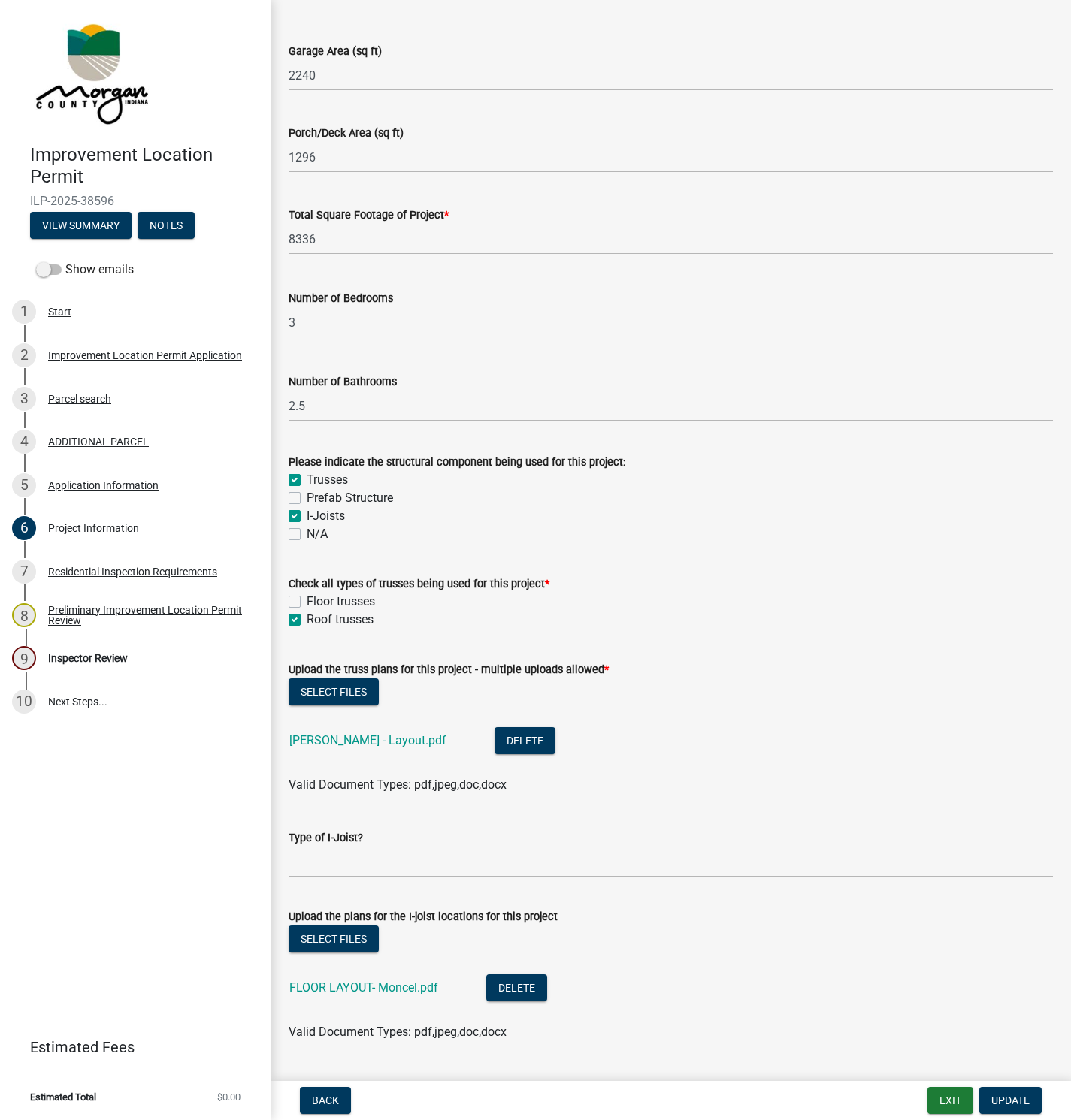
scroll to position [1127, 0]
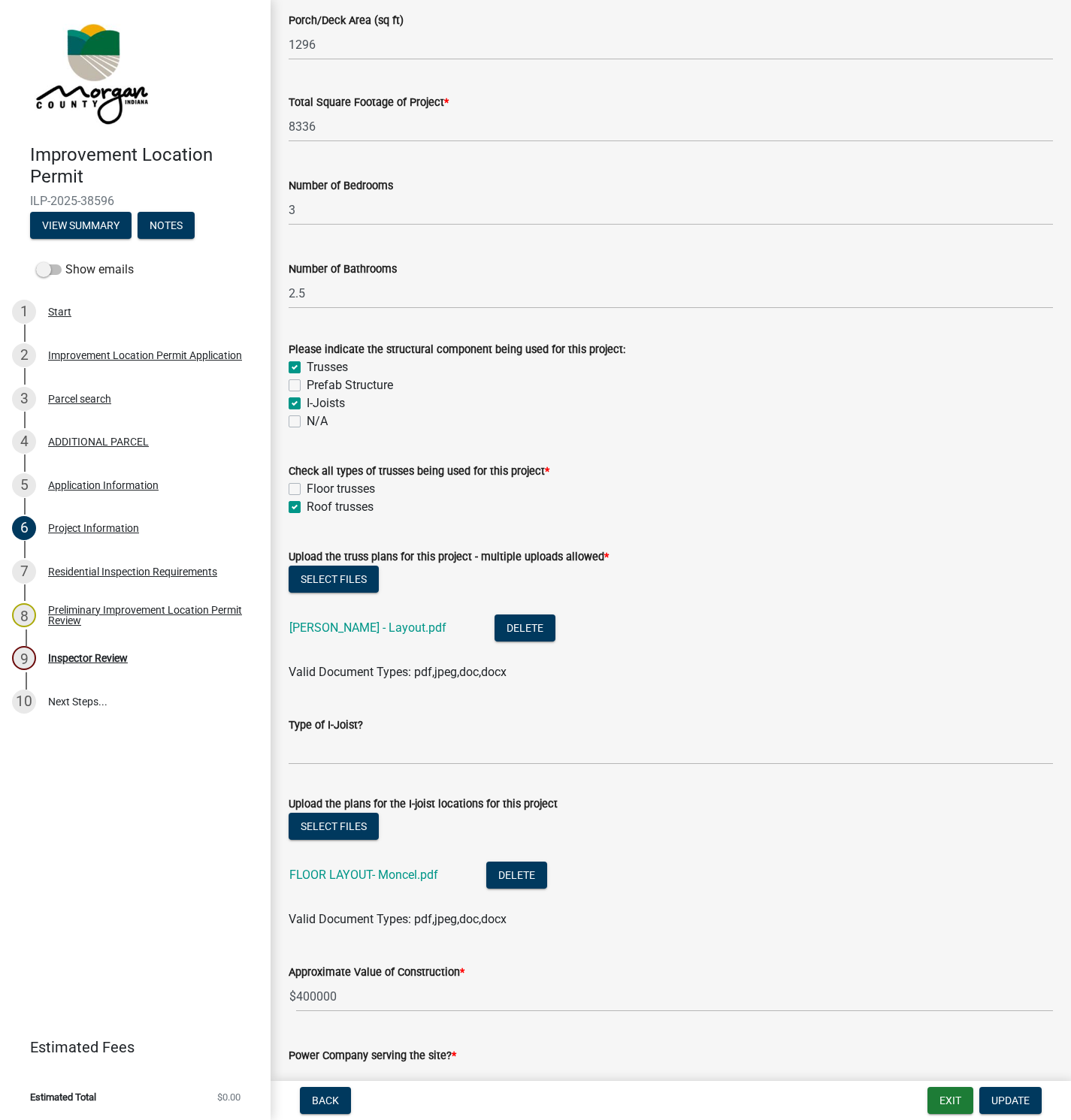
click at [399, 630] on link "[PERSON_NAME] - Layout.pdf" at bounding box center [368, 628] width 157 height 15
click at [372, 873] on link "FLOOR LAYOUT- Moncel.pdf" at bounding box center [364, 875] width 149 height 15
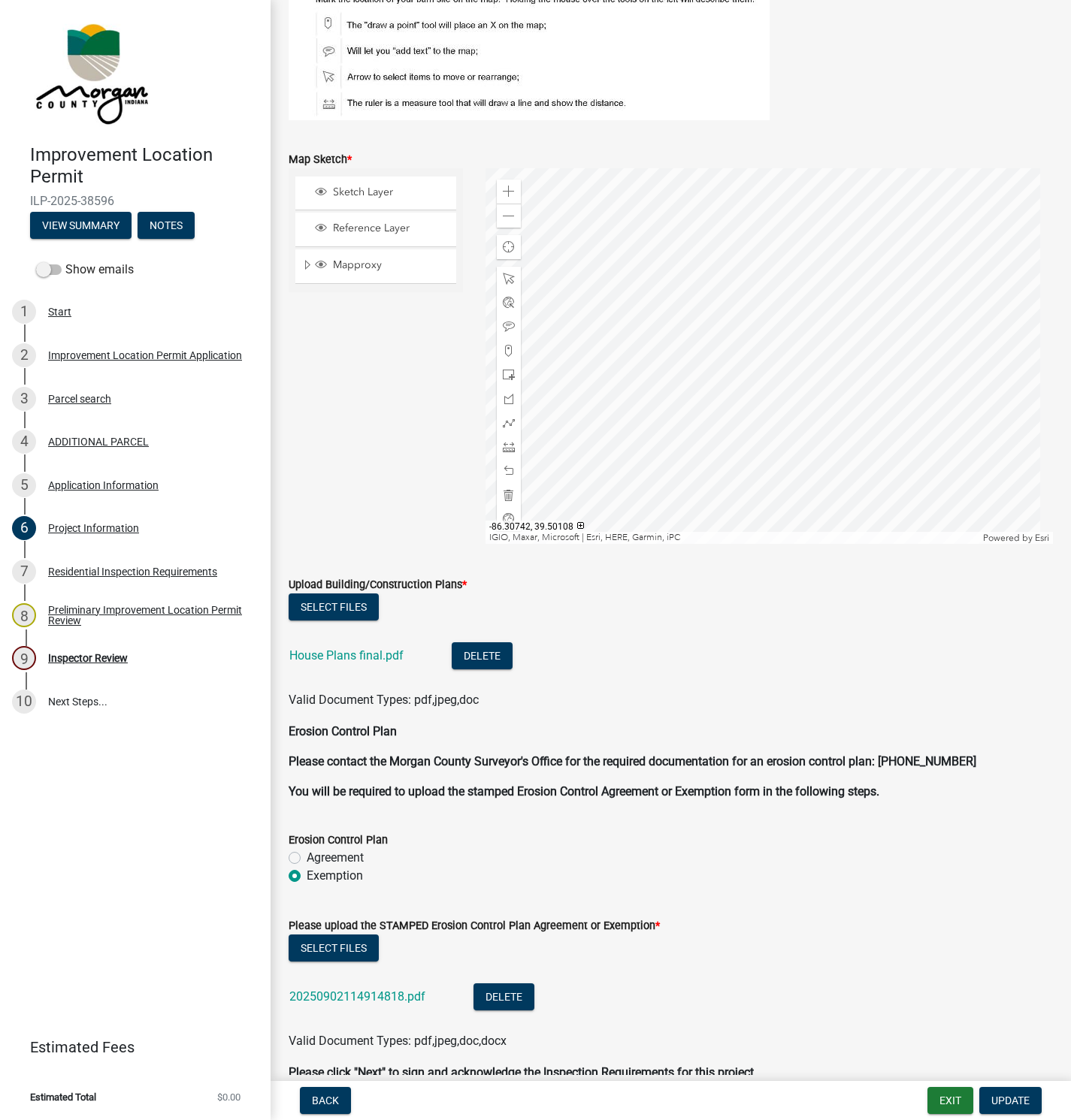
scroll to position [3537, 0]
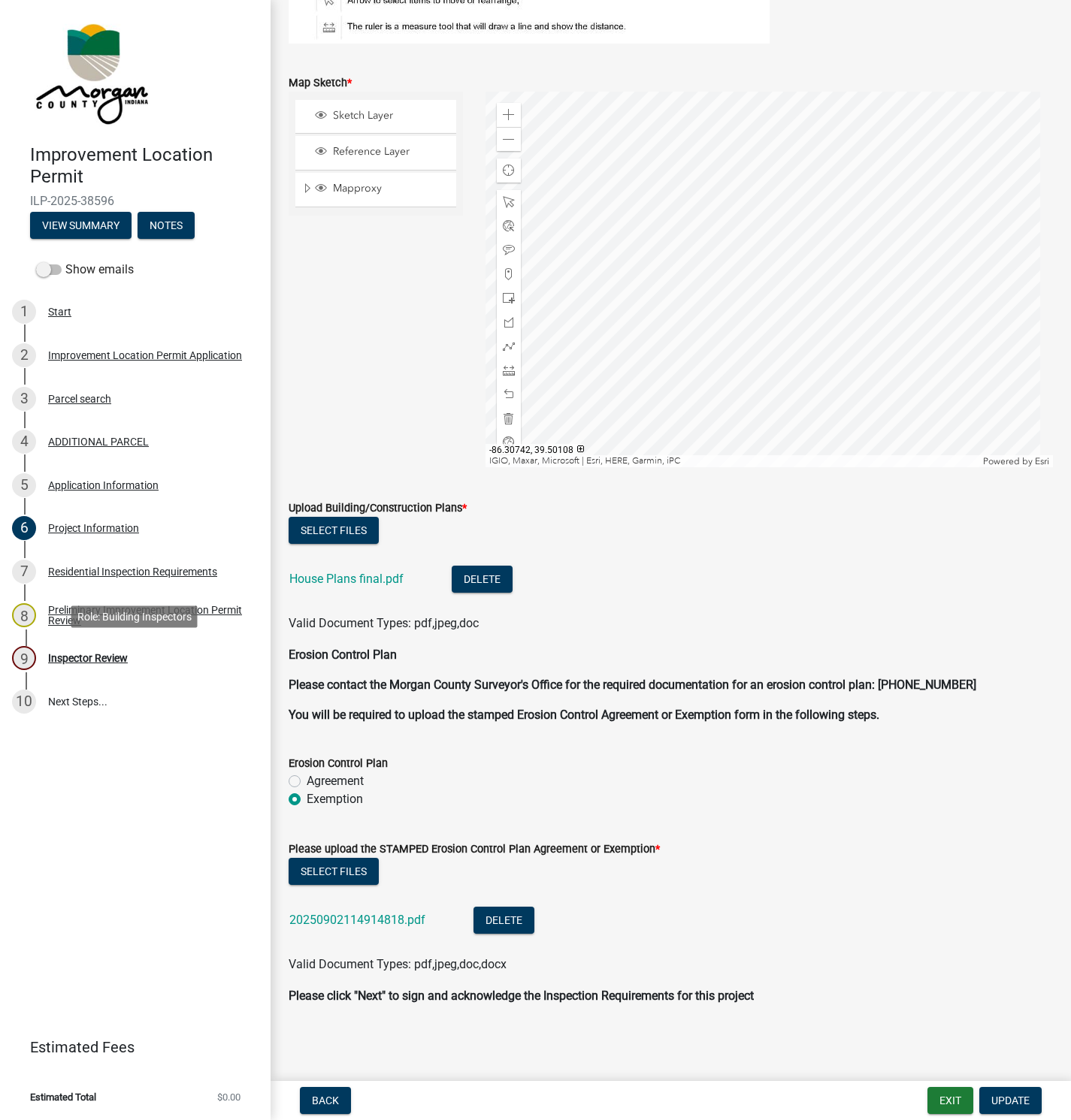
click at [86, 663] on div "Inspector Review" at bounding box center [88, 658] width 80 height 11
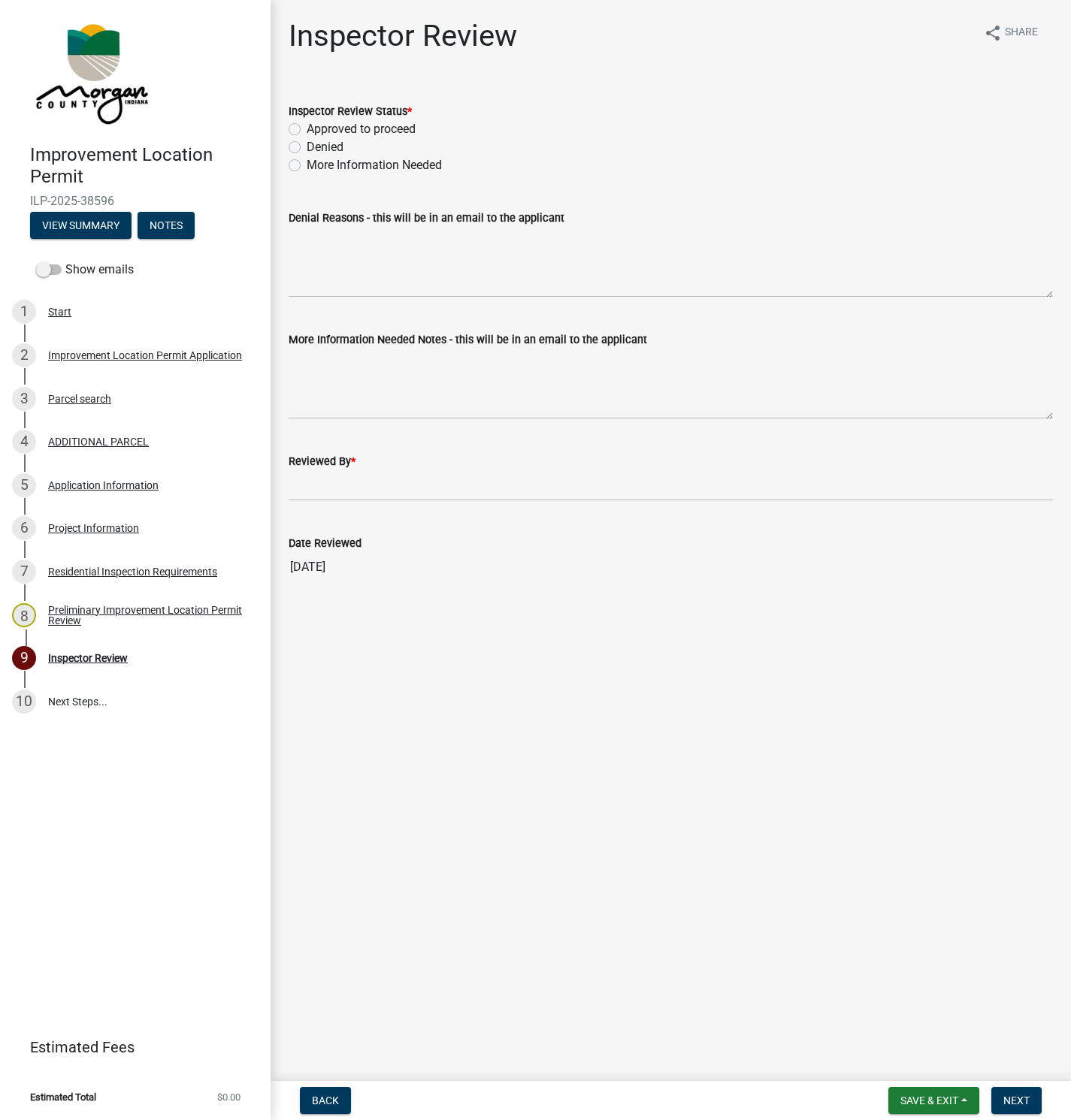
click at [307, 163] on label "More Information Needed" at bounding box center [374, 165] width 135 height 18
click at [307, 163] on input "More Information Needed" at bounding box center [311, 161] width 10 height 10
radio input "true"
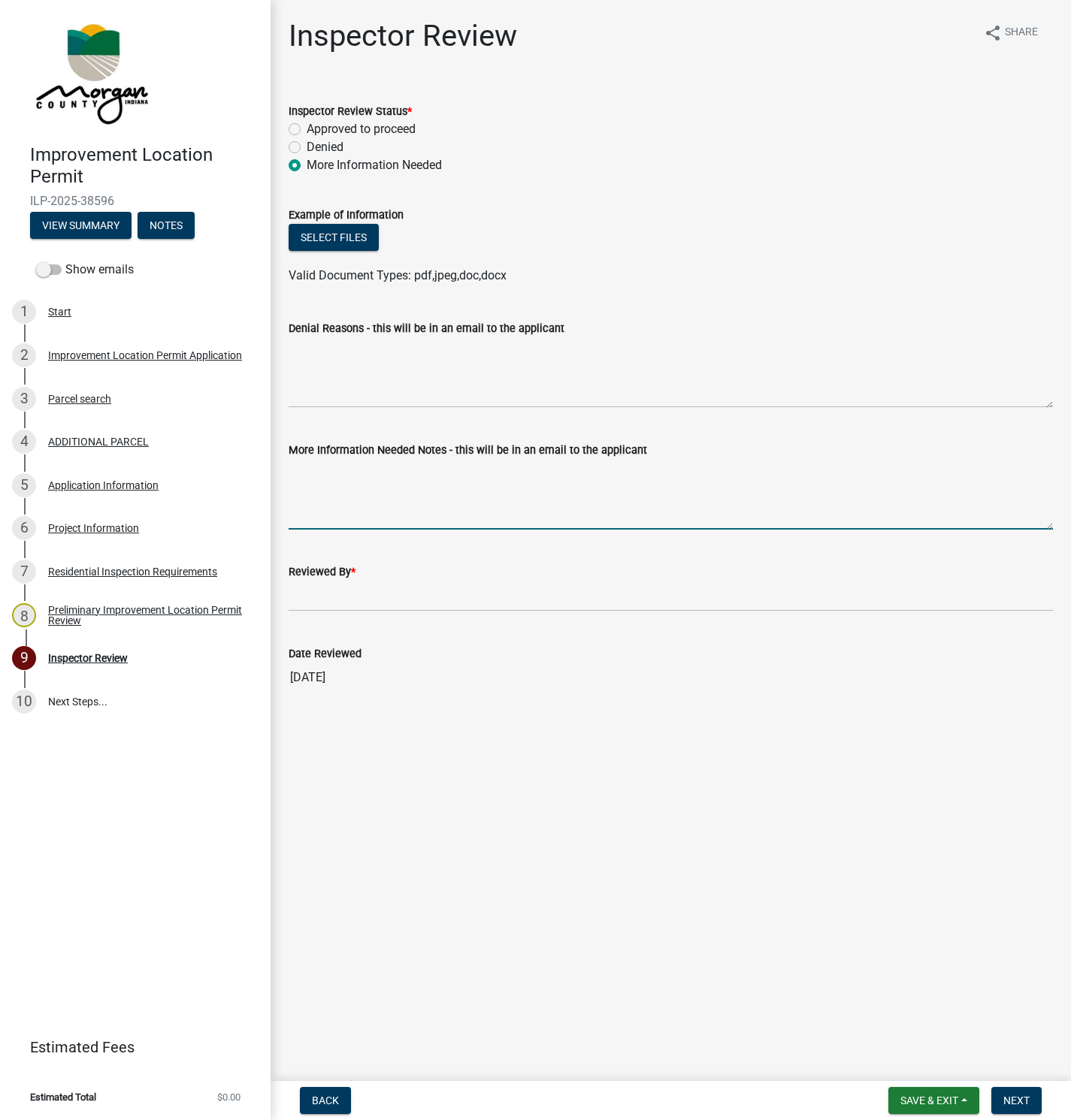
click at [296, 474] on textarea "More Information Needed Notes - this will be in an email to the applicant" at bounding box center [671, 495] width 764 height 71
type textarea "I"
click at [451, 478] on textarea "Please provide a" at bounding box center [671, 495] width 764 height 71
click at [785, 463] on textarea "Please provide a signed and stamped letter from the engineer showing the wind s…" at bounding box center [671, 495] width 764 height 71
type textarea "Please provide a signed and stamped letter from the engineer showing the wind s…"
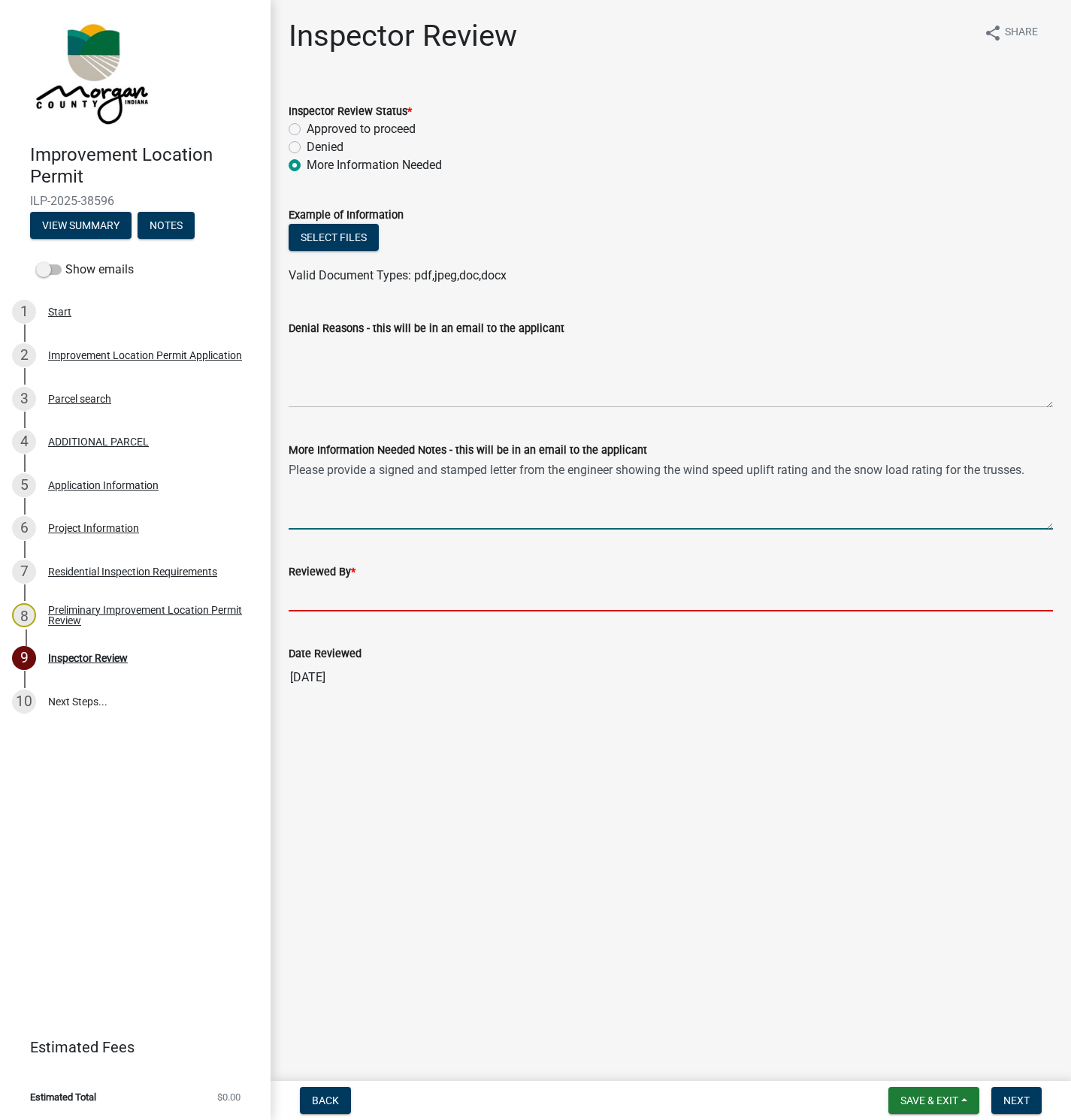
click at [310, 598] on input "Reviewed By *" at bounding box center [671, 596] width 764 height 31
type input "[PERSON_NAME]"
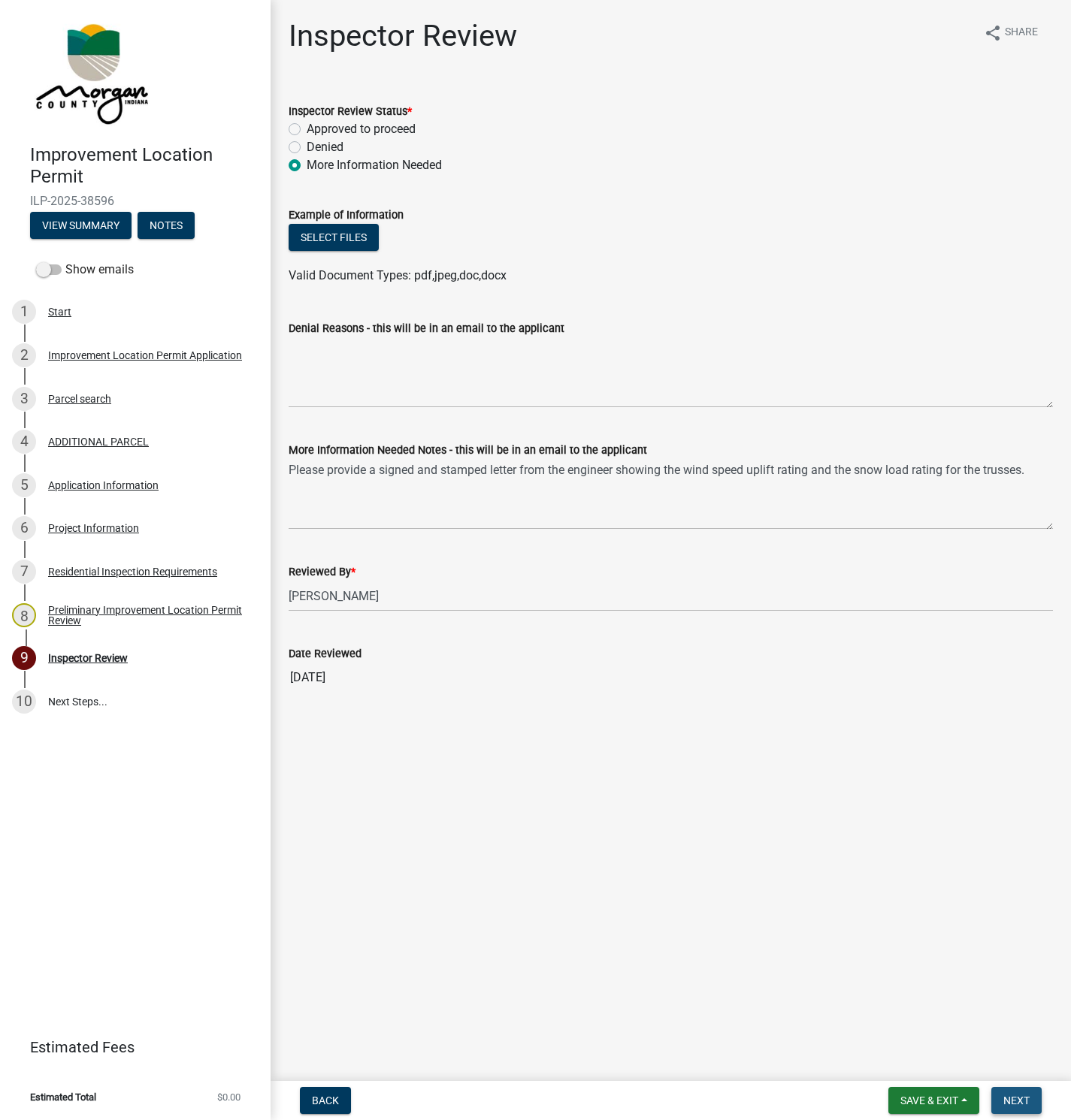
click at [1019, 1092] on button "Next" at bounding box center [1016, 1101] width 50 height 27
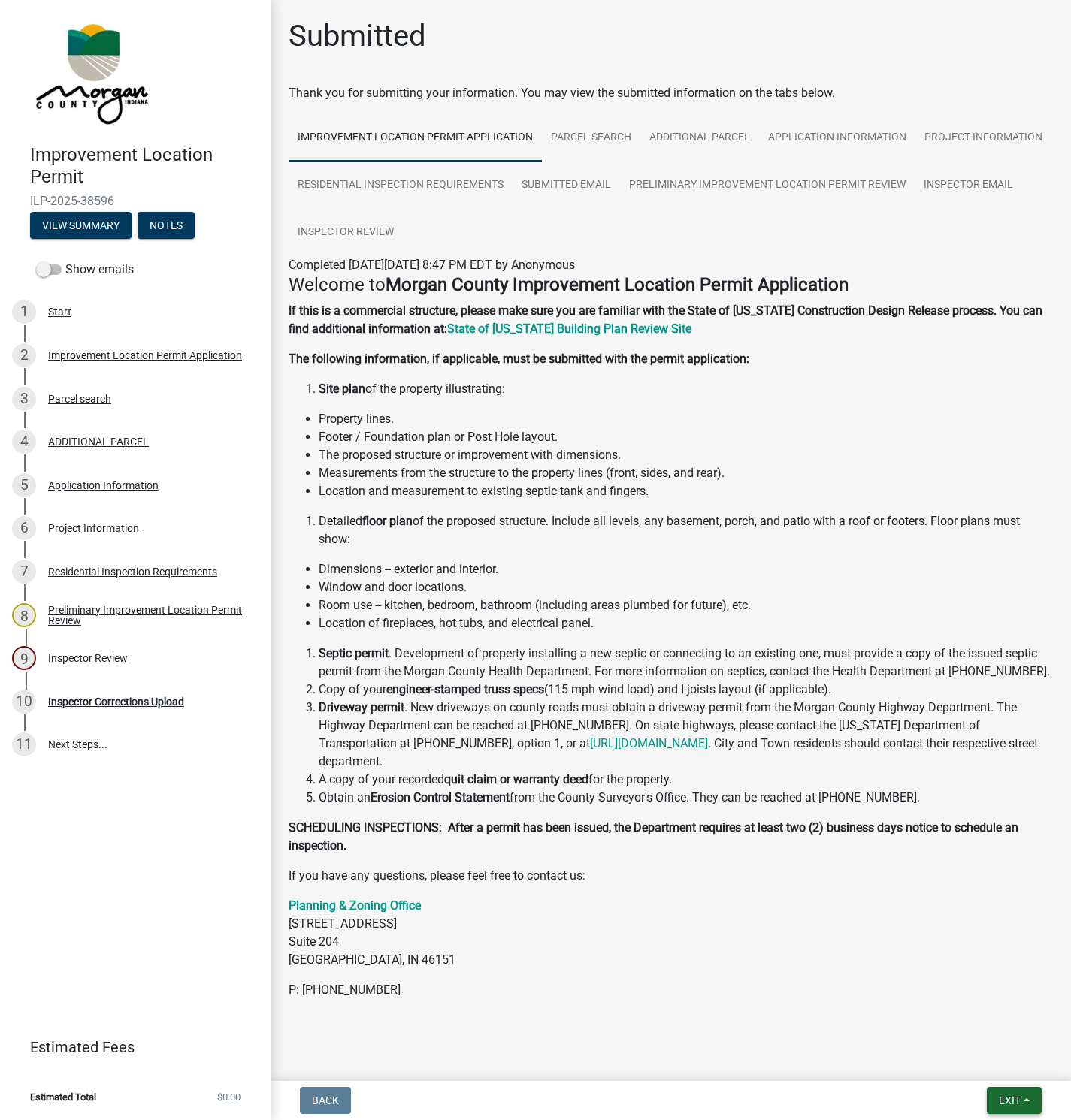
click at [1010, 1103] on span "Exit" at bounding box center [1009, 1100] width 22 height 12
click at [992, 1062] on button "Save & Exit" at bounding box center [981, 1063] width 120 height 36
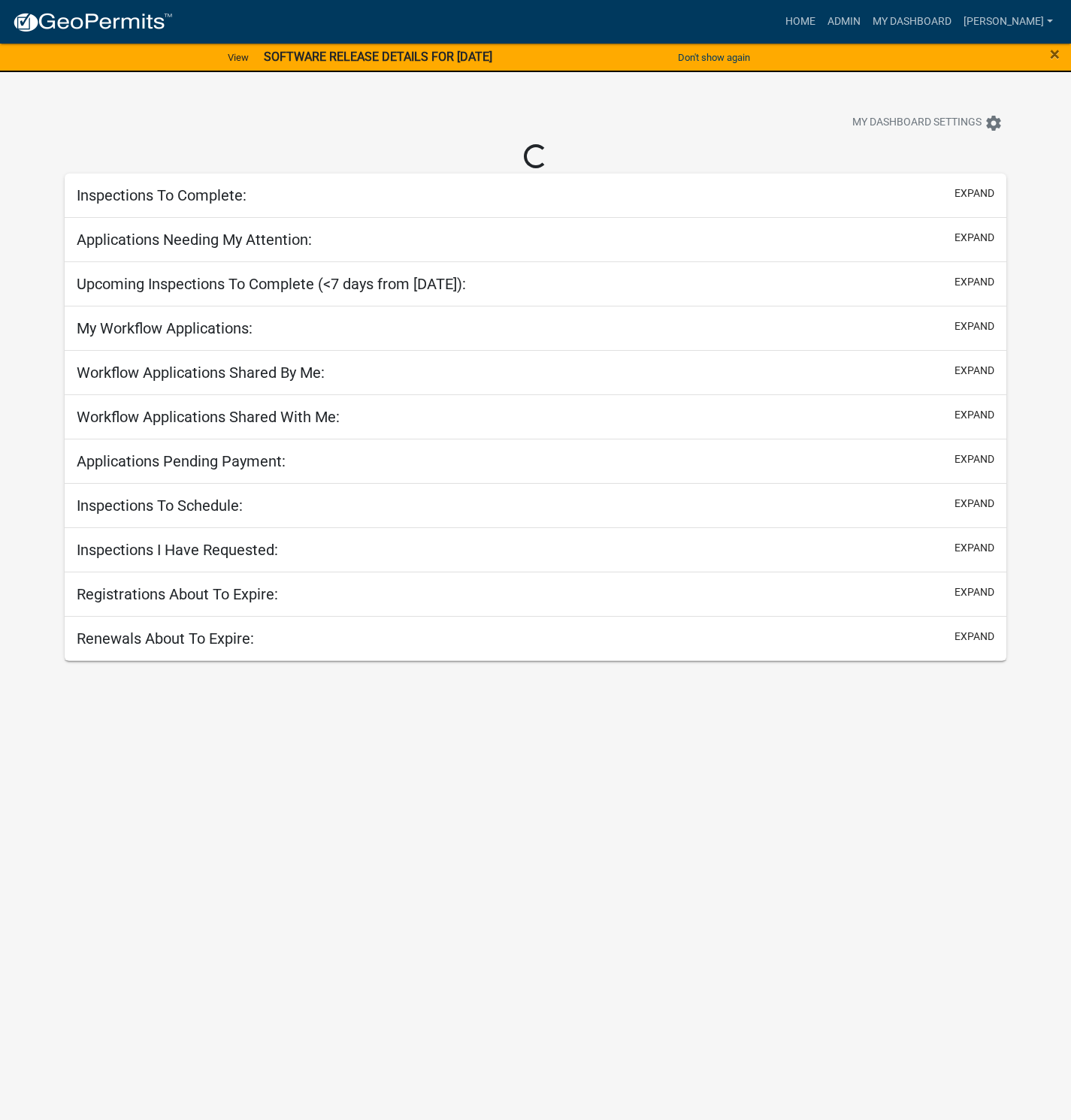
select select "1: 25"
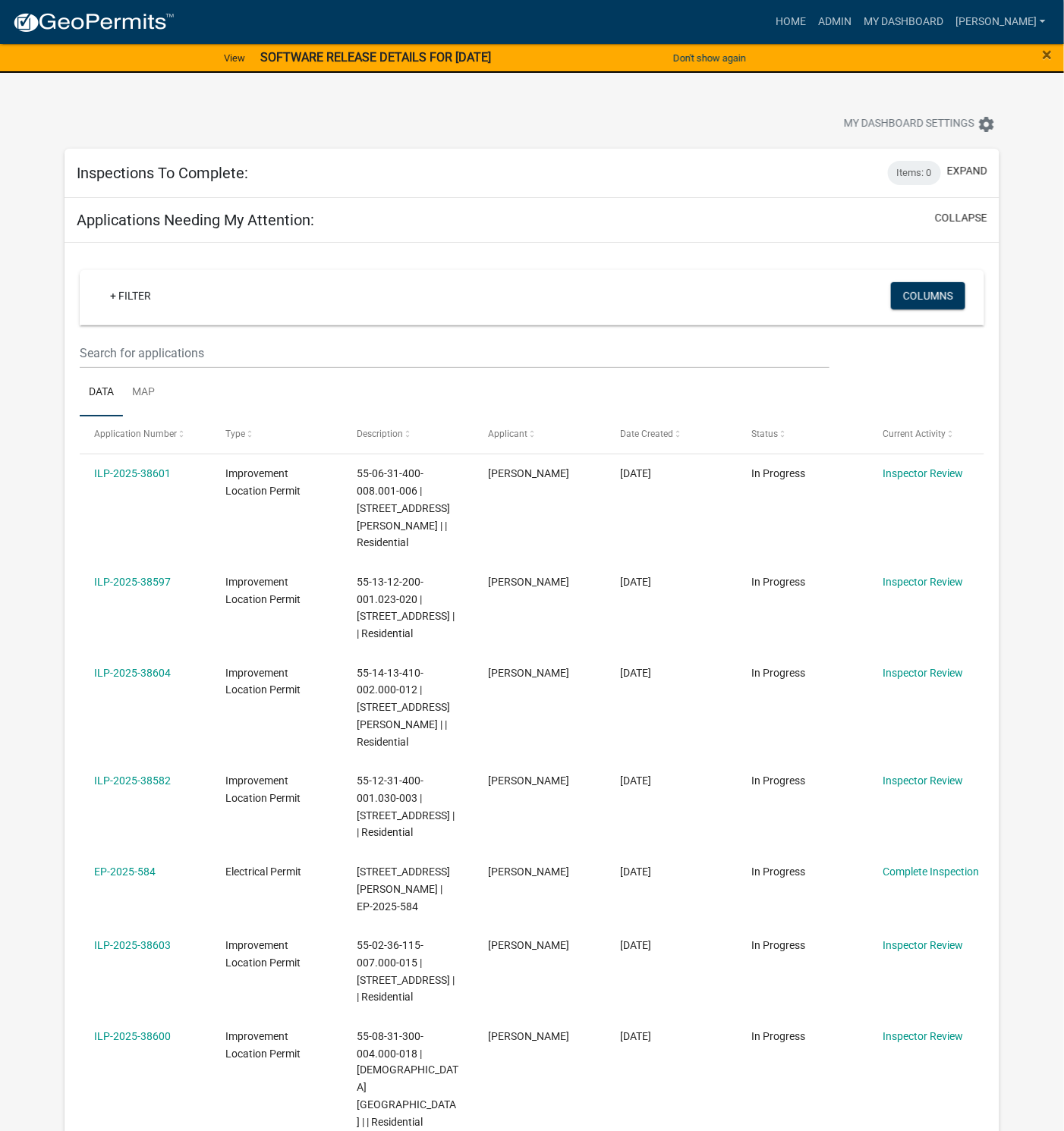
click at [135, 576] on link "ILP-2025-38597" at bounding box center [133, 581] width 77 height 12
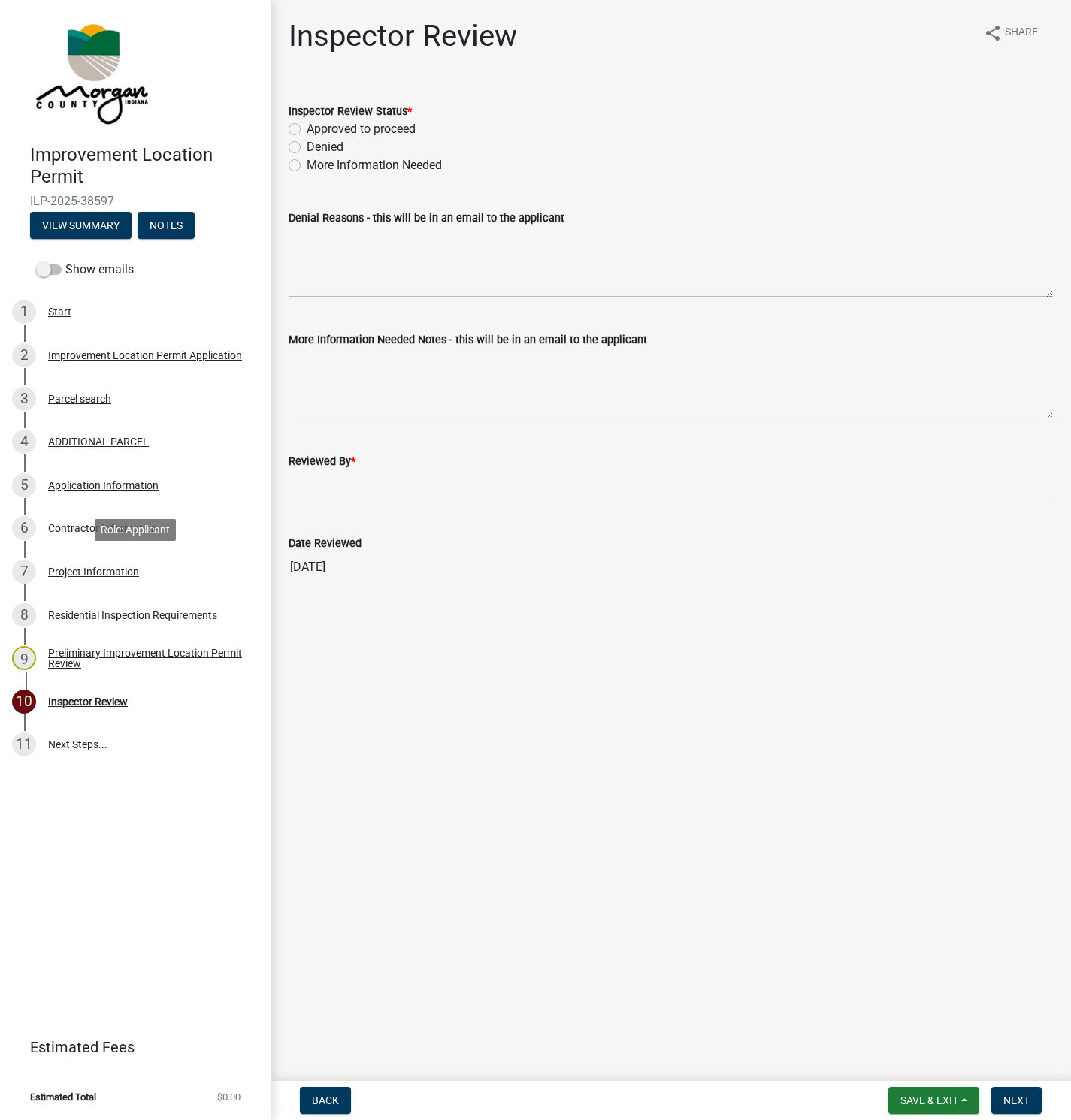
click at [74, 570] on div "Project Information" at bounding box center [93, 572] width 91 height 11
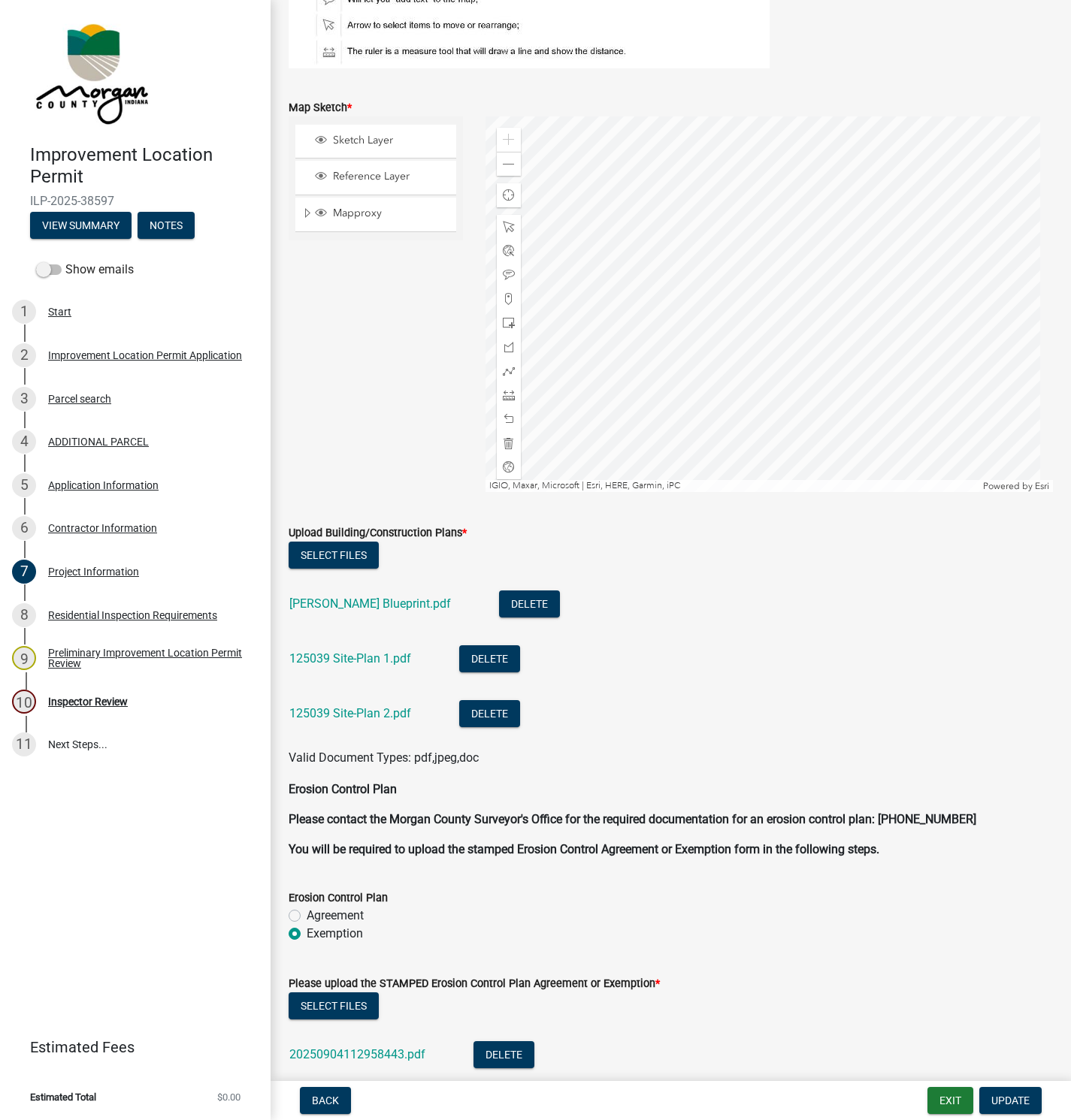
scroll to position [3382, 0]
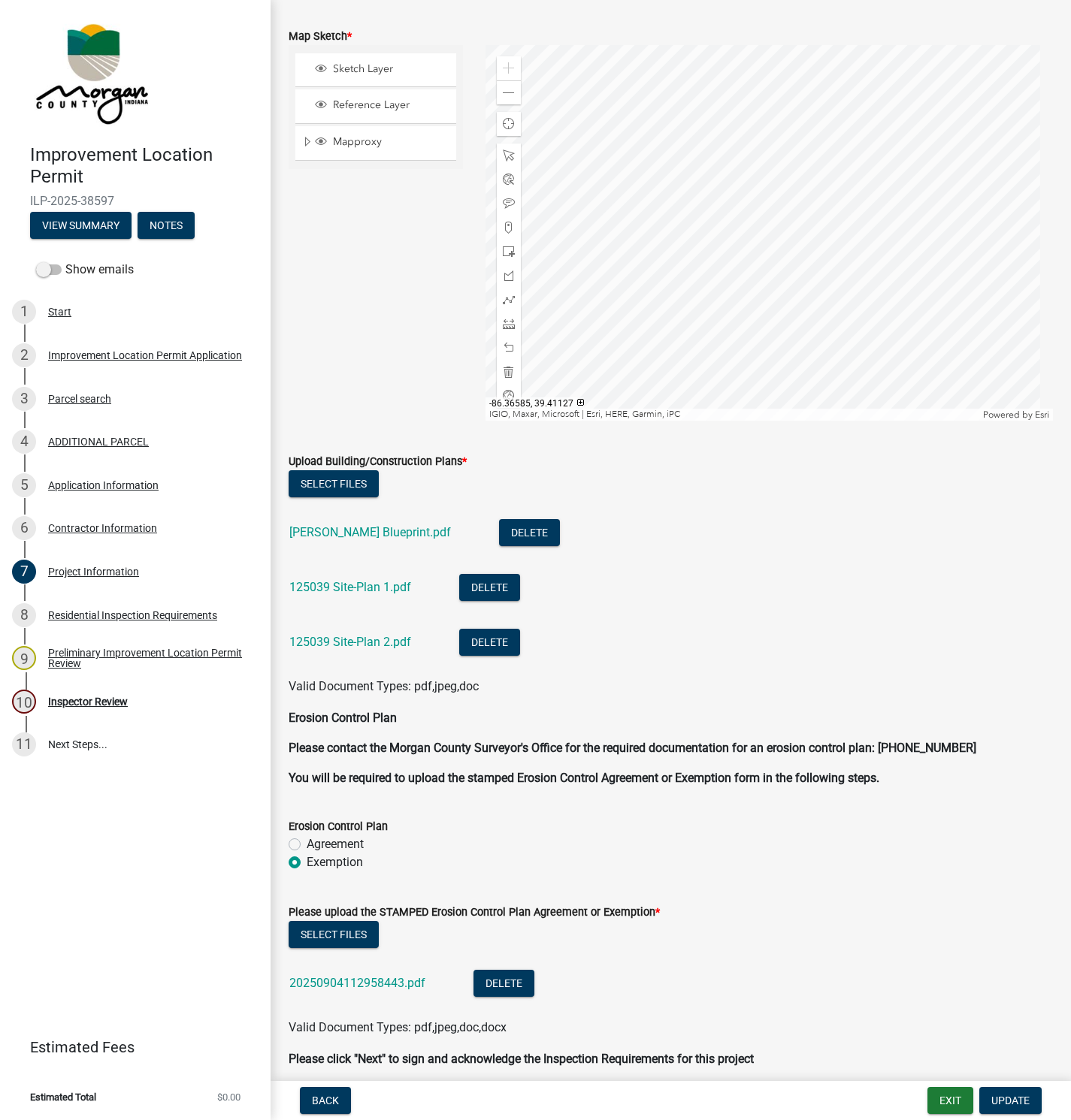
click at [336, 532] on link "[PERSON_NAME] Blueprint.pdf" at bounding box center [370, 533] width 162 height 15
click at [340, 587] on link "125039 Site-Plan 1.pdf" at bounding box center [350, 587] width 122 height 15
click at [343, 635] on link "125039 Site-Plan 2.pdf" at bounding box center [350, 643] width 122 height 15
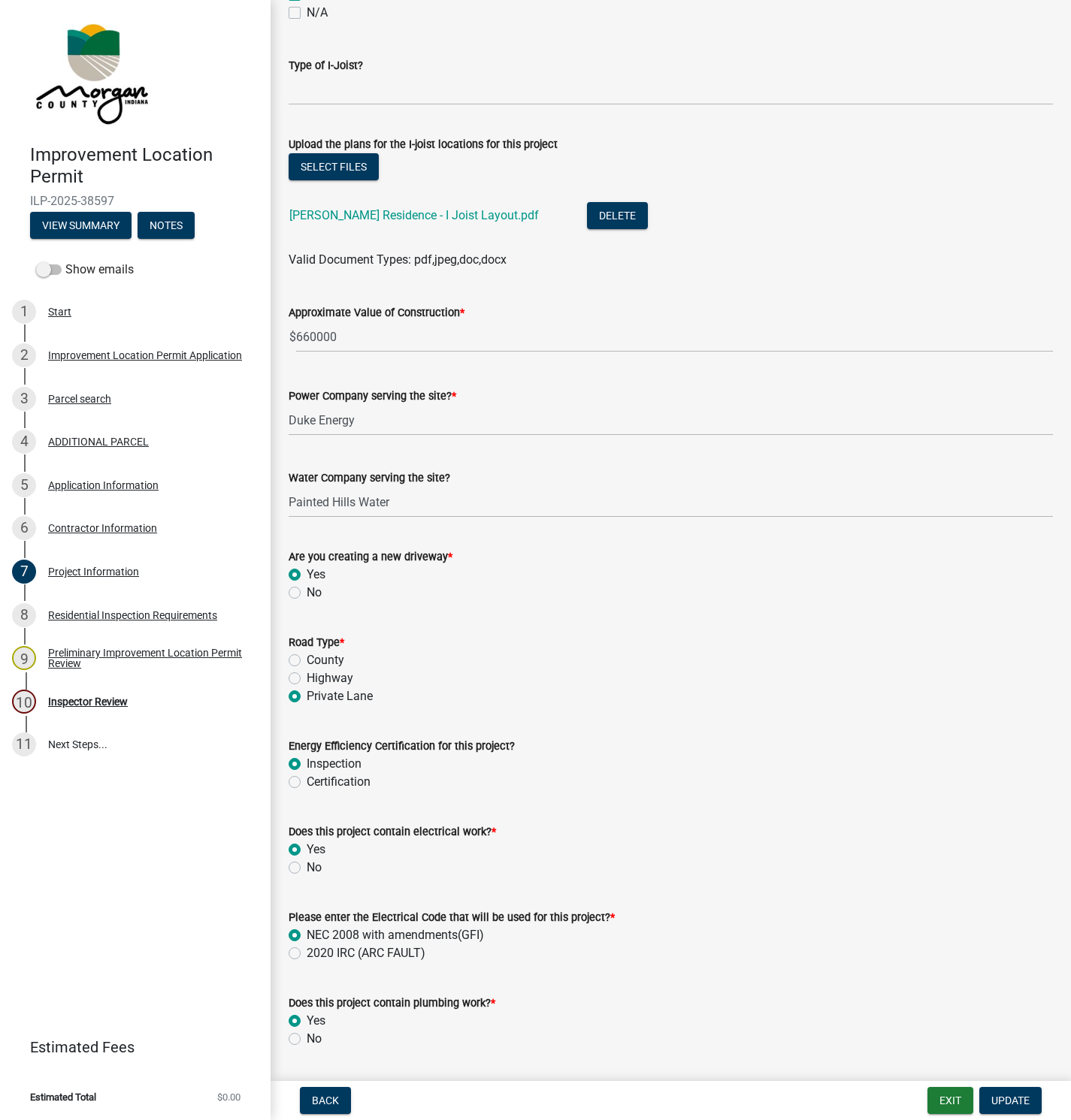
scroll to position [1916, 0]
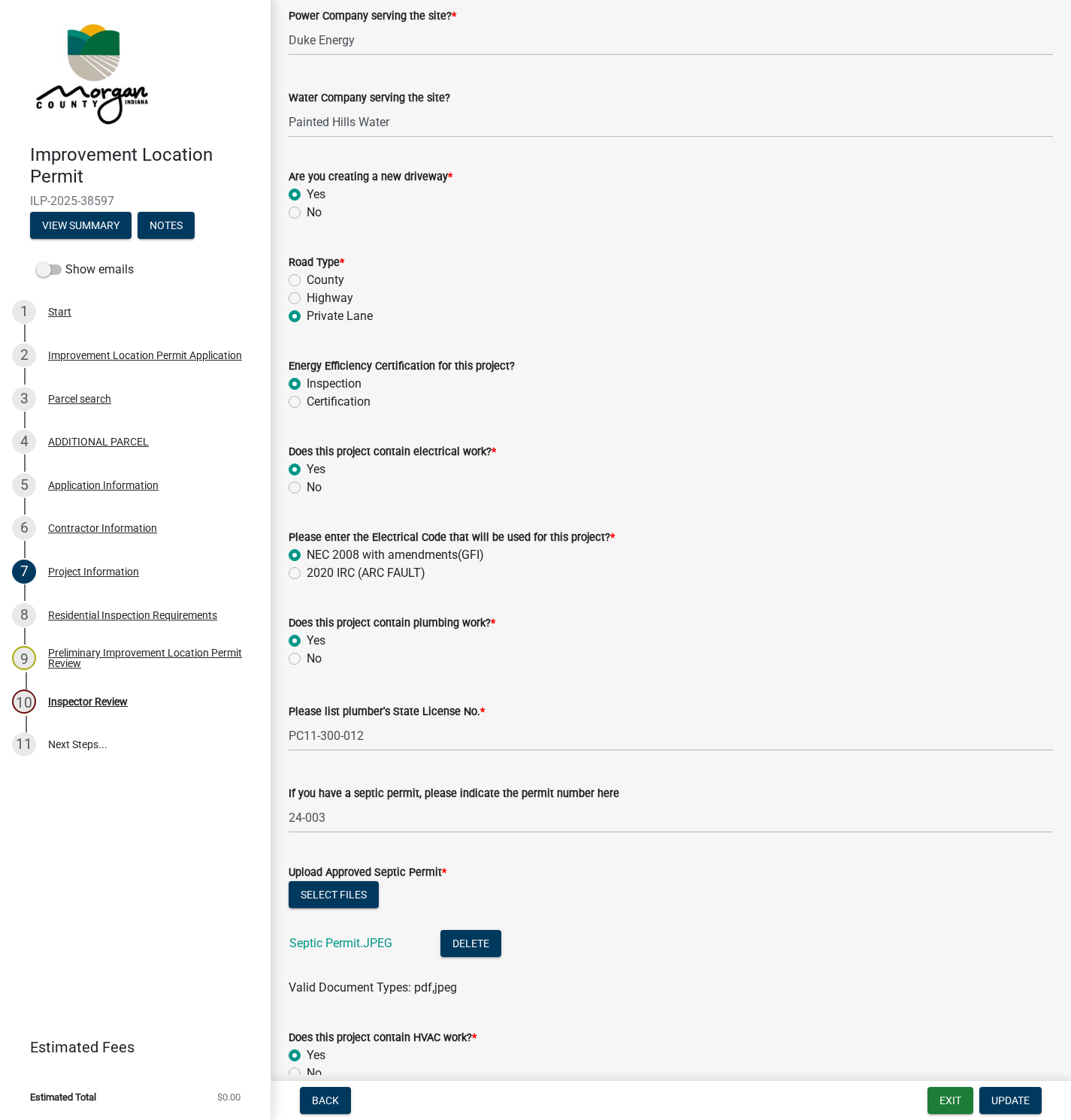
click at [65, 705] on div "Inspector Review" at bounding box center [88, 702] width 80 height 11
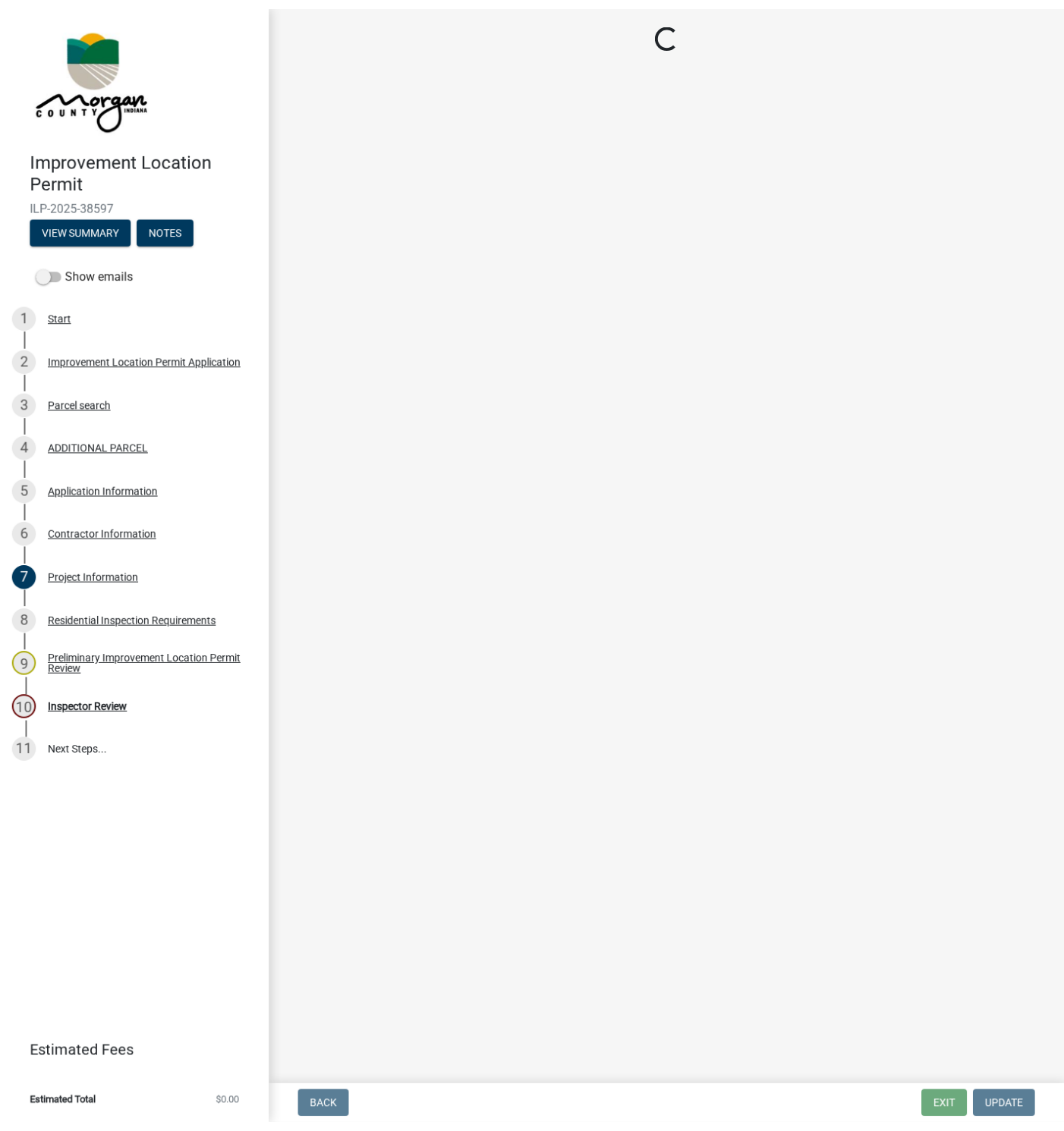
scroll to position [0, 0]
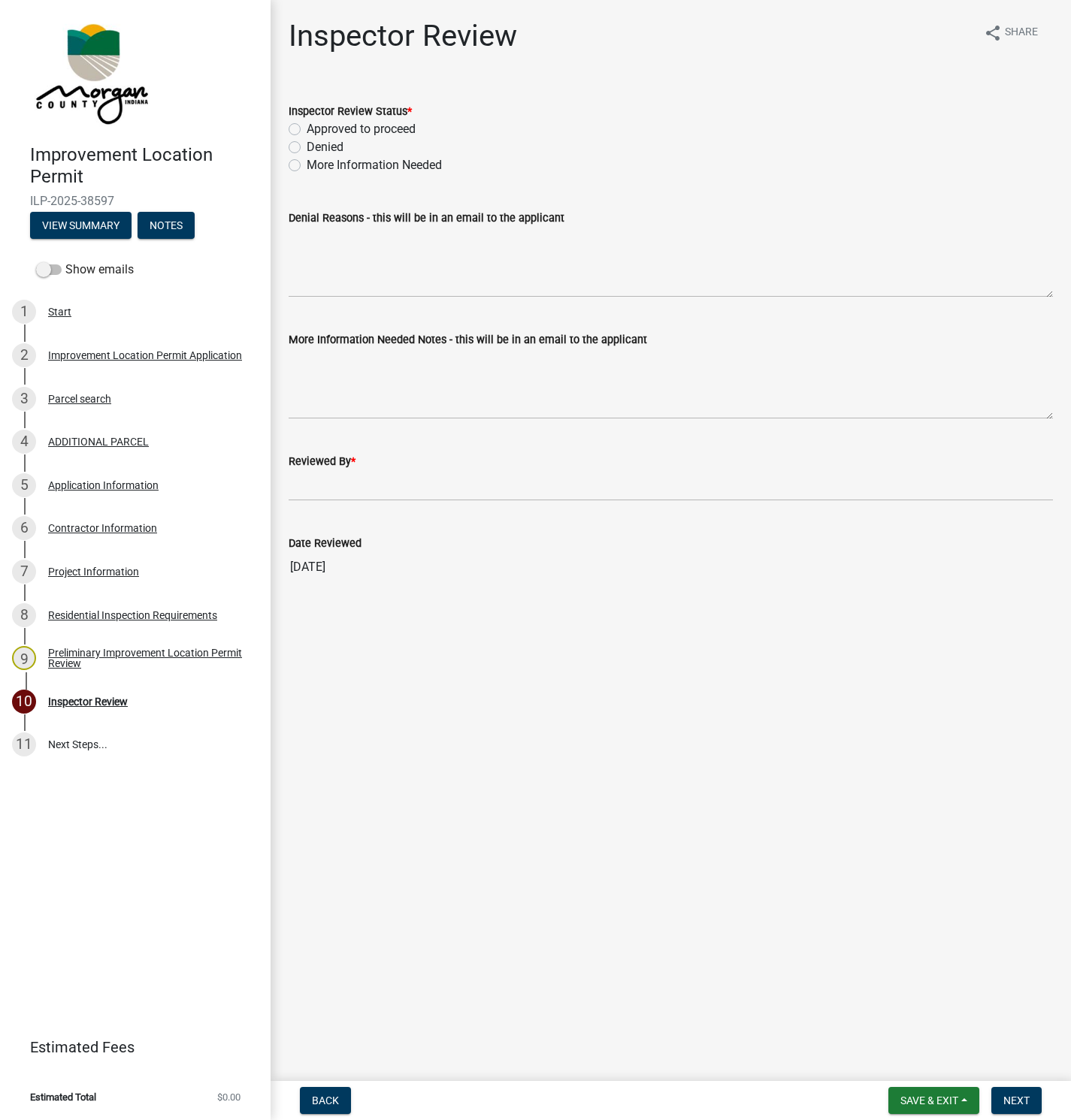
click at [307, 129] on label "Approved to proceed" at bounding box center [361, 129] width 109 height 18
click at [307, 129] on input "Approved to proceed" at bounding box center [311, 124] width 10 height 10
radio input "true"
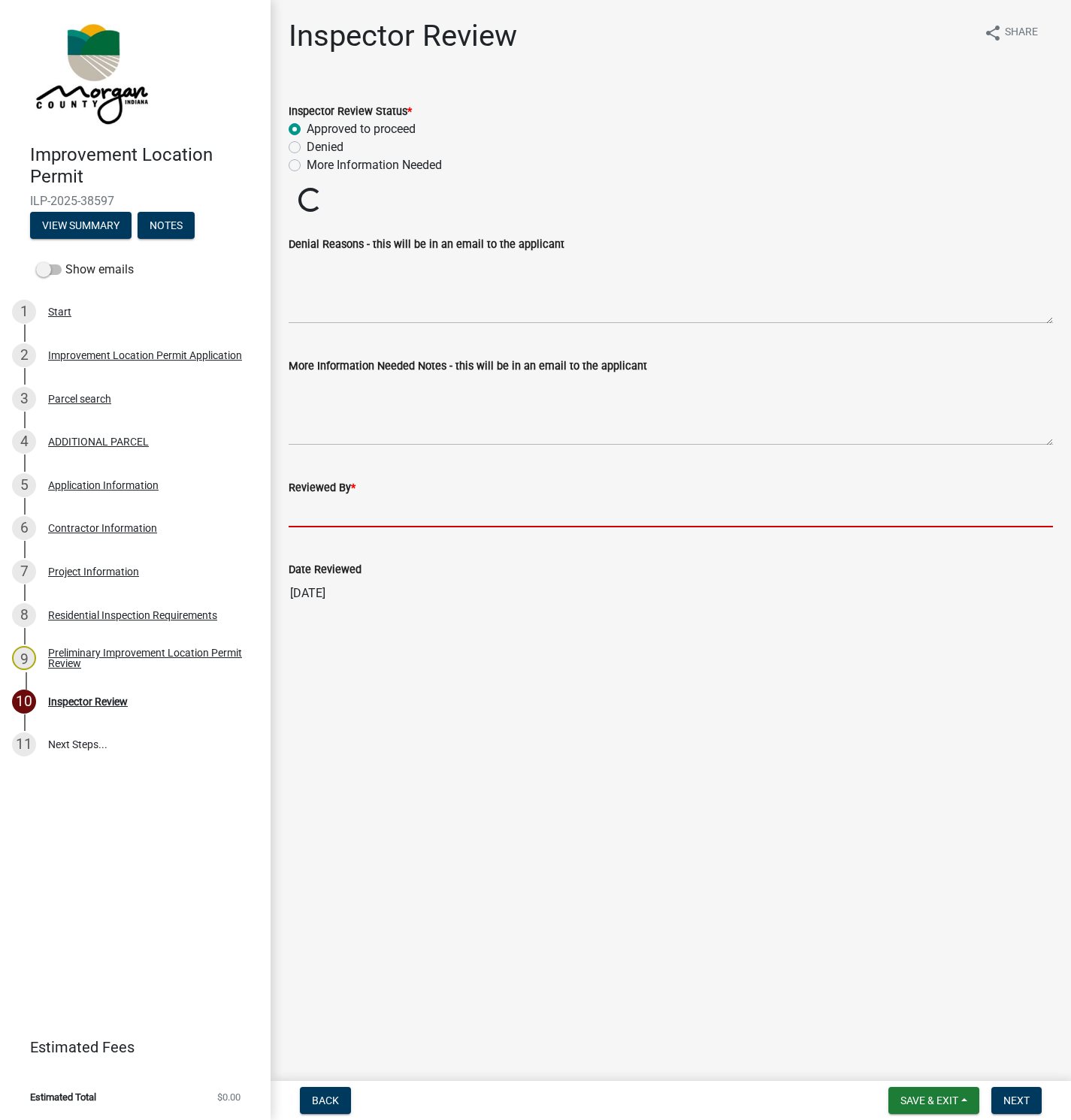
drag, startPoint x: 313, startPoint y: 504, endPoint x: 382, endPoint y: 517, distance: 70.2
click at [314, 504] on input "Reviewed By *" at bounding box center [671, 512] width 764 height 31
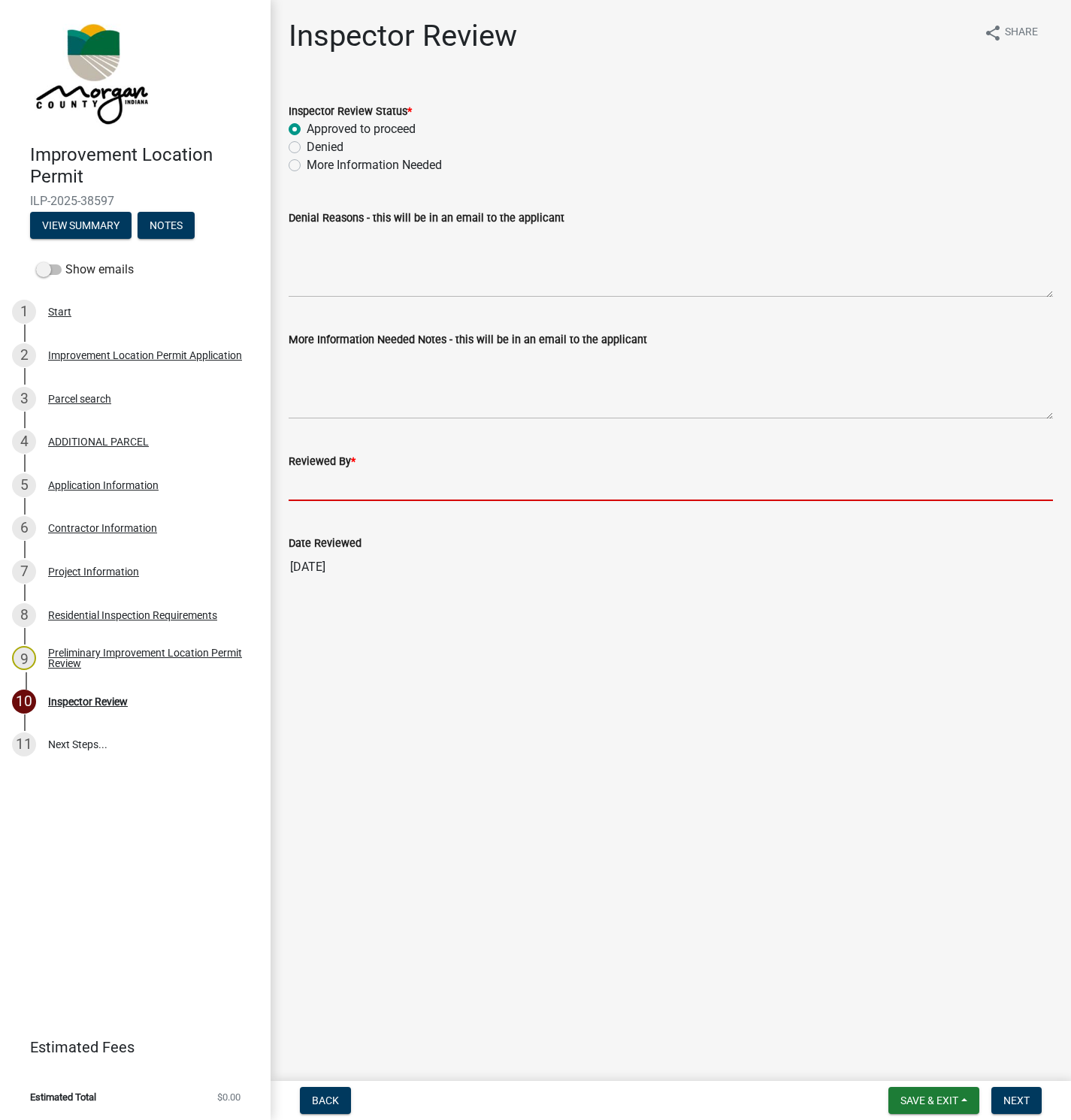
type input "[PERSON_NAME]"
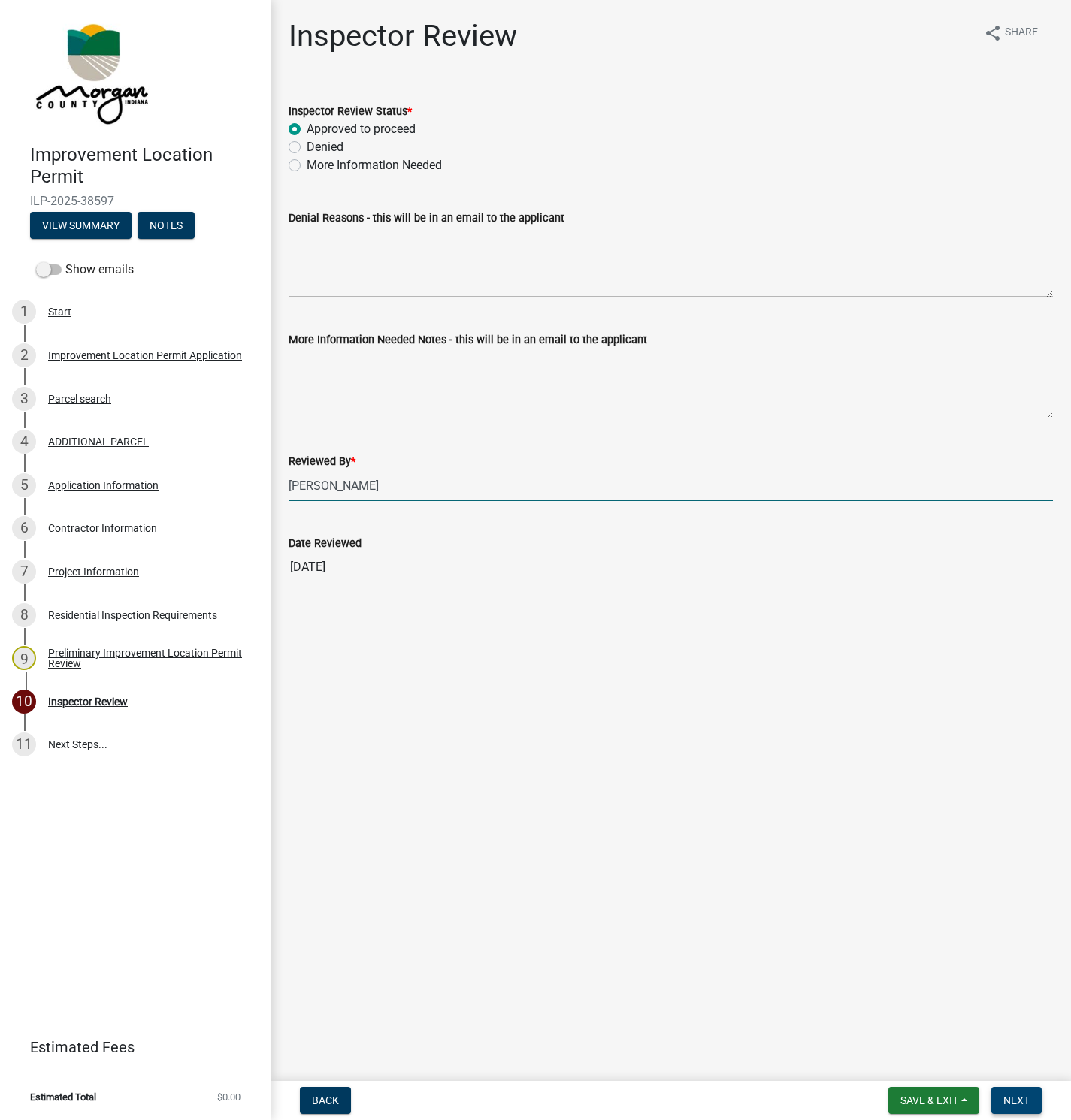
click at [1022, 1098] on span "Next" at bounding box center [1016, 1100] width 26 height 12
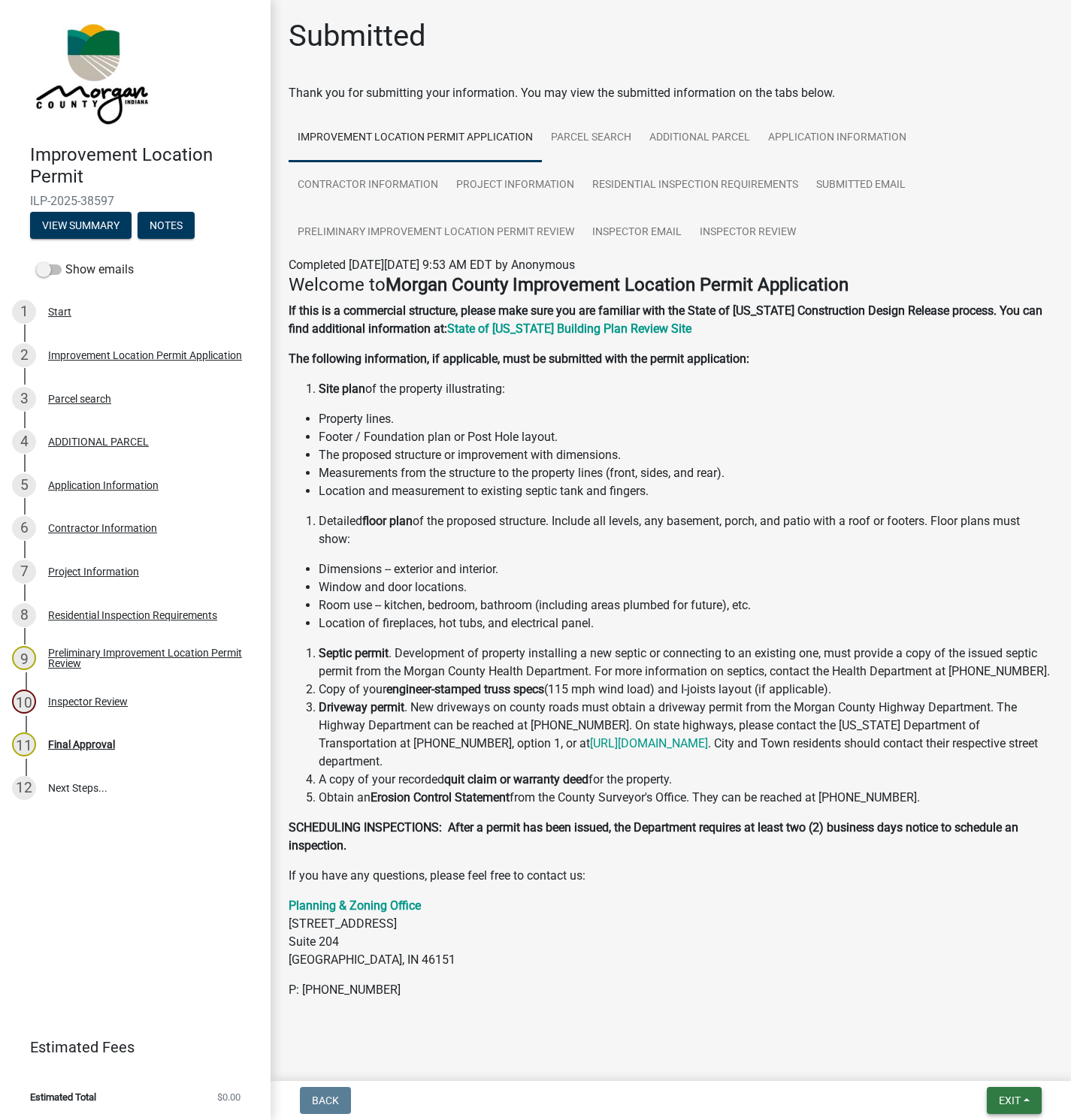
click at [1011, 1095] on span "Exit" at bounding box center [1009, 1100] width 22 height 12
click at [979, 1063] on button "Save & Exit" at bounding box center [981, 1063] width 120 height 36
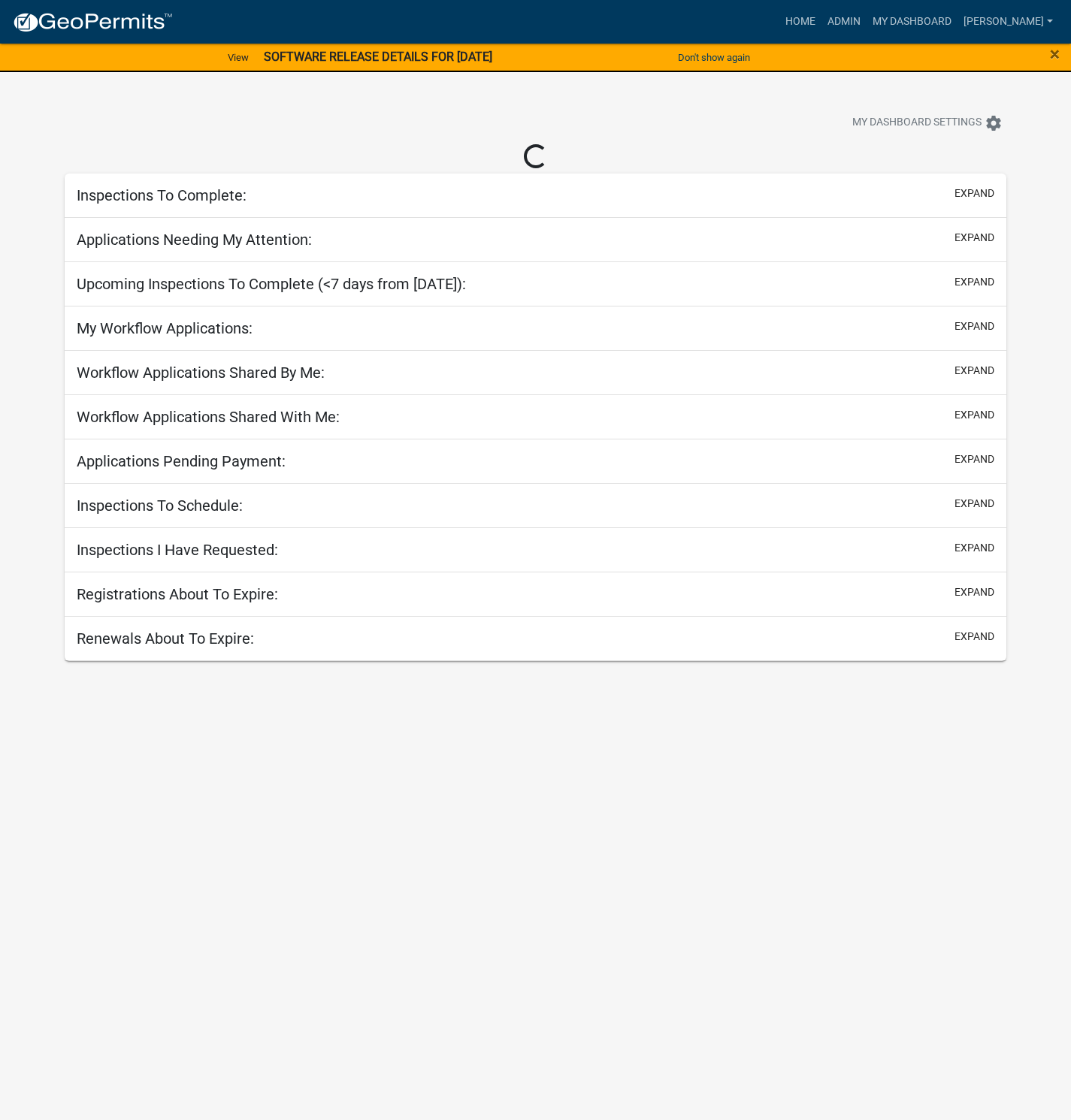
select select "1: 25"
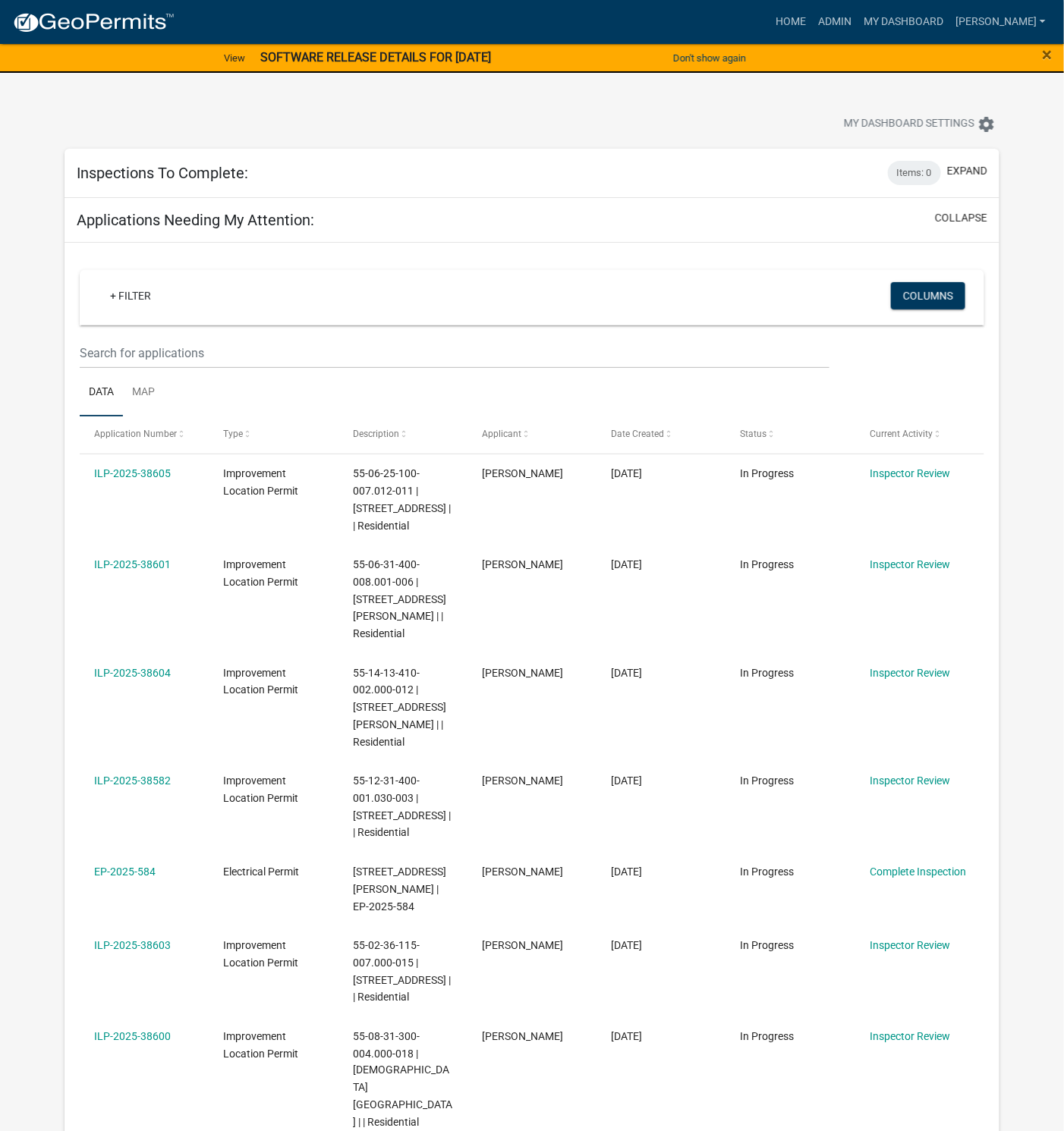
click at [137, 571] on link "ILP-2025-38601" at bounding box center [133, 564] width 77 height 12
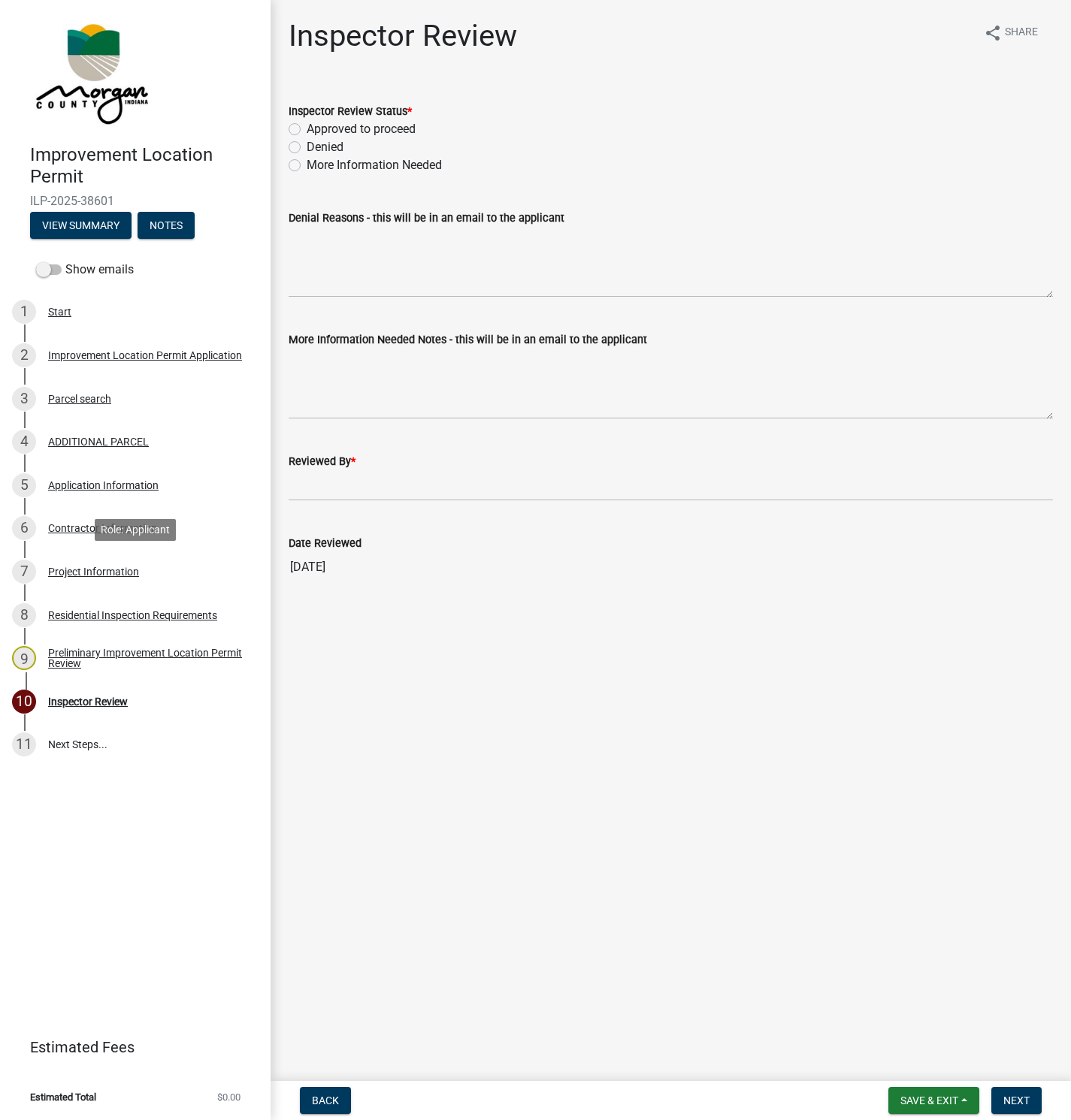
click at [97, 573] on div "Project Information" at bounding box center [93, 572] width 91 height 11
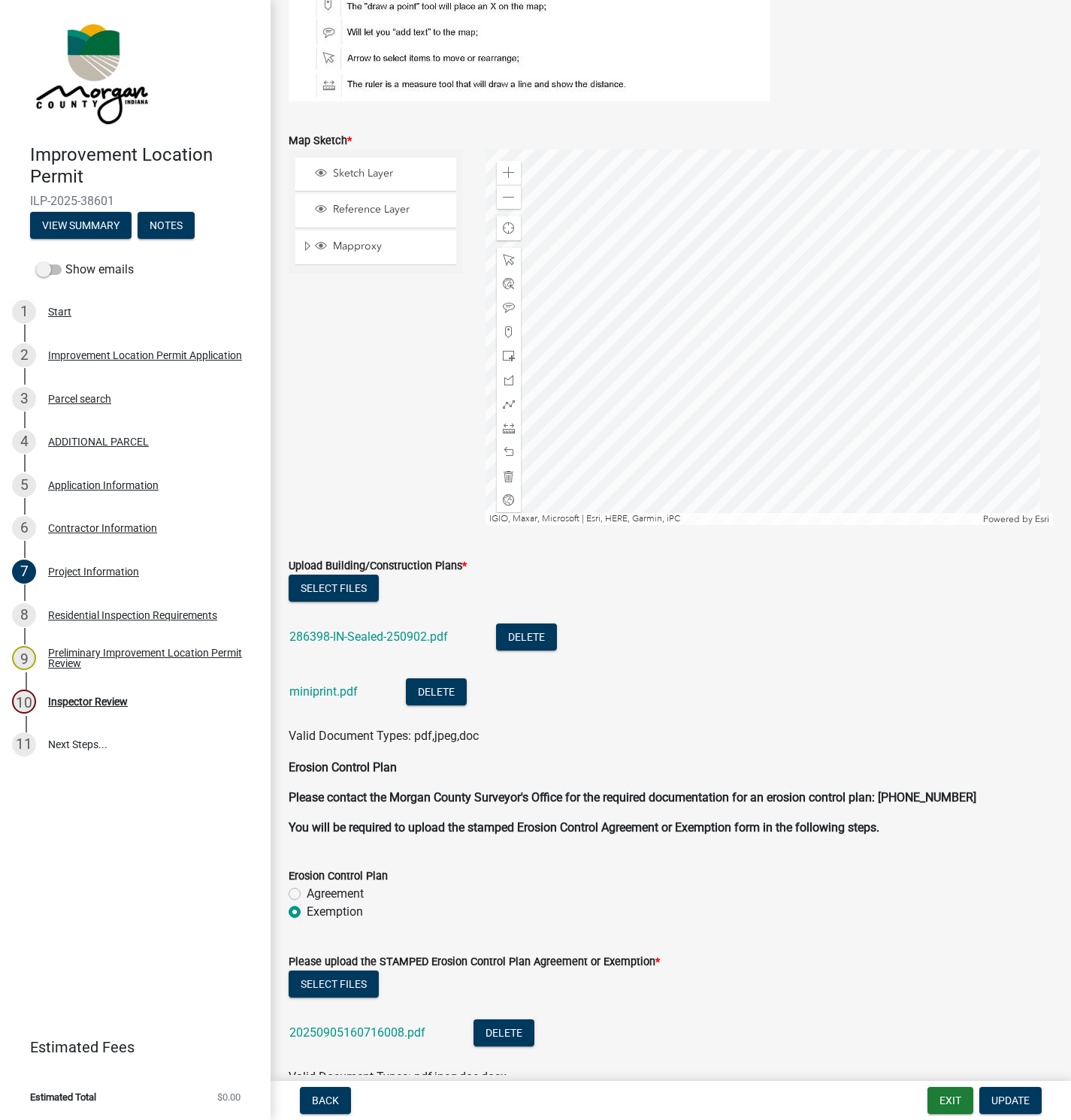
scroll to position [2592, 0]
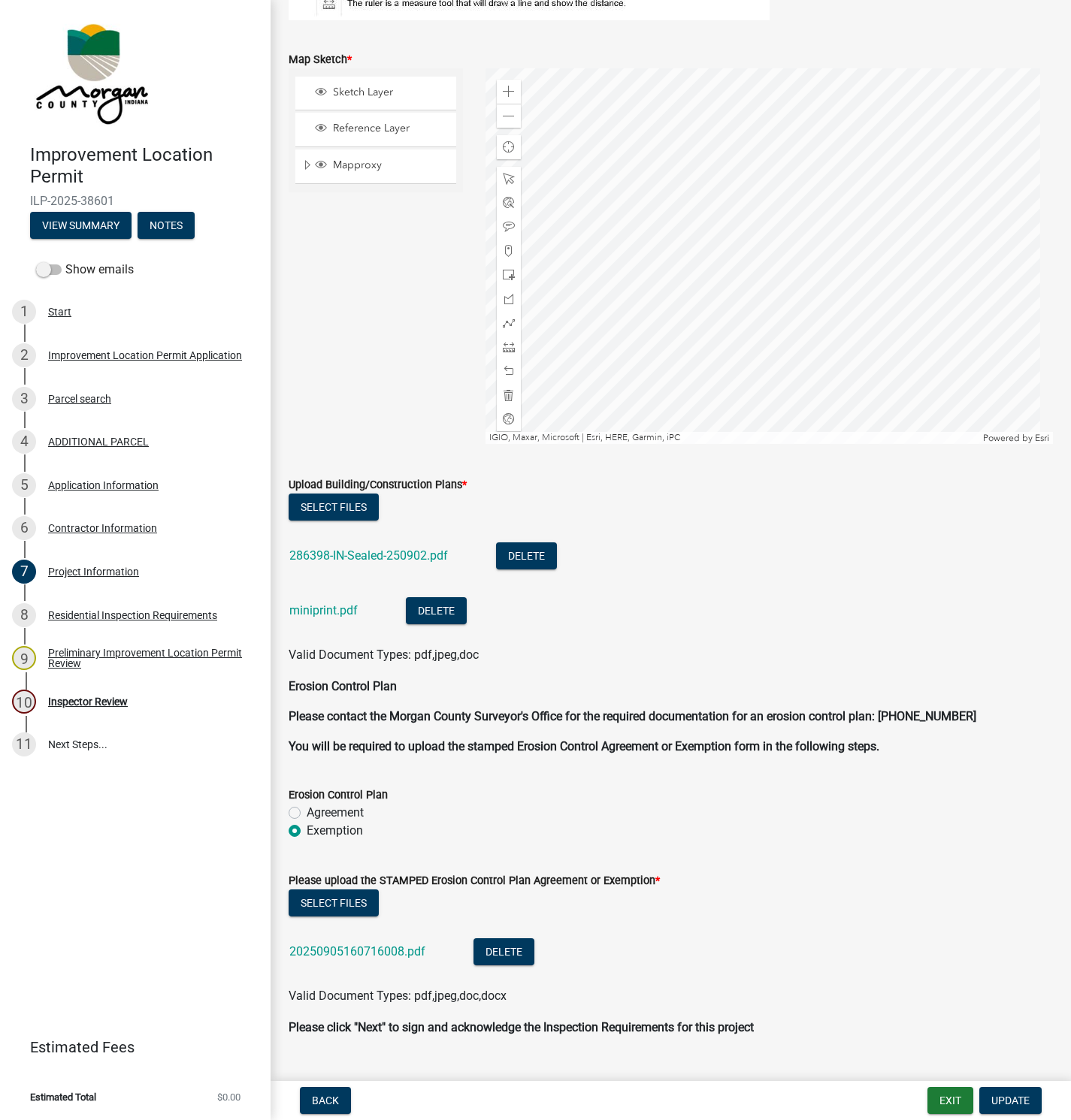
click at [357, 556] on link "286398-IN-Sealed-250902.pdf" at bounding box center [368, 555] width 159 height 15
click at [320, 612] on link "miniprint.pdf" at bounding box center [323, 611] width 68 height 15
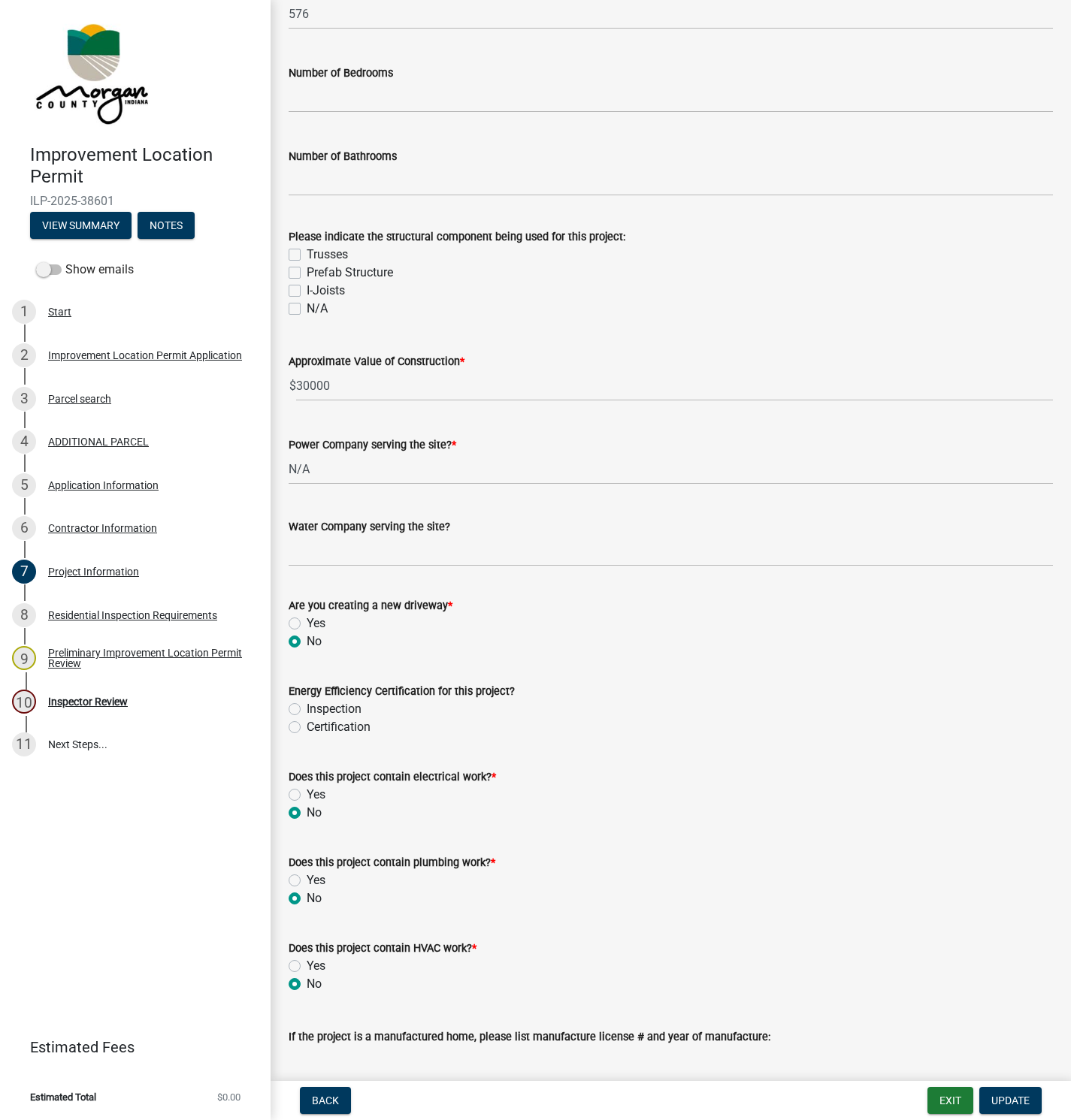
scroll to position [676, 0]
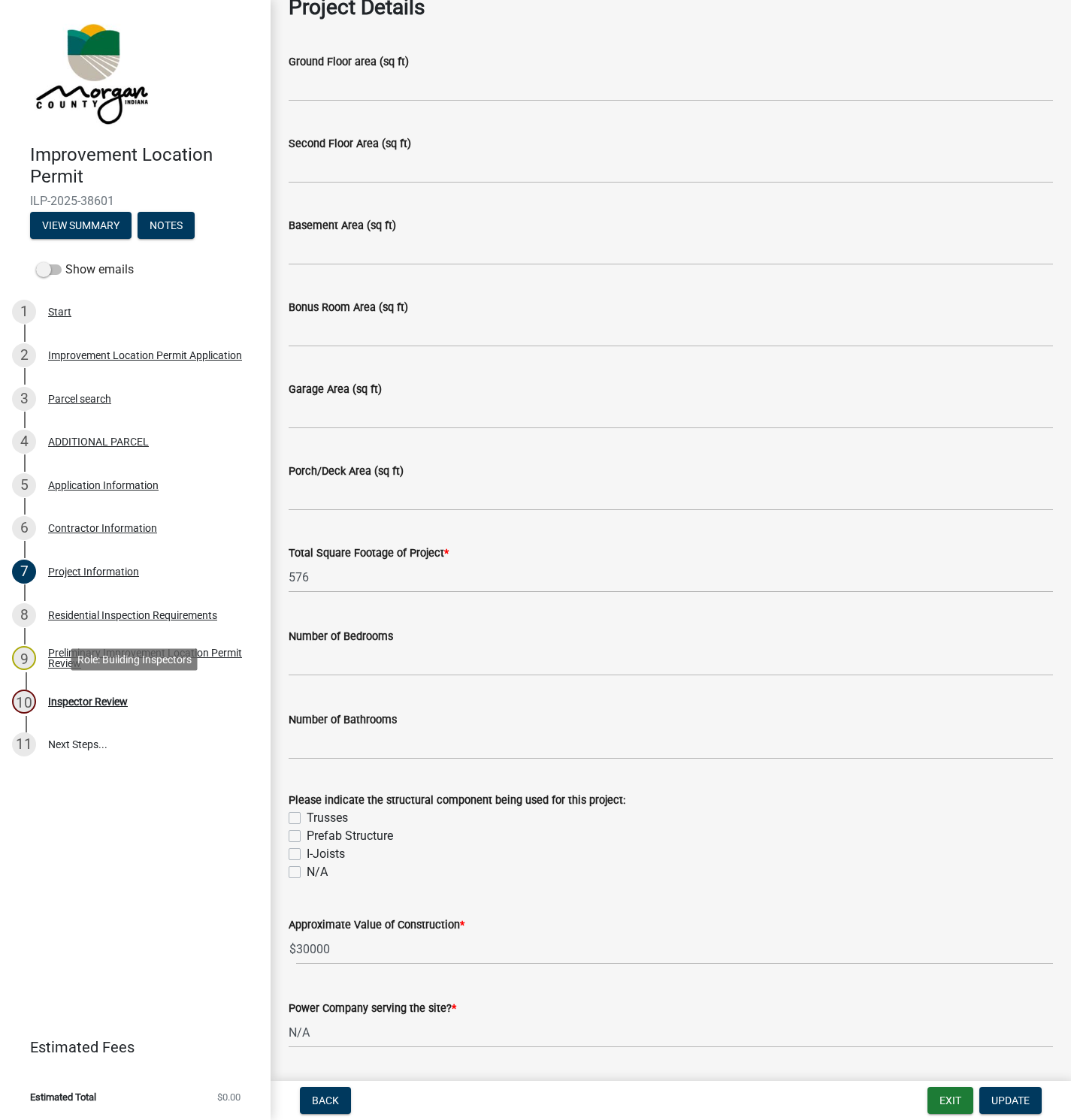
click at [103, 697] on div "Inspector Review" at bounding box center [88, 702] width 80 height 11
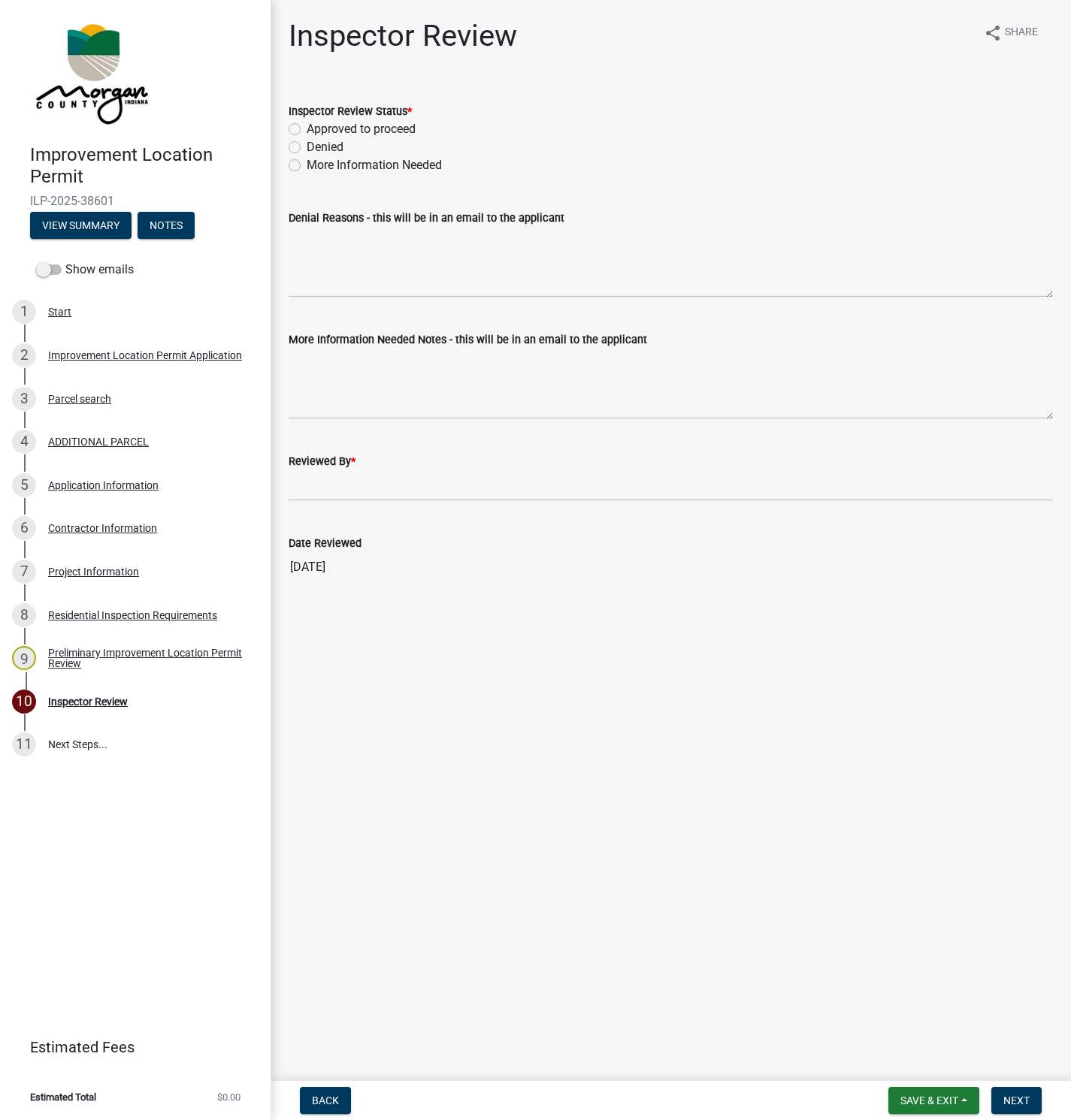
click at [307, 164] on label "More Information Needed" at bounding box center [374, 165] width 135 height 18
click at [307, 164] on input "More Information Needed" at bounding box center [311, 161] width 10 height 10
radio input "true"
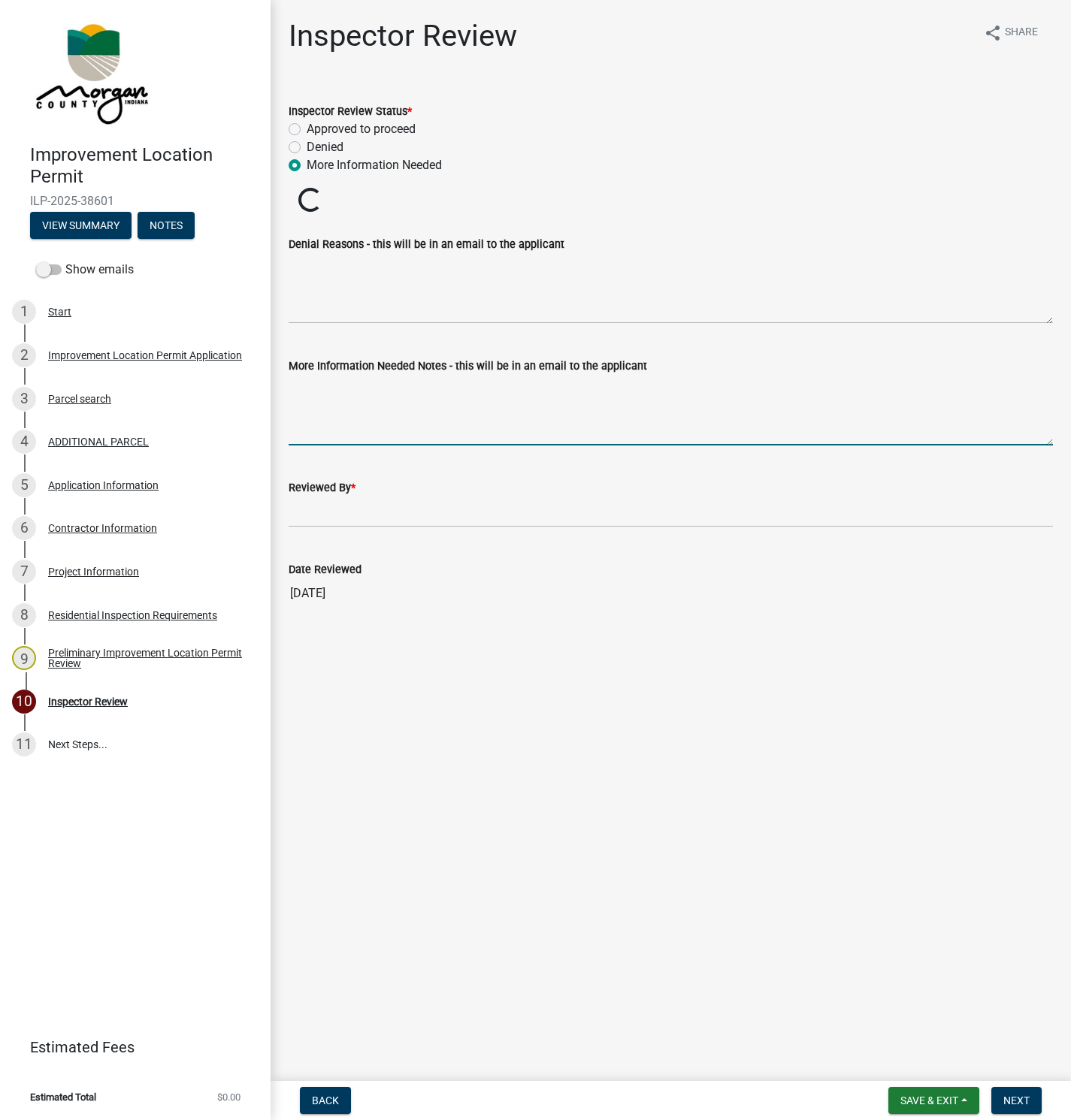
click at [293, 402] on textarea "More Information Needed Notes - this will be in an email to the applicant" at bounding box center [671, 410] width 764 height 71
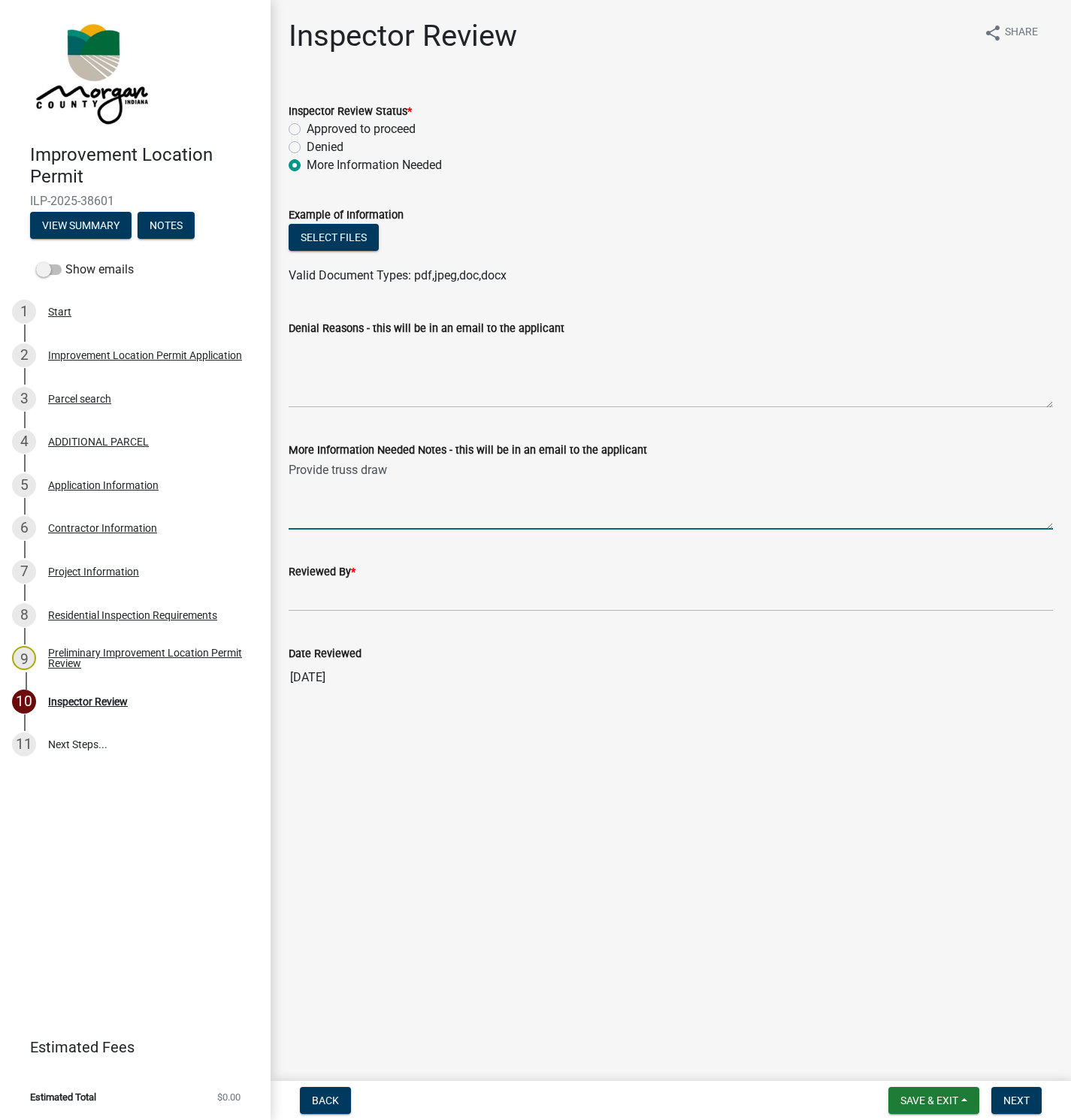
click at [331, 469] on textarea "Provide truss draw" at bounding box center [671, 495] width 764 height 71
click at [509, 471] on textarea "Provide signed and stamped truss draw" at bounding box center [671, 495] width 764 height 71
click at [612, 467] on textarea "Provide signed and stamped truss drawings with wind speed rating of 115 mph." at bounding box center [671, 495] width 764 height 71
click at [787, 465] on textarea "Provide signed and stamped truss drawings with wind speed uplift rating of 115 …" at bounding box center [671, 495] width 764 height 71
type textarea "Provide signed and stamped truss drawings with wind speed uplift rating of 115 …"
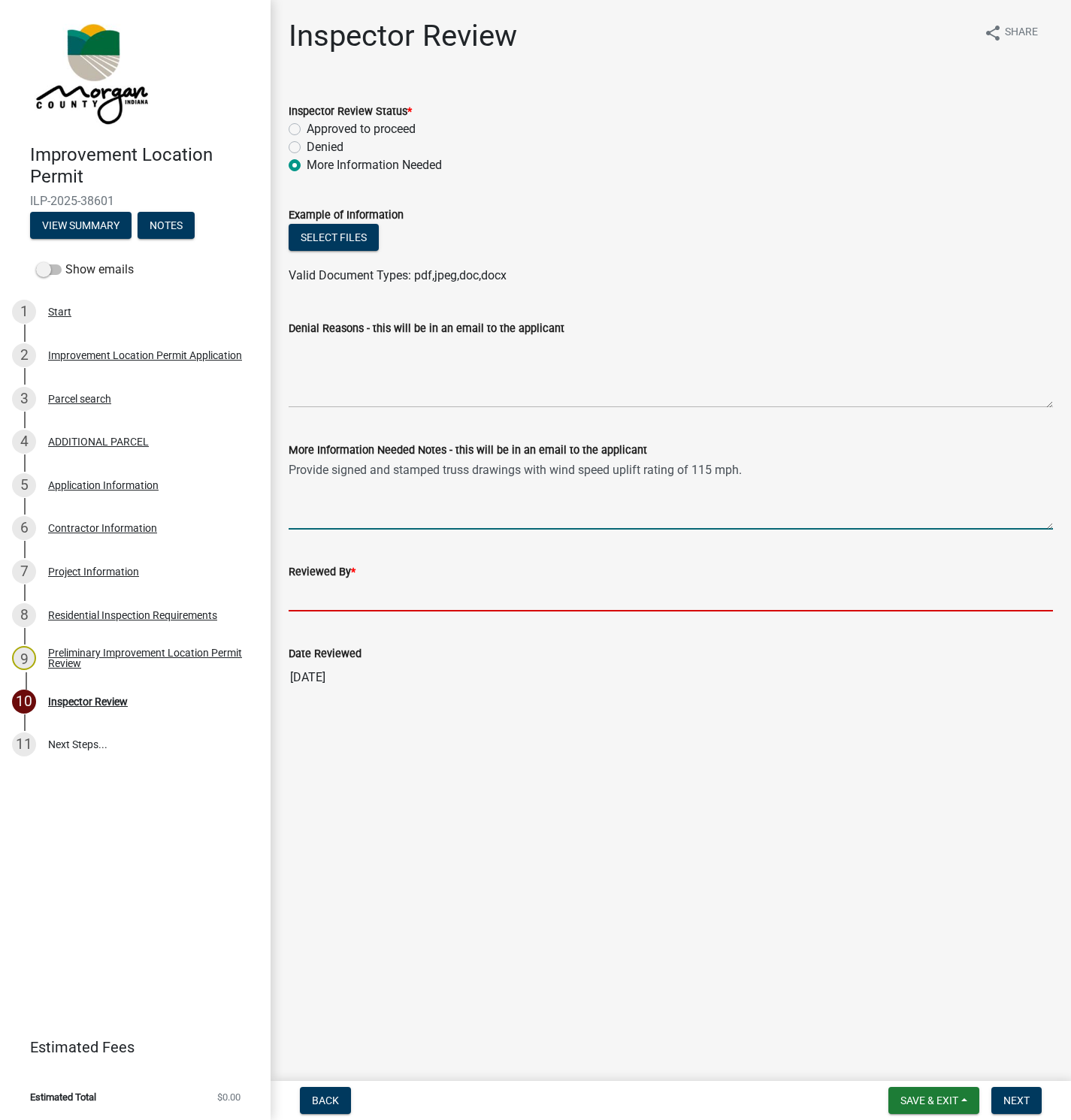
click at [311, 606] on input "Reviewed By *" at bounding box center [671, 596] width 764 height 31
type input "[PERSON_NAME]"
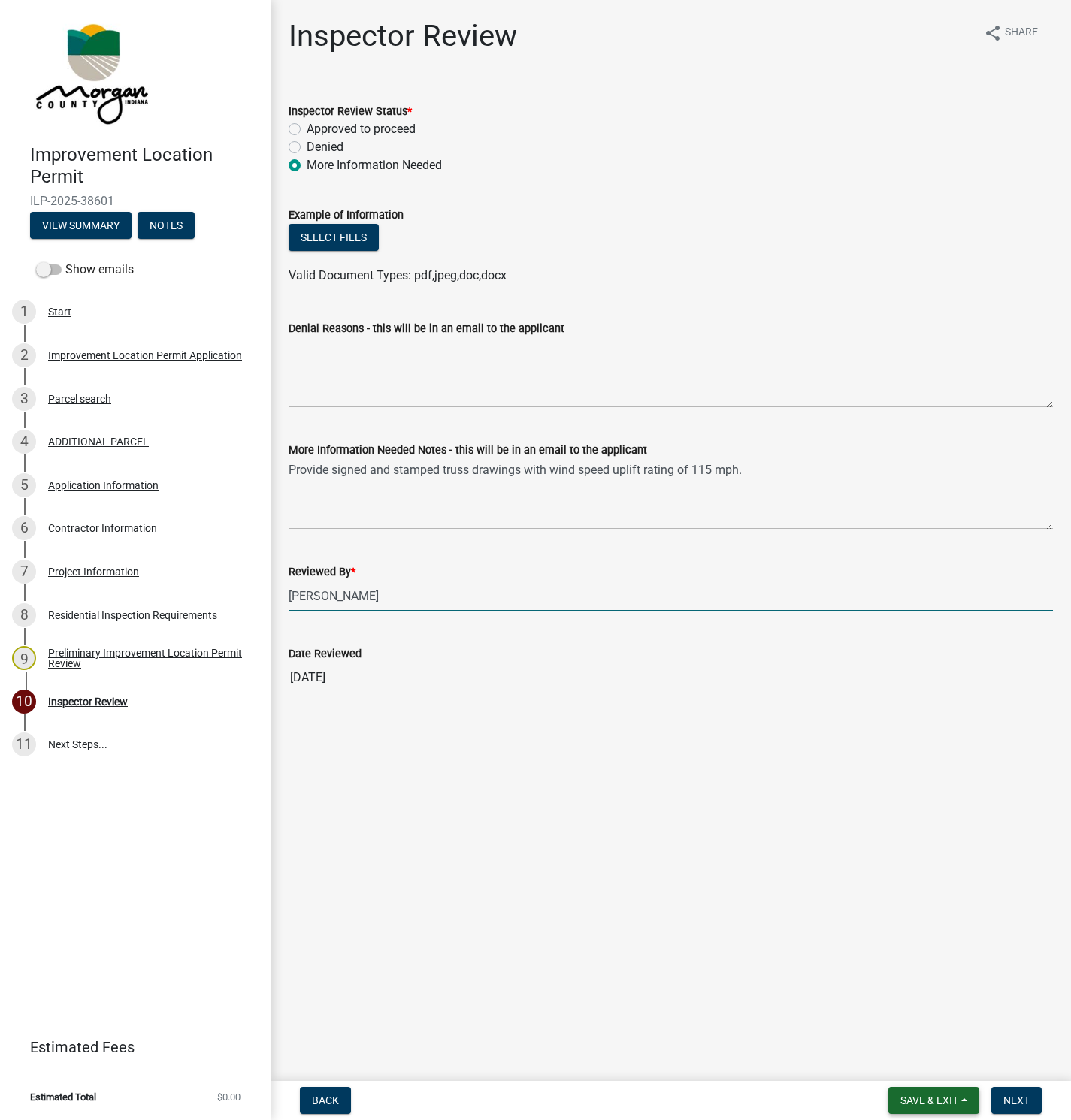
click at [900, 1101] on span "Save & Exit" at bounding box center [929, 1100] width 58 height 12
click at [893, 1033] on button "Save" at bounding box center [919, 1027] width 120 height 36
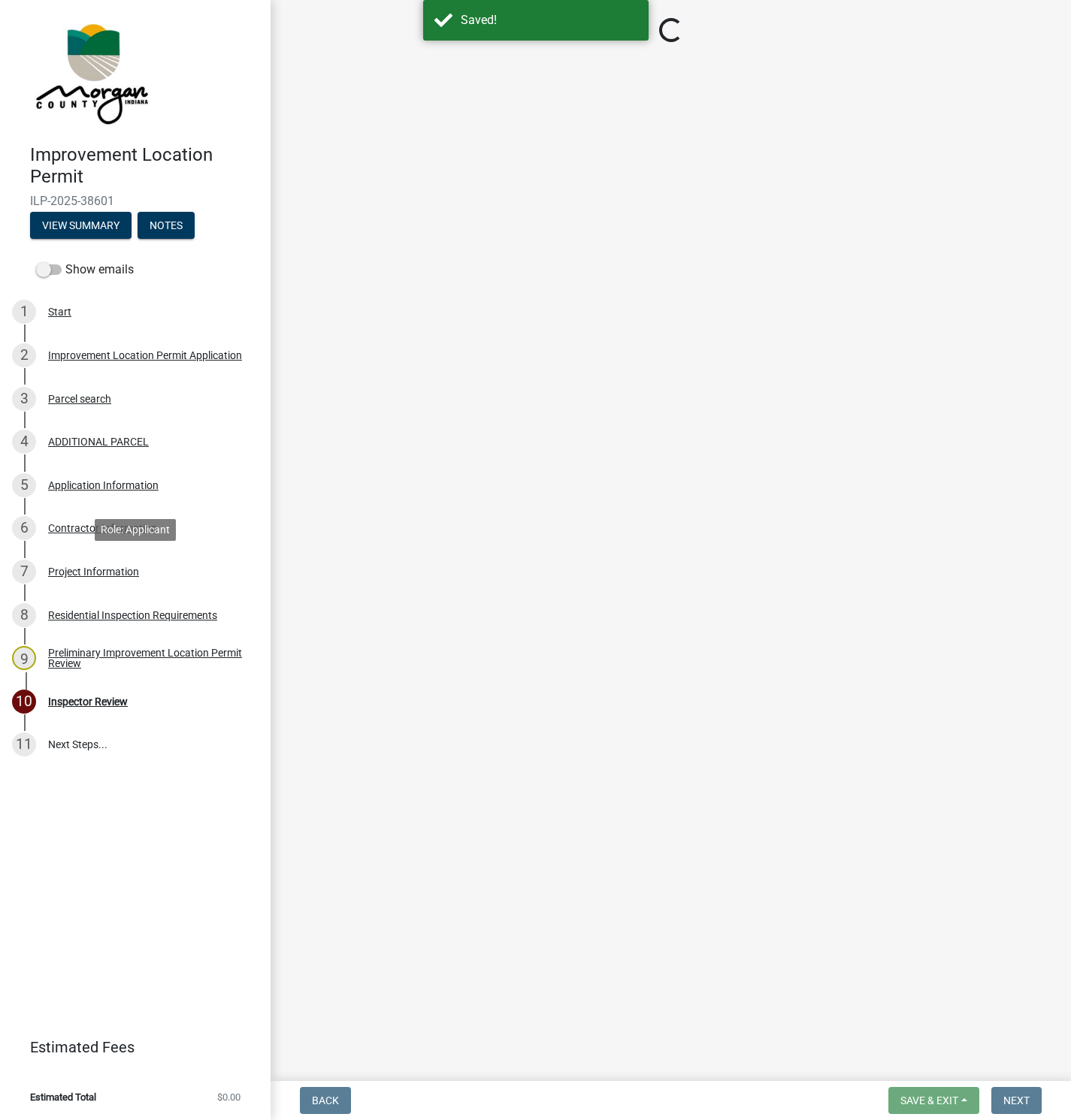
click at [111, 569] on div "Project Information" at bounding box center [93, 572] width 91 height 11
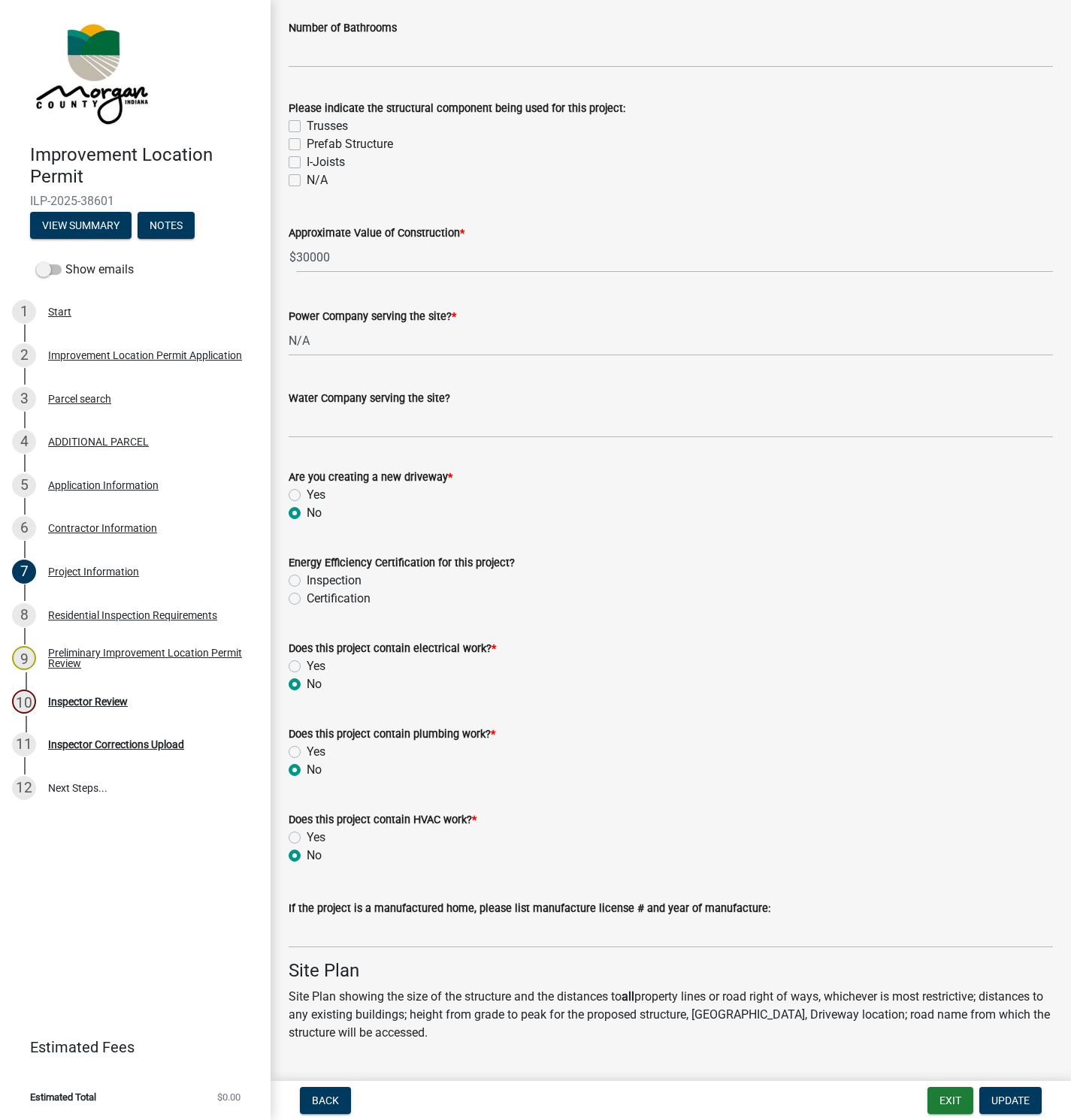
scroll to position [1497, 0]
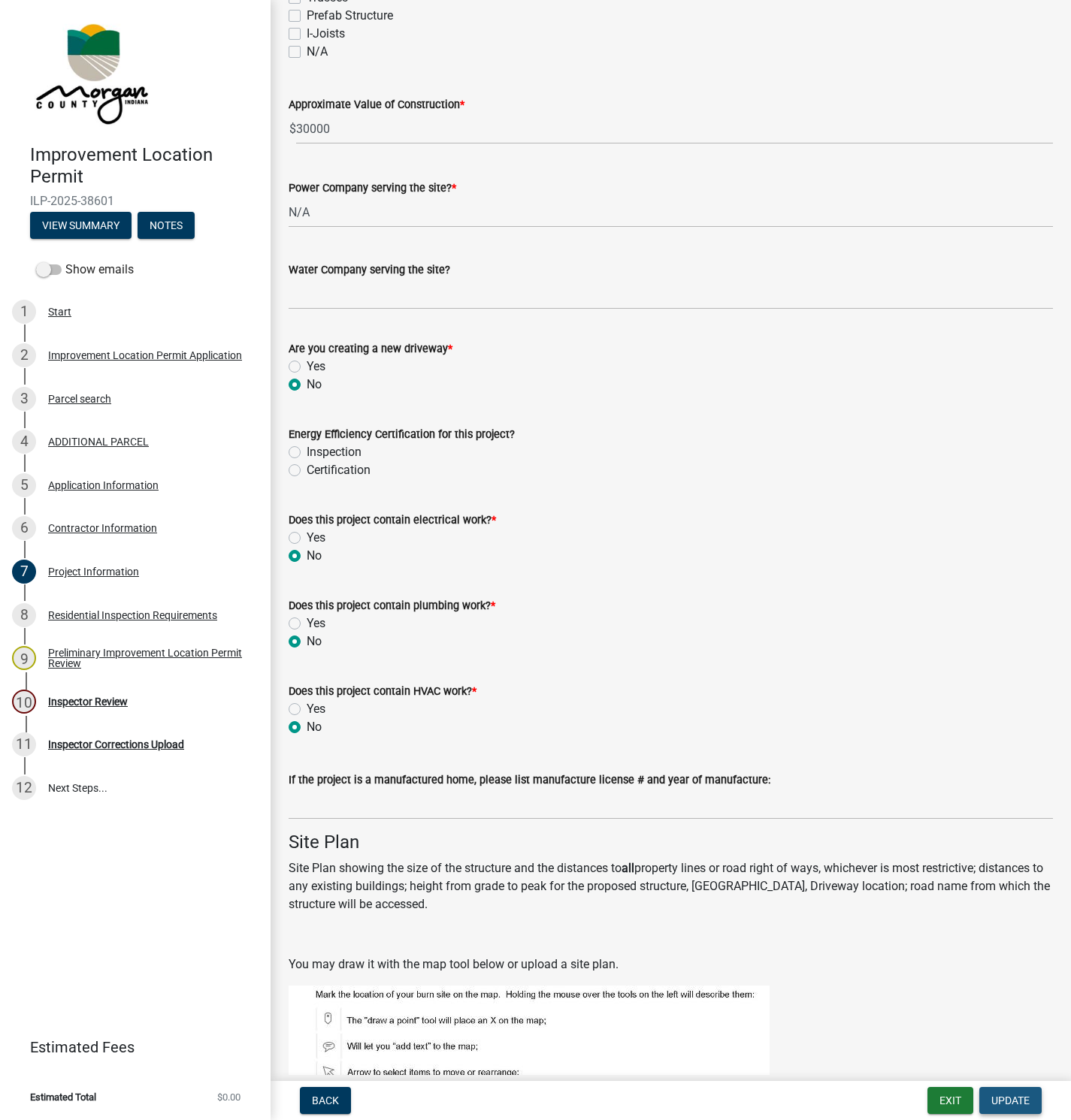
click at [1007, 1098] on span "Update" at bounding box center [1010, 1100] width 38 height 12
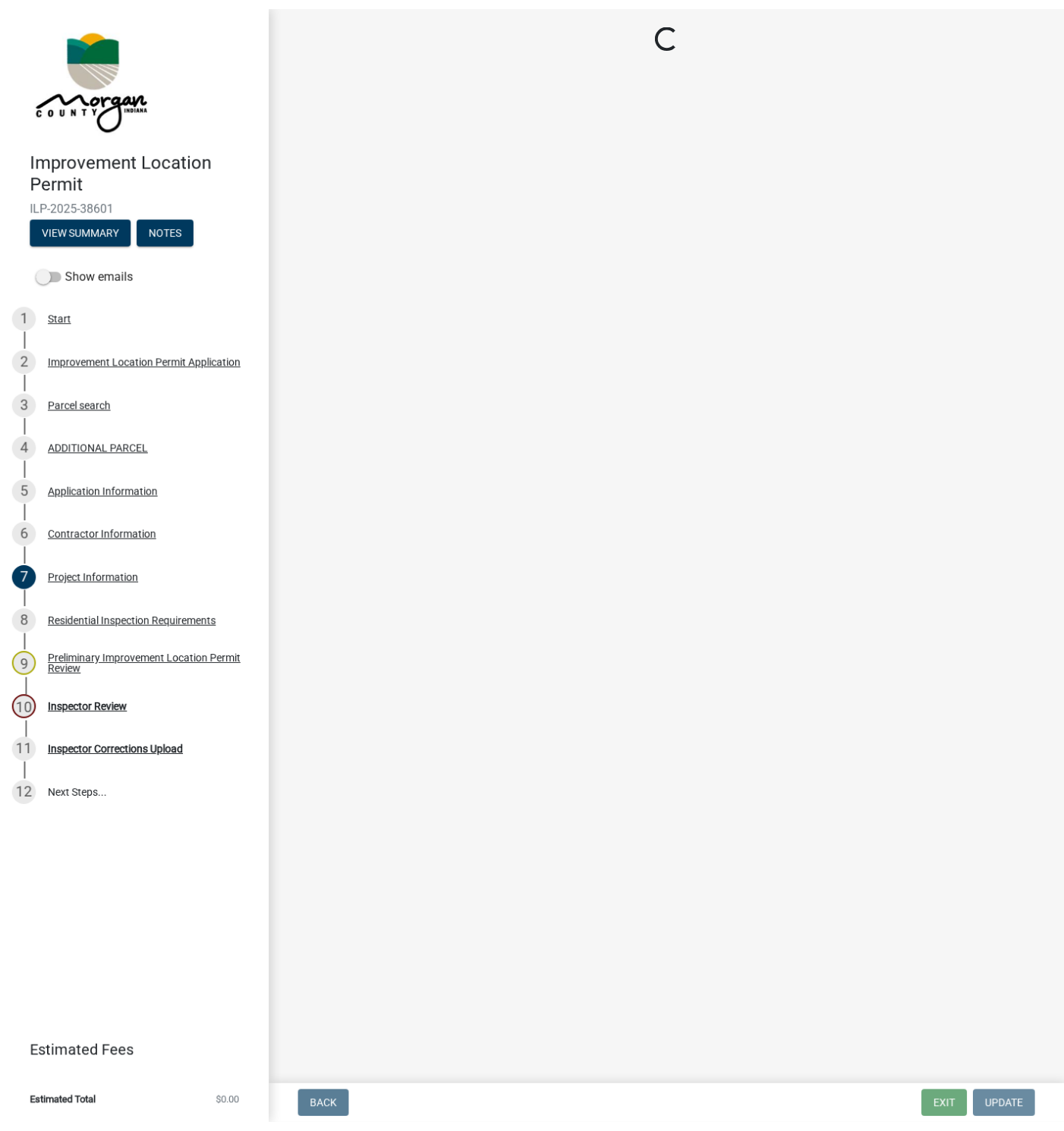
scroll to position [0, 0]
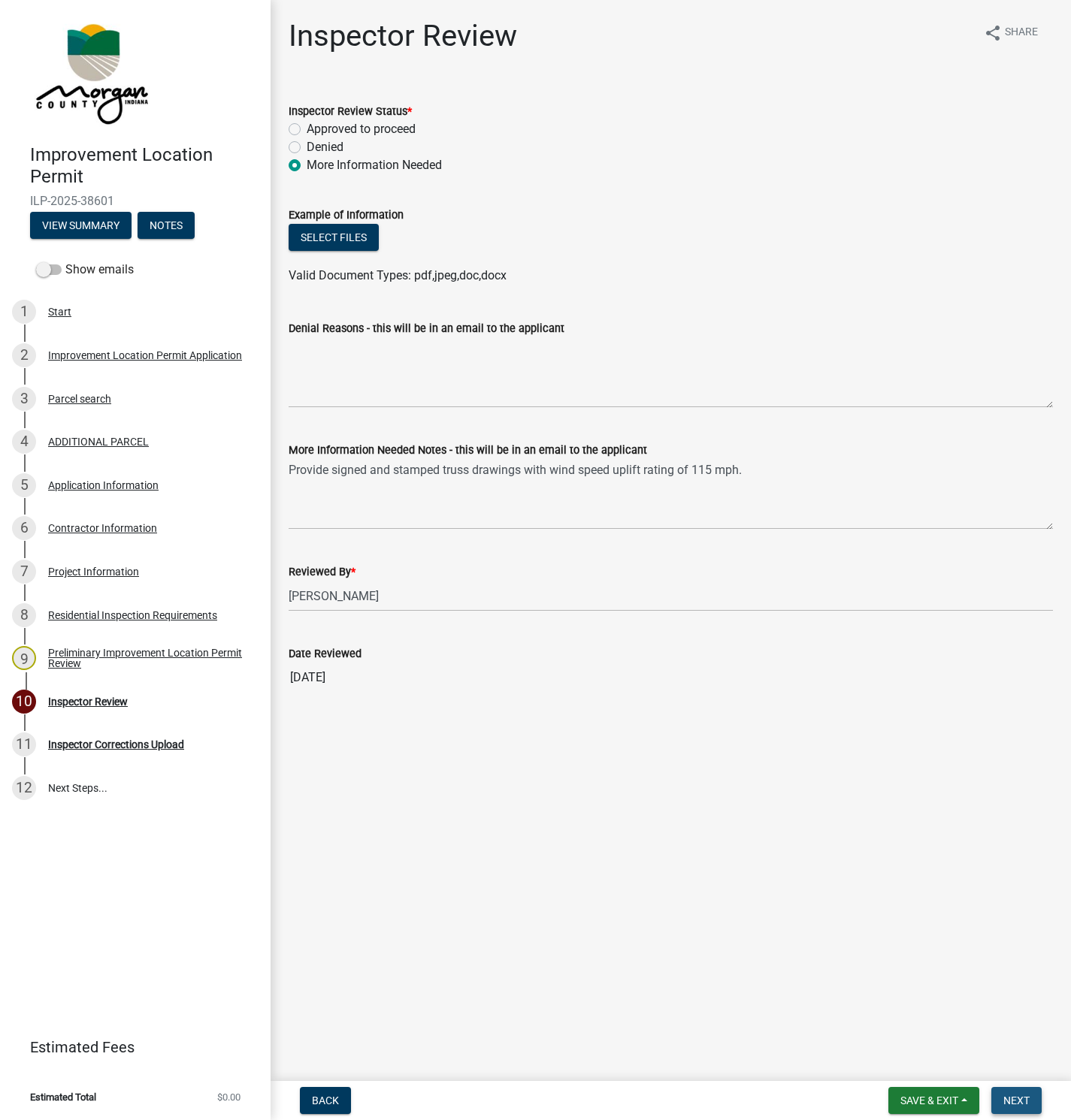
click at [1017, 1098] on span "Next" at bounding box center [1016, 1100] width 26 height 12
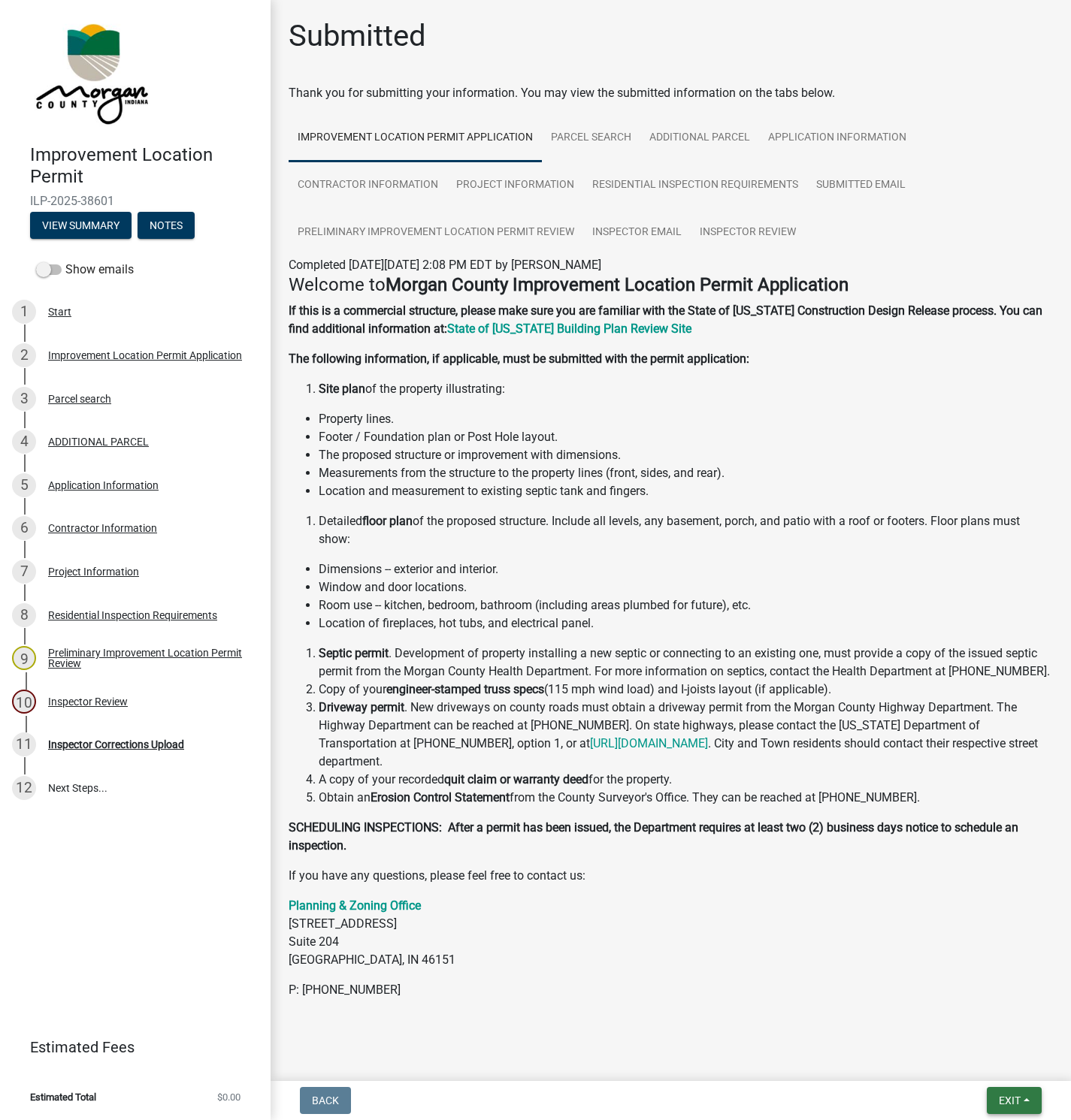
click at [1012, 1098] on span "Exit" at bounding box center [1009, 1100] width 22 height 12
click at [958, 1057] on button "Save & Exit" at bounding box center [981, 1063] width 120 height 36
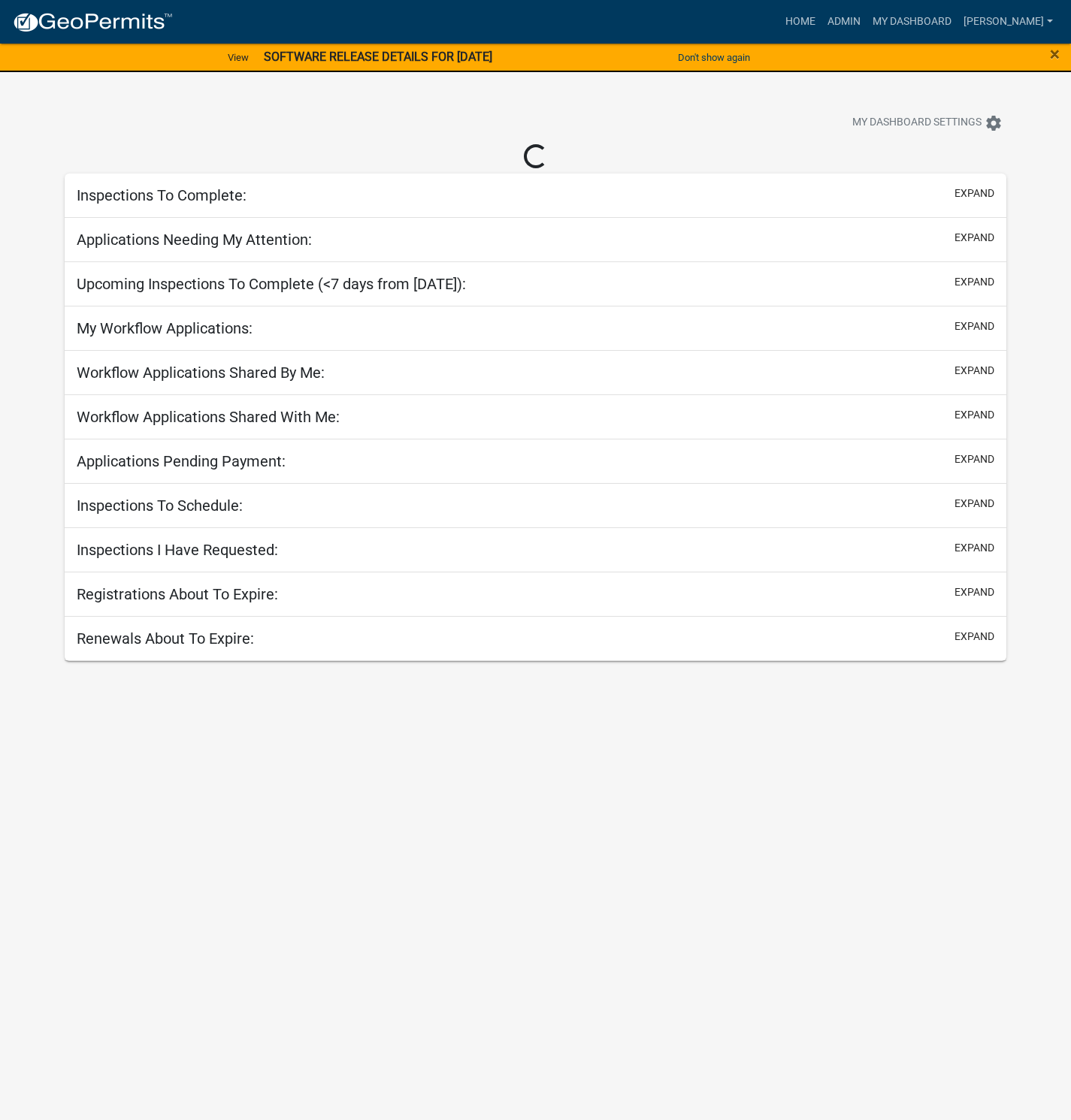
select select "1: 25"
